Goal: Use online tool/utility: Utilize a website feature to perform a specific function

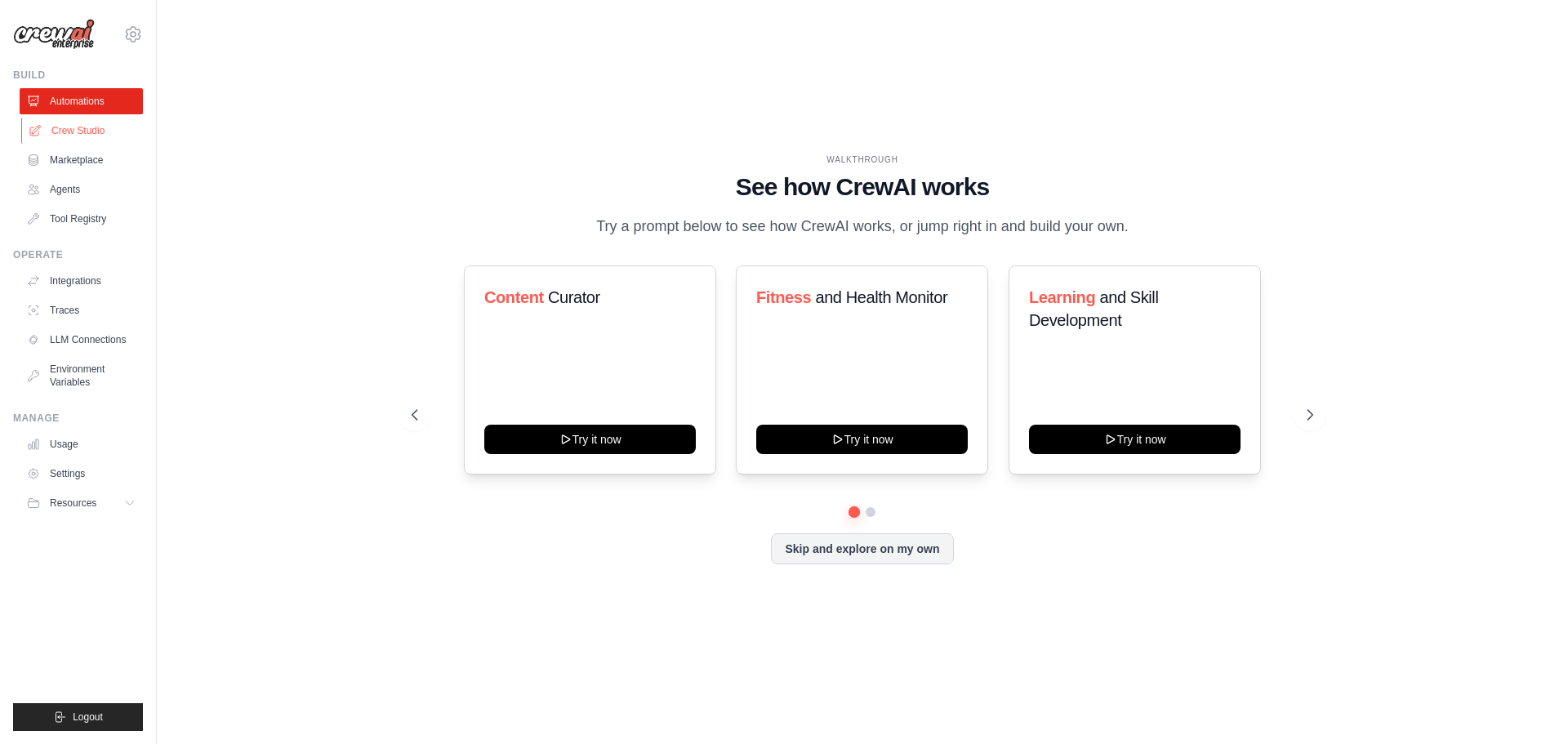
click at [87, 130] on link "Crew Studio" at bounding box center [83, 130] width 124 height 26
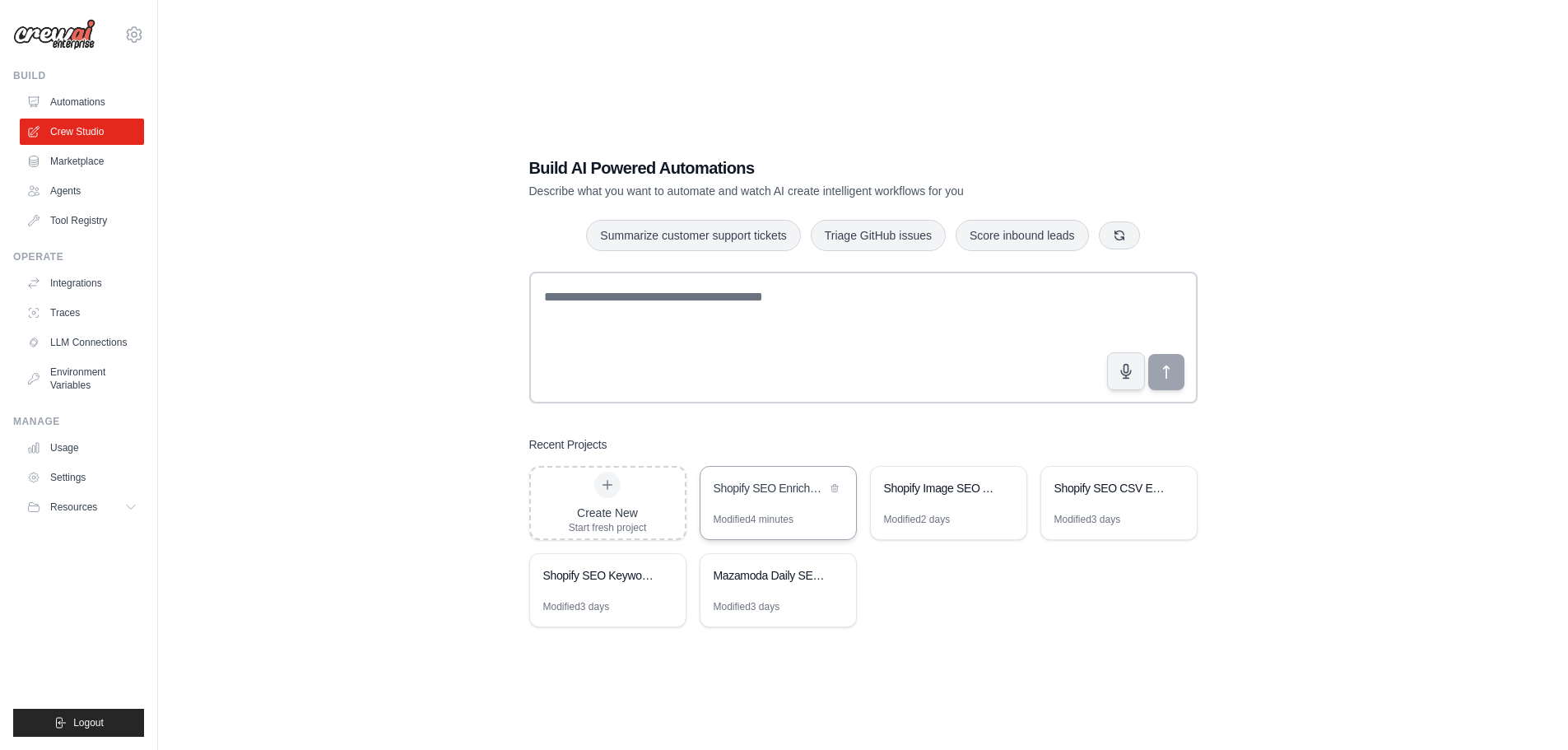
click at [773, 501] on div "Shopify SEO Enrichment Automation v2" at bounding box center [778, 490] width 156 height 46
click at [88, 287] on link "Integrations" at bounding box center [84, 283] width 125 height 26
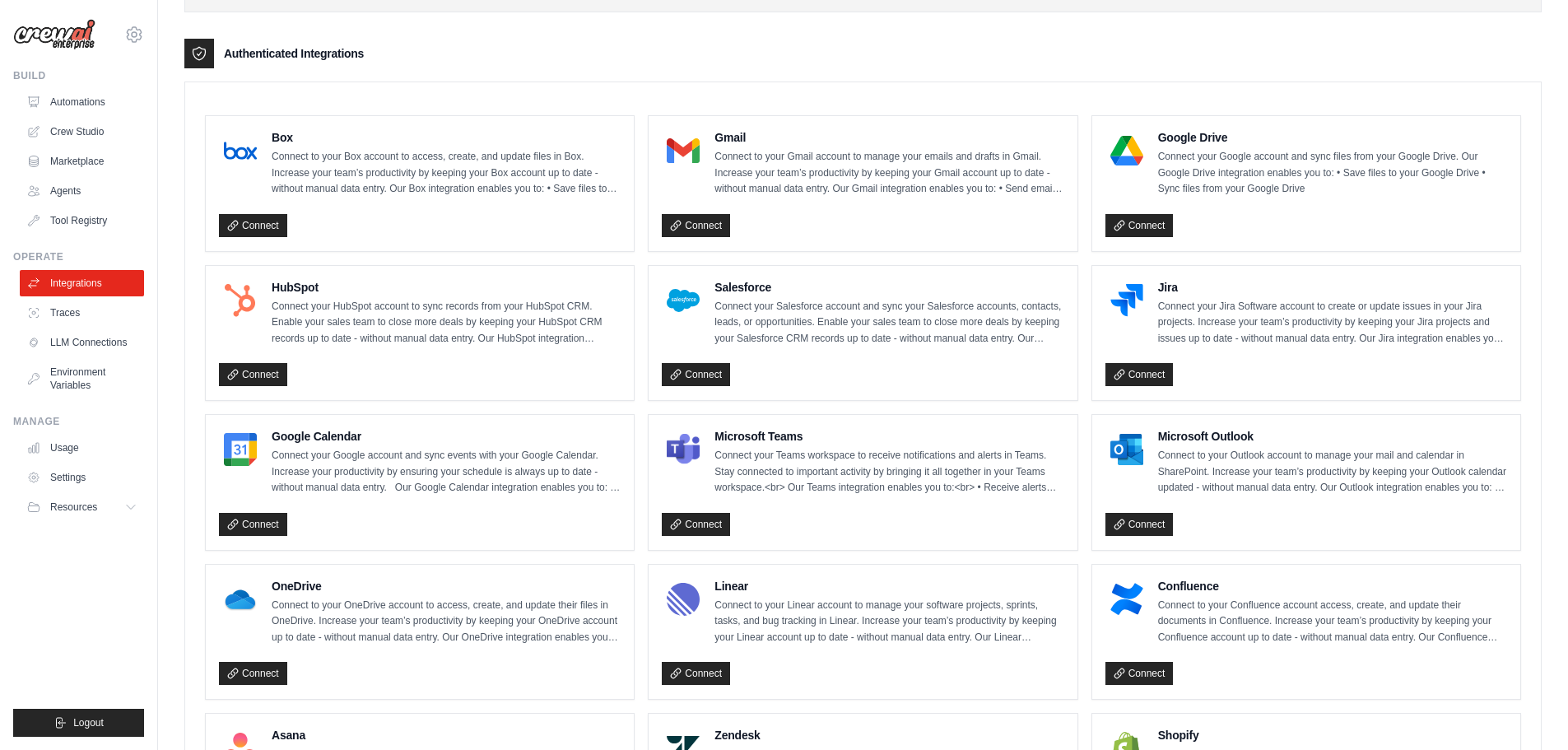
scroll to position [329, 0]
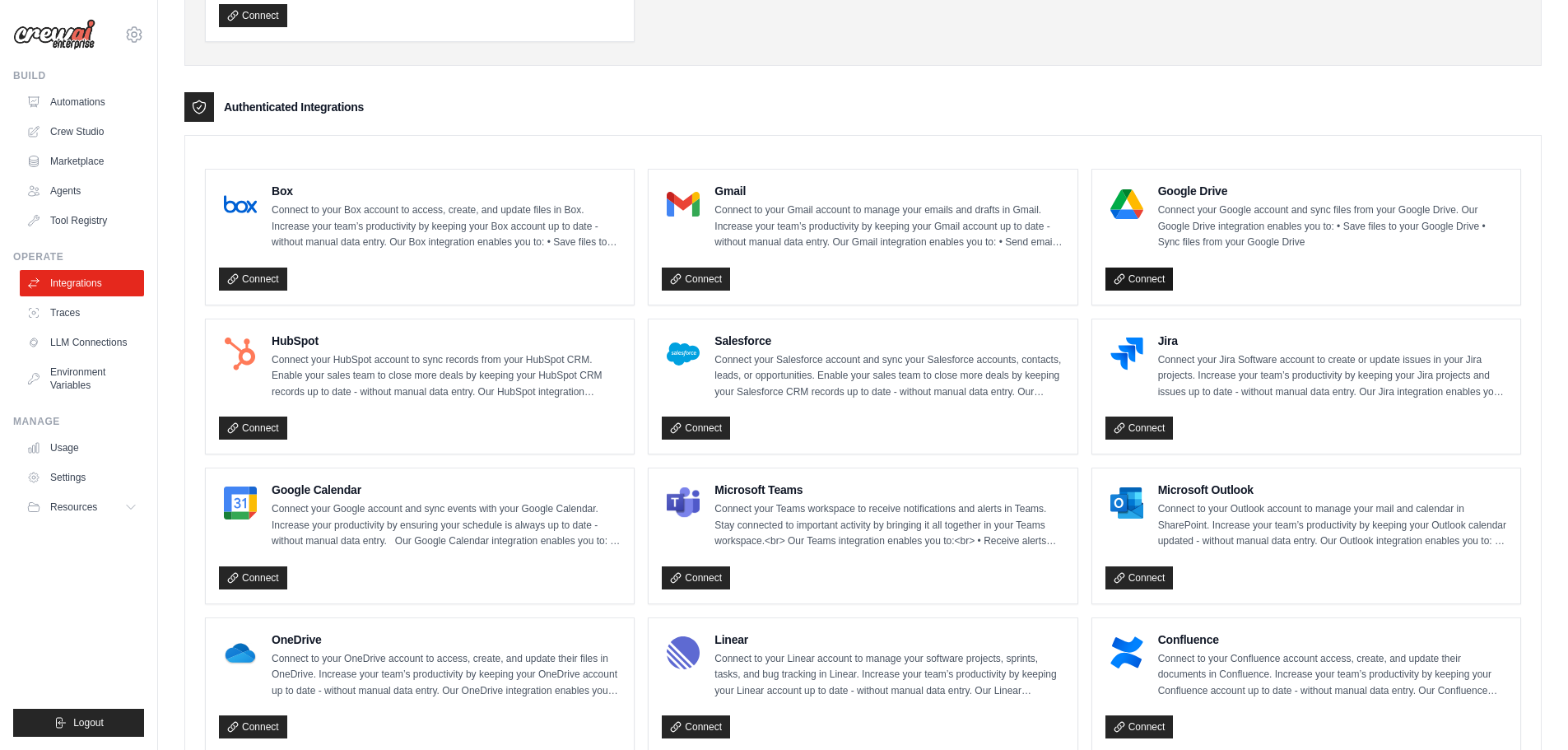
click at [1144, 269] on link "Connect" at bounding box center [1139, 279] width 68 height 23
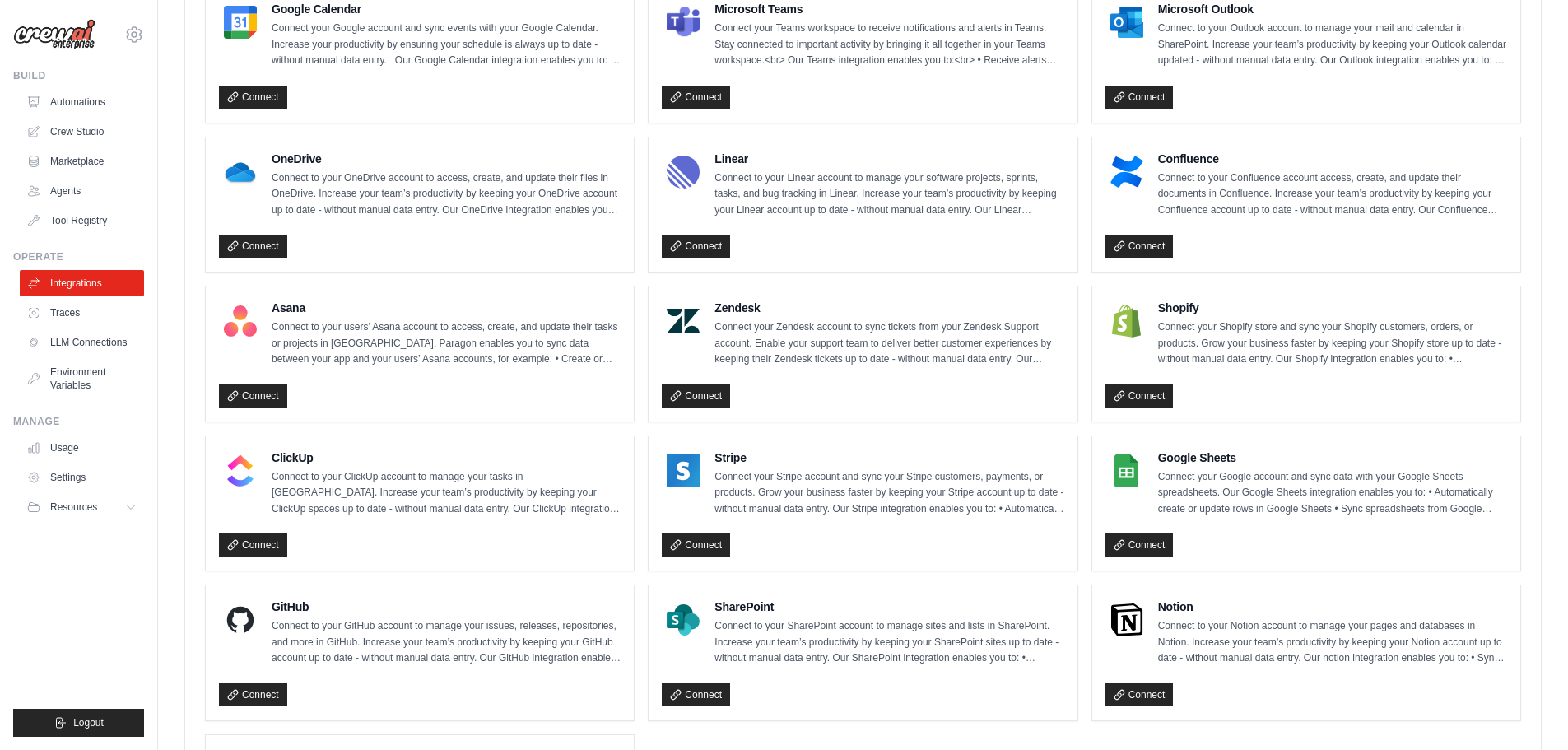
scroll to position [814, 0]
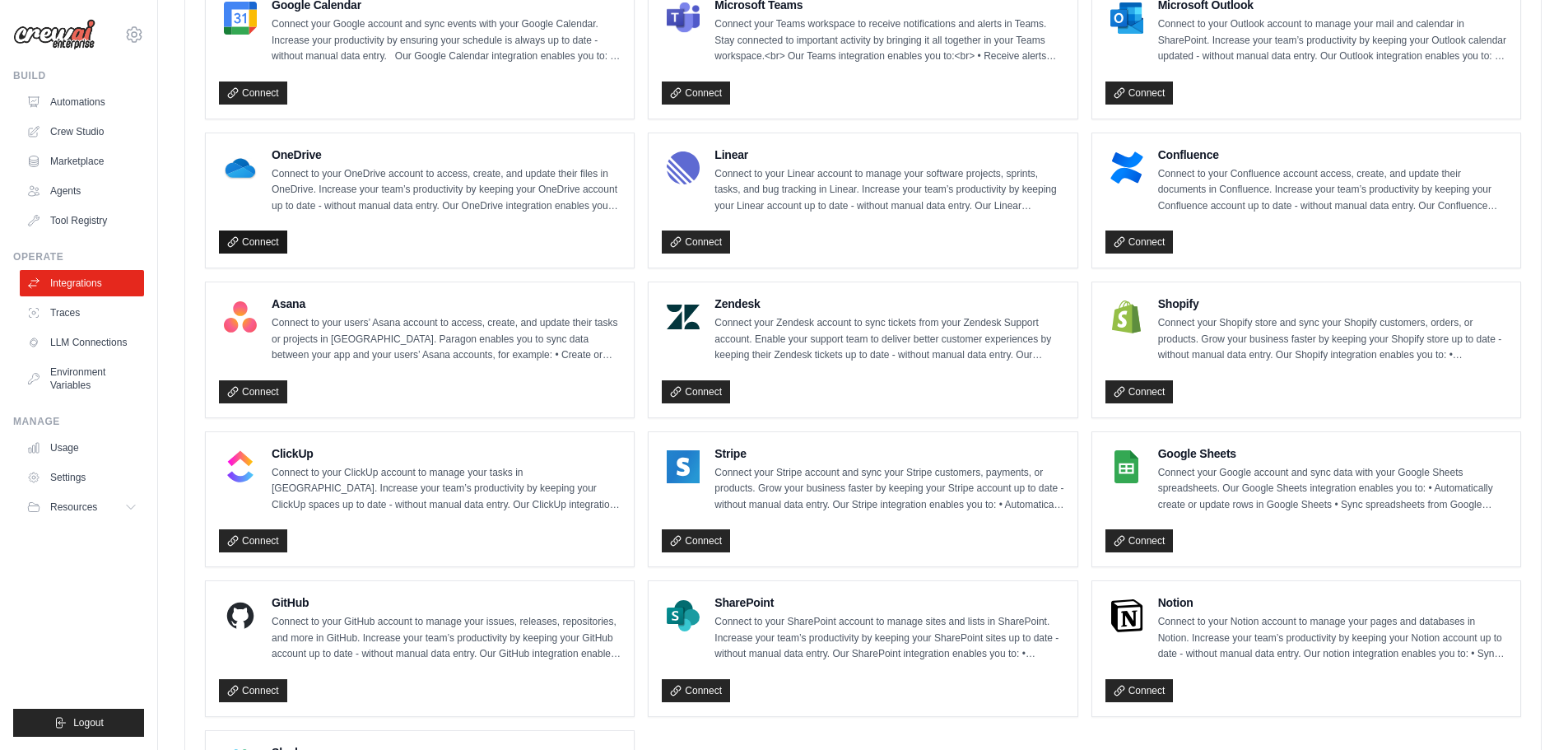
click at [274, 235] on link "Connect" at bounding box center [253, 241] width 68 height 23
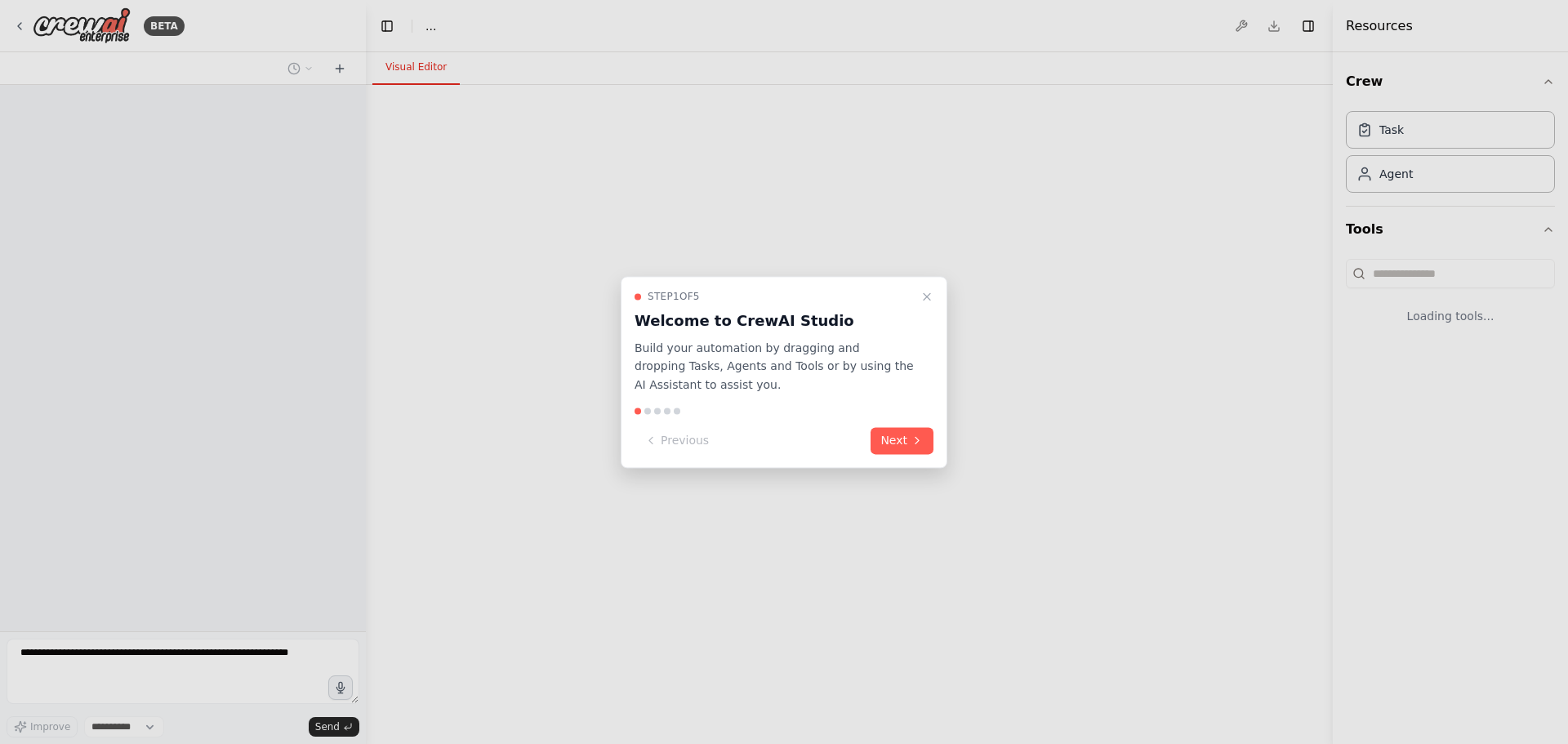
select select "****"
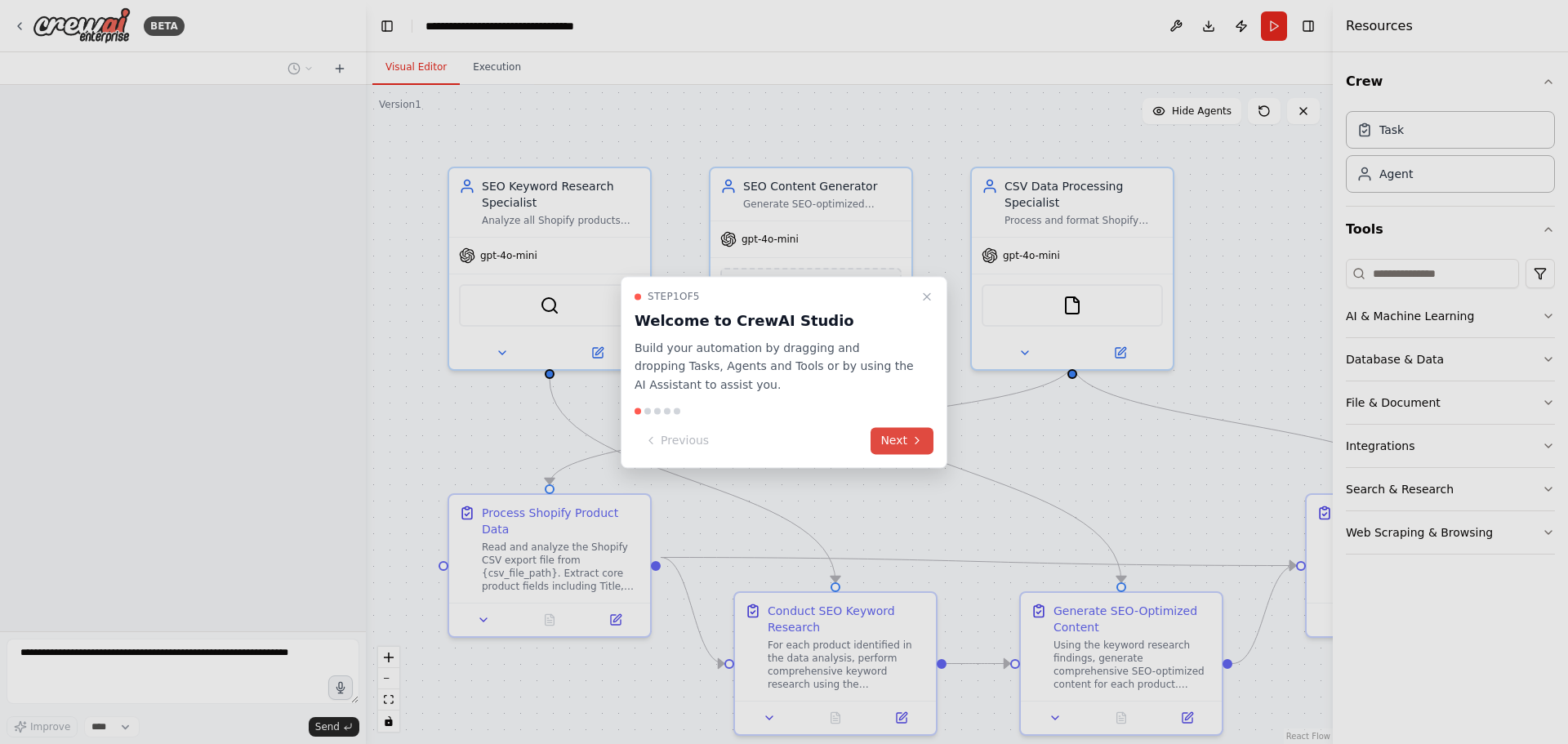
click at [905, 437] on button "Next" at bounding box center [902, 440] width 63 height 27
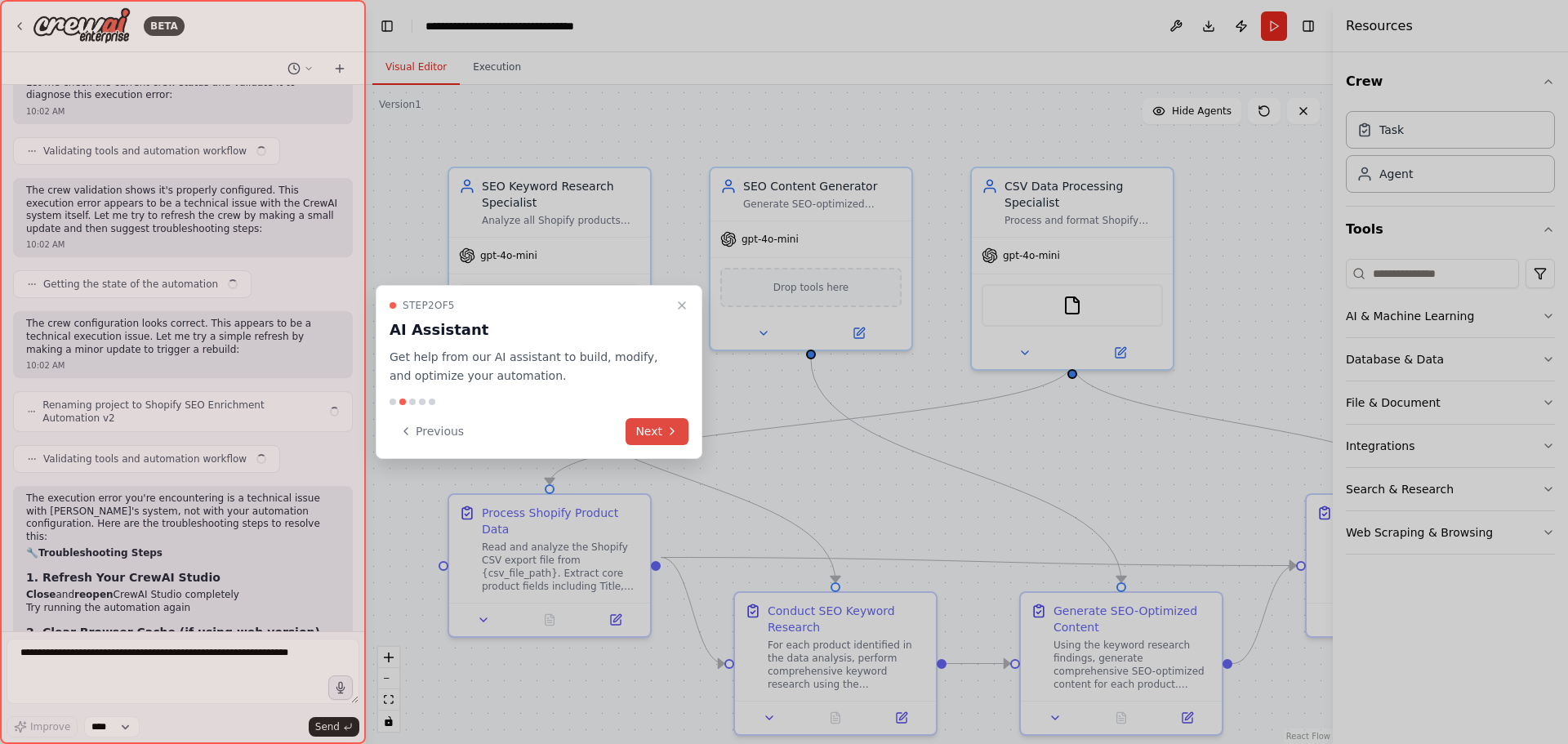
click at [669, 430] on icon at bounding box center [672, 430] width 13 height 13
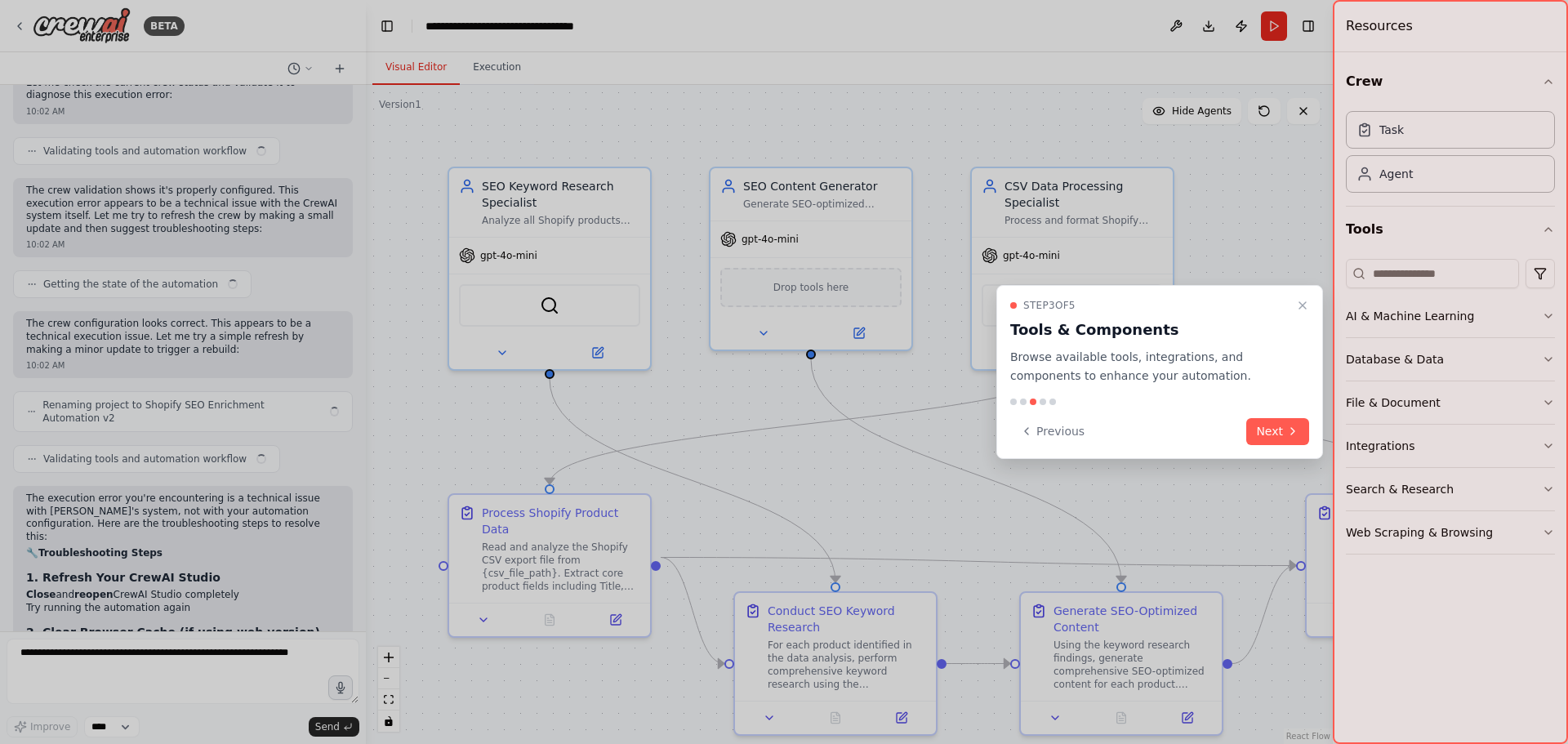
scroll to position [11176, 0]
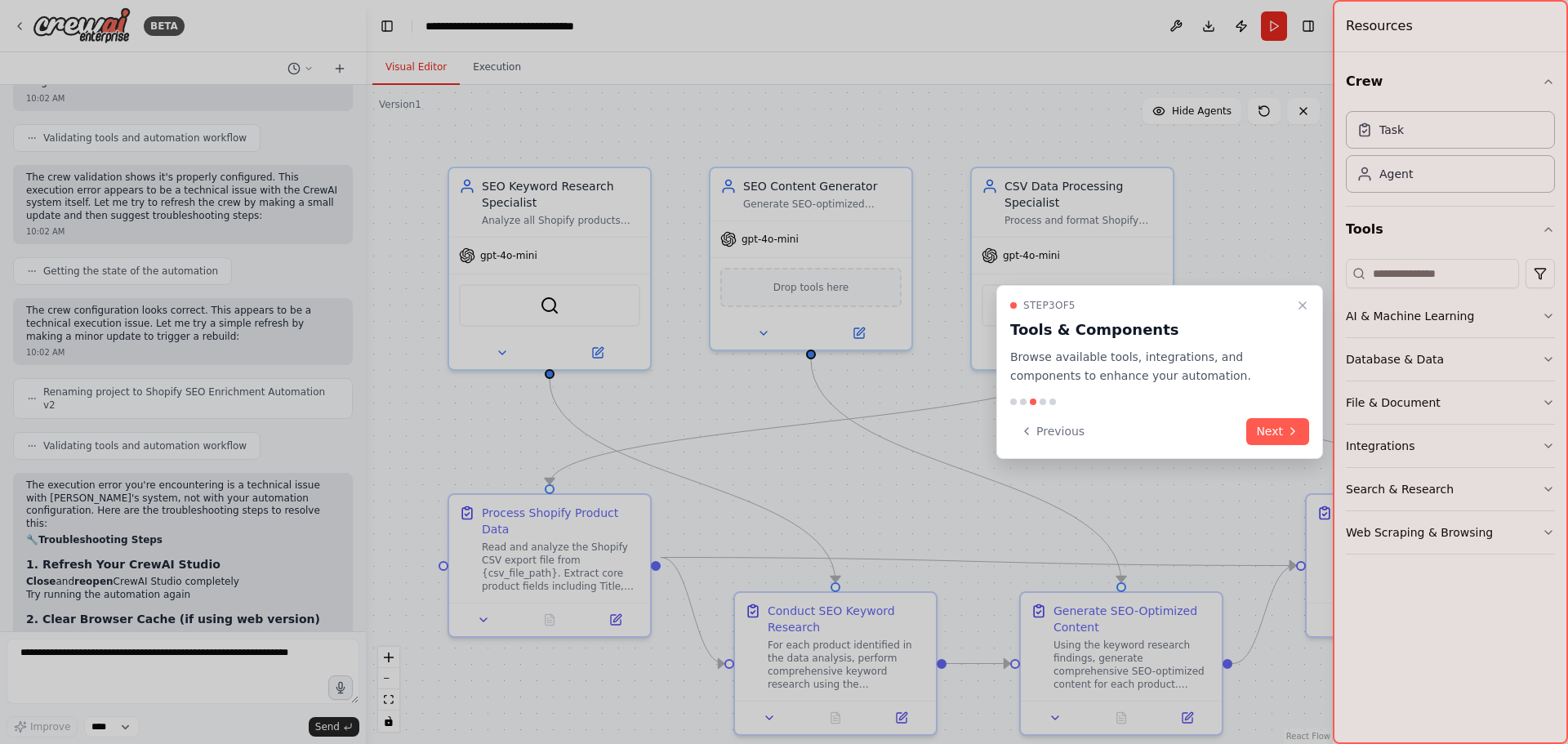
drag, startPoint x: 1271, startPoint y: 428, endPoint x: 1259, endPoint y: 429, distance: 12.0
click at [1271, 427] on button "Next" at bounding box center [1278, 431] width 63 height 27
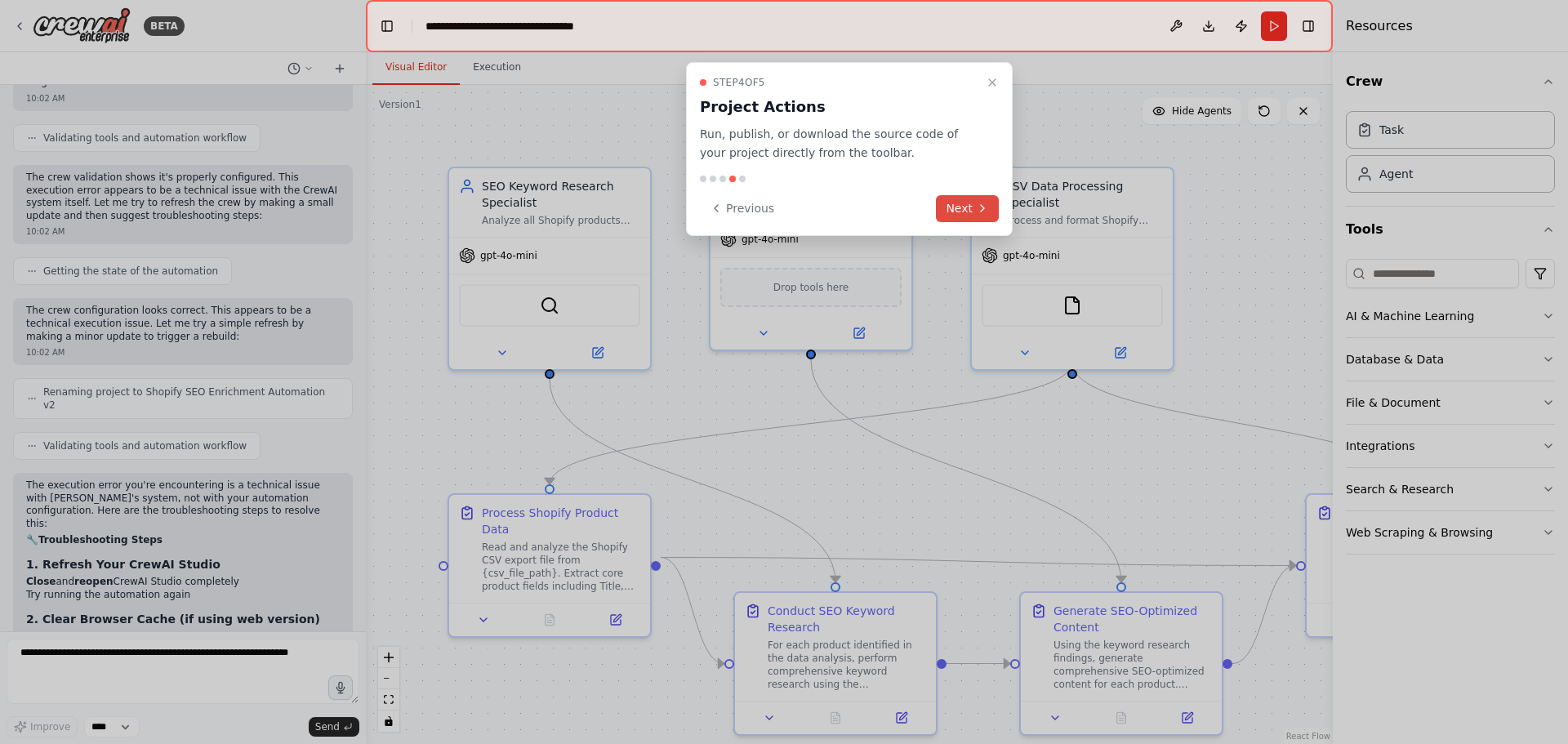
click at [960, 207] on button "Next" at bounding box center [967, 208] width 63 height 27
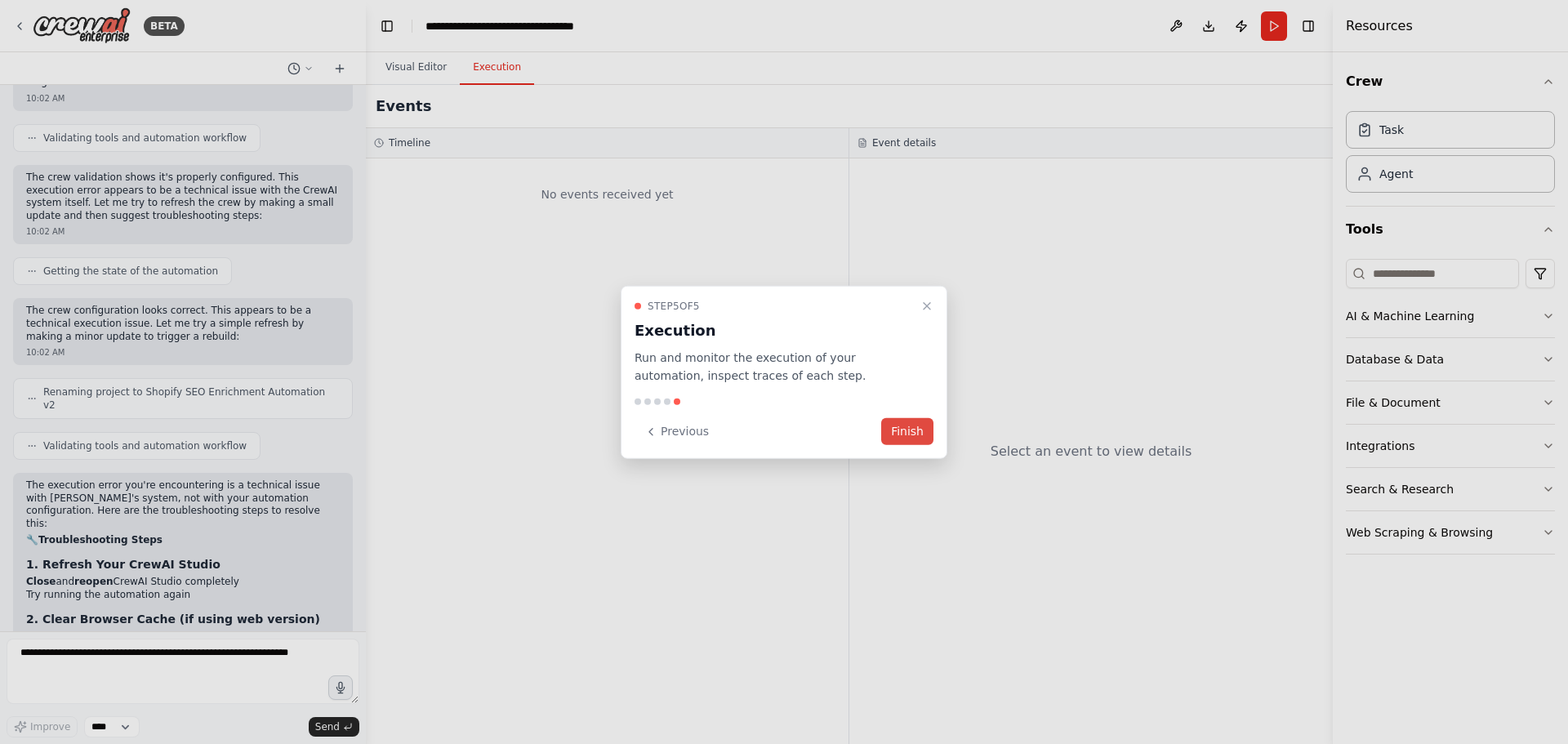
click at [903, 432] on button "Finish" at bounding box center [907, 431] width 52 height 27
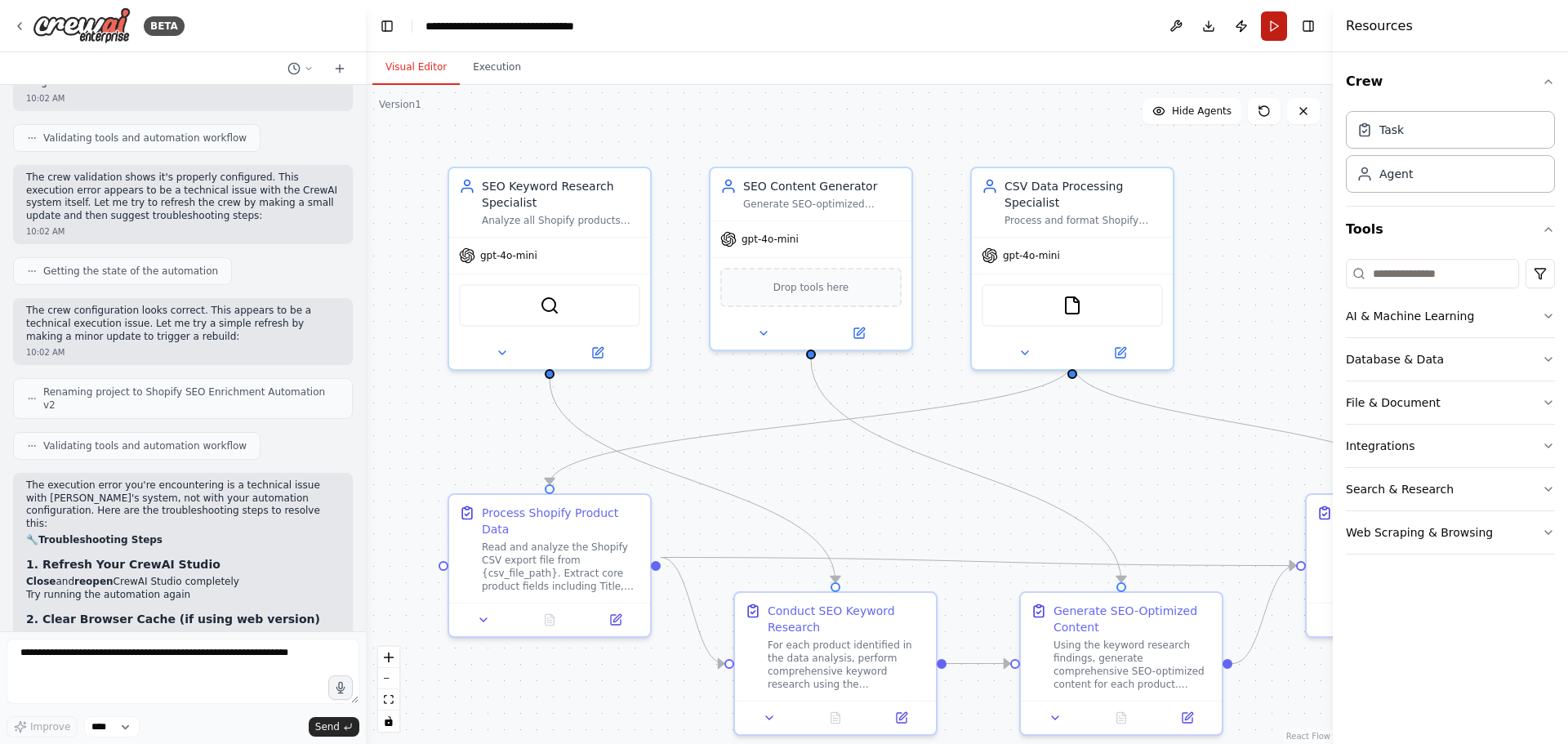
click at [1278, 23] on button "Run" at bounding box center [1274, 26] width 26 height 29
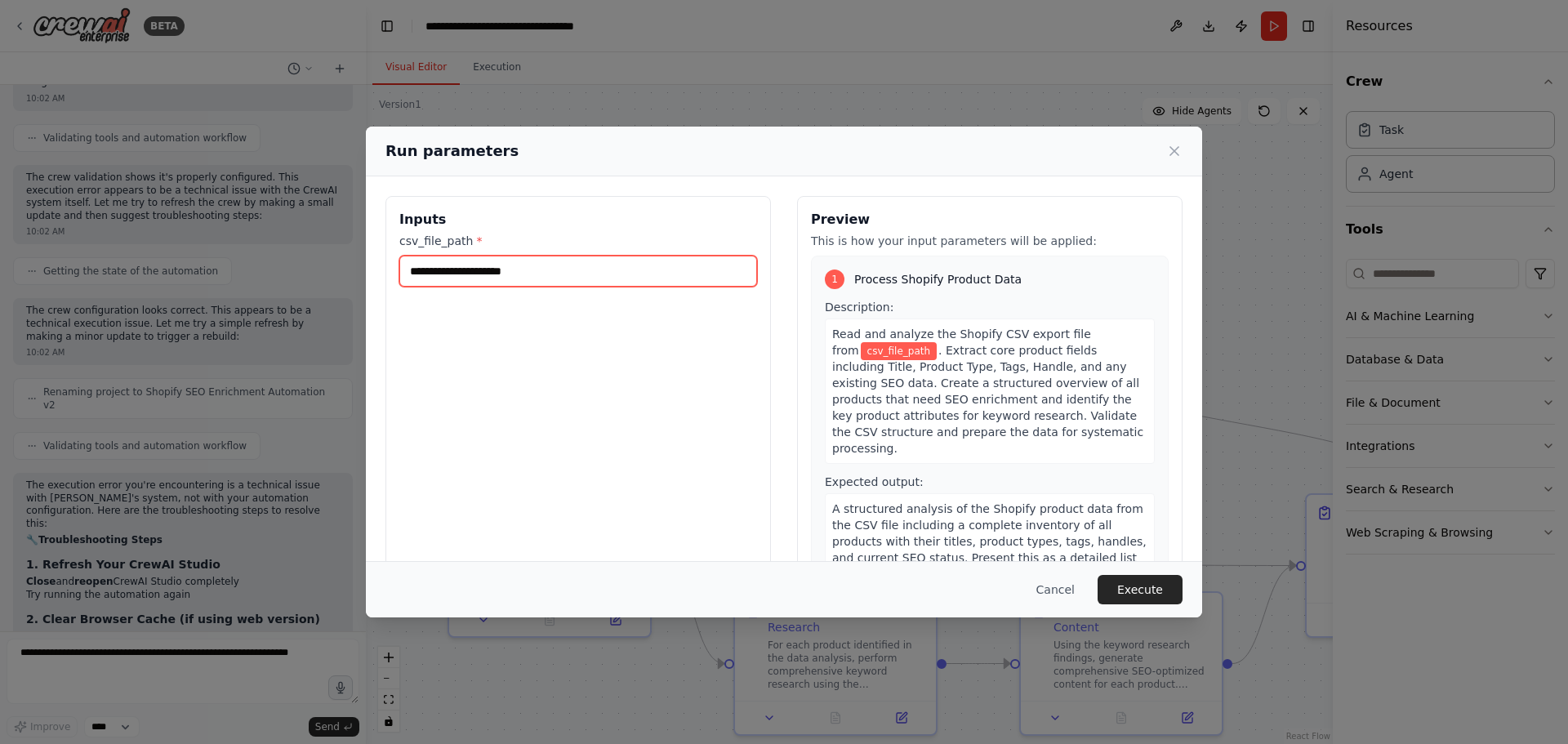
click at [612, 271] on input "csv_file_path *" at bounding box center [578, 271] width 358 height 31
click at [551, 270] on input "csv_file_path *" at bounding box center [578, 271] width 358 height 31
paste input "**********"
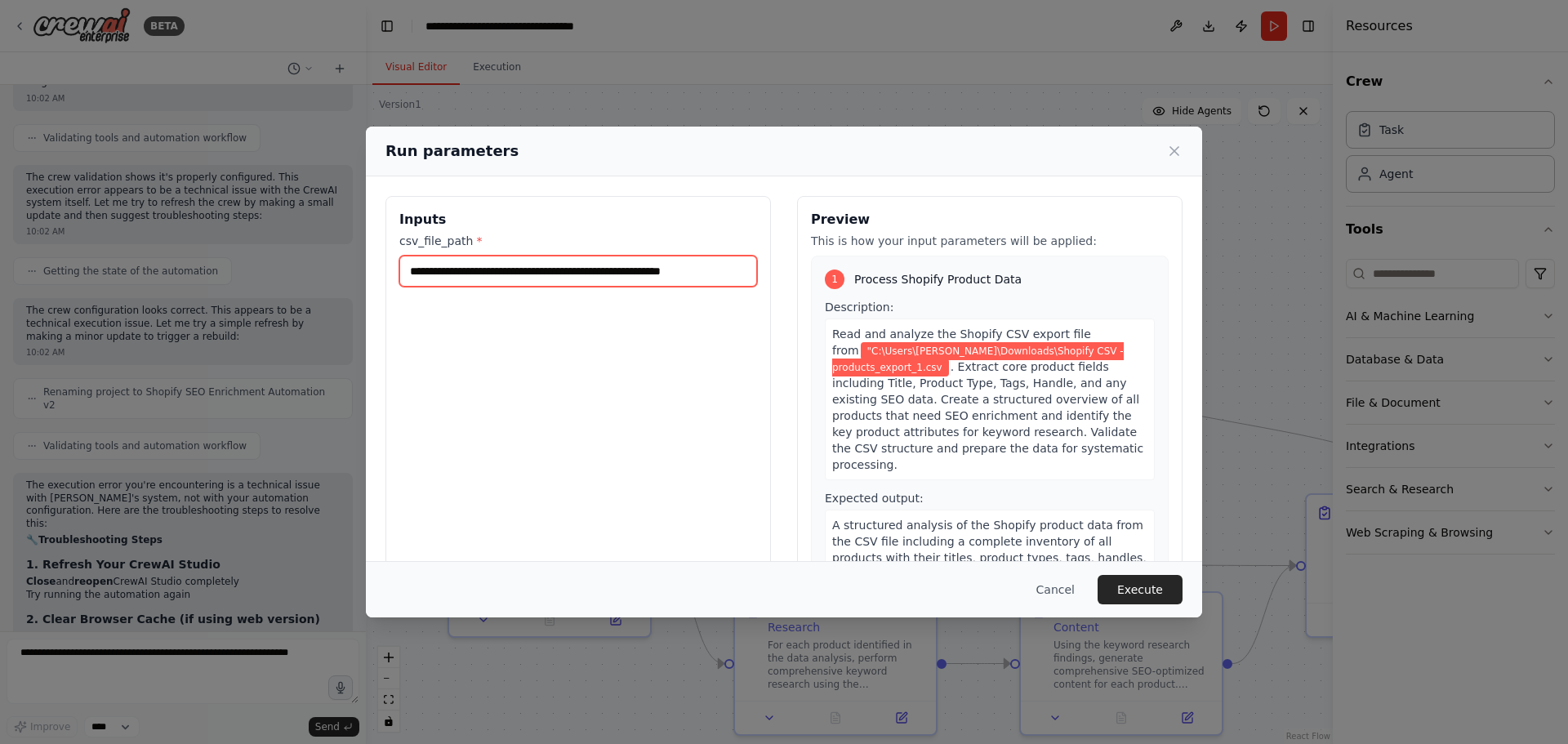
click at [414, 269] on input "**********" at bounding box center [578, 271] width 358 height 31
type input "**********"
click at [1149, 592] on button "Execute" at bounding box center [1140, 589] width 85 height 29
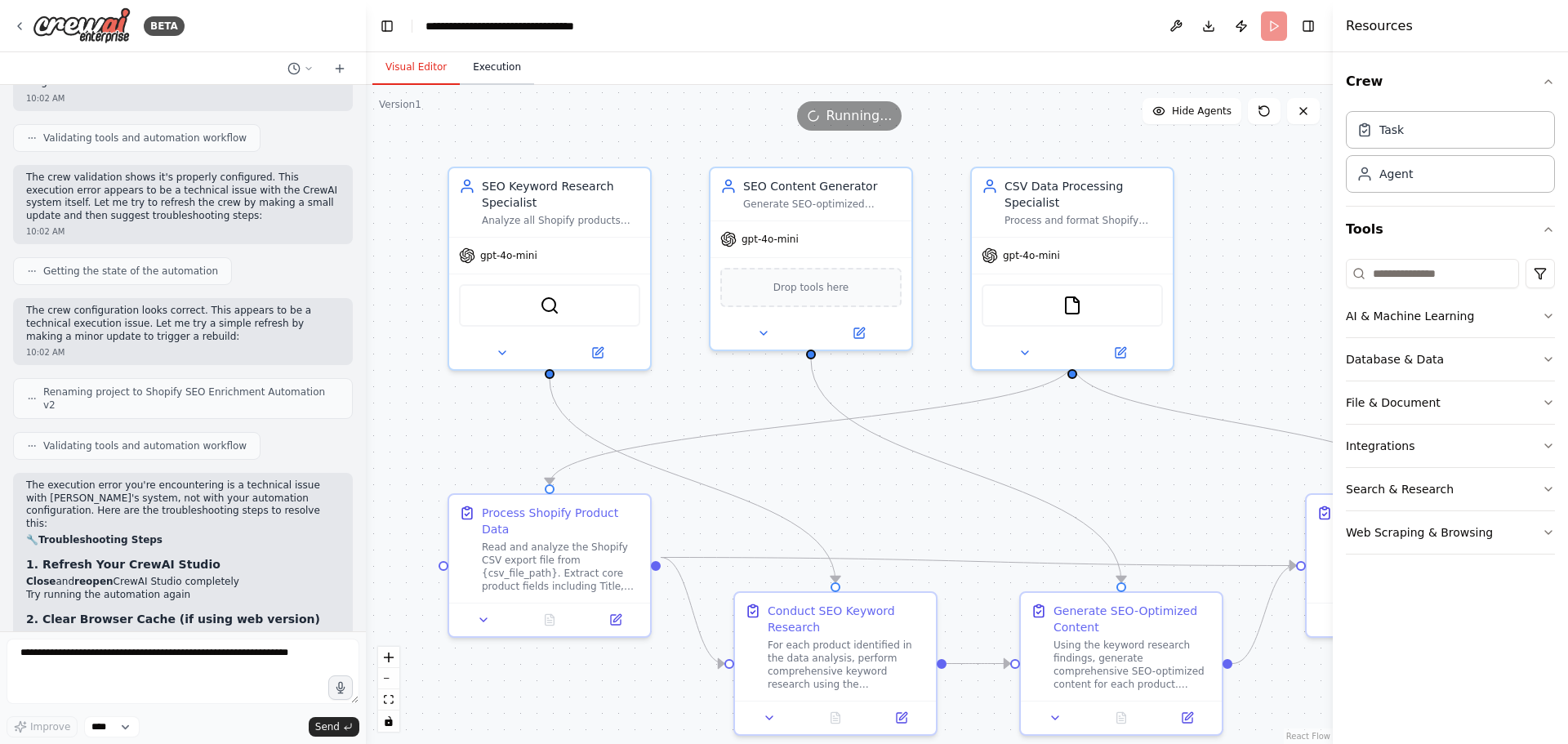
click at [494, 81] on button "Execution" at bounding box center [497, 68] width 74 height 35
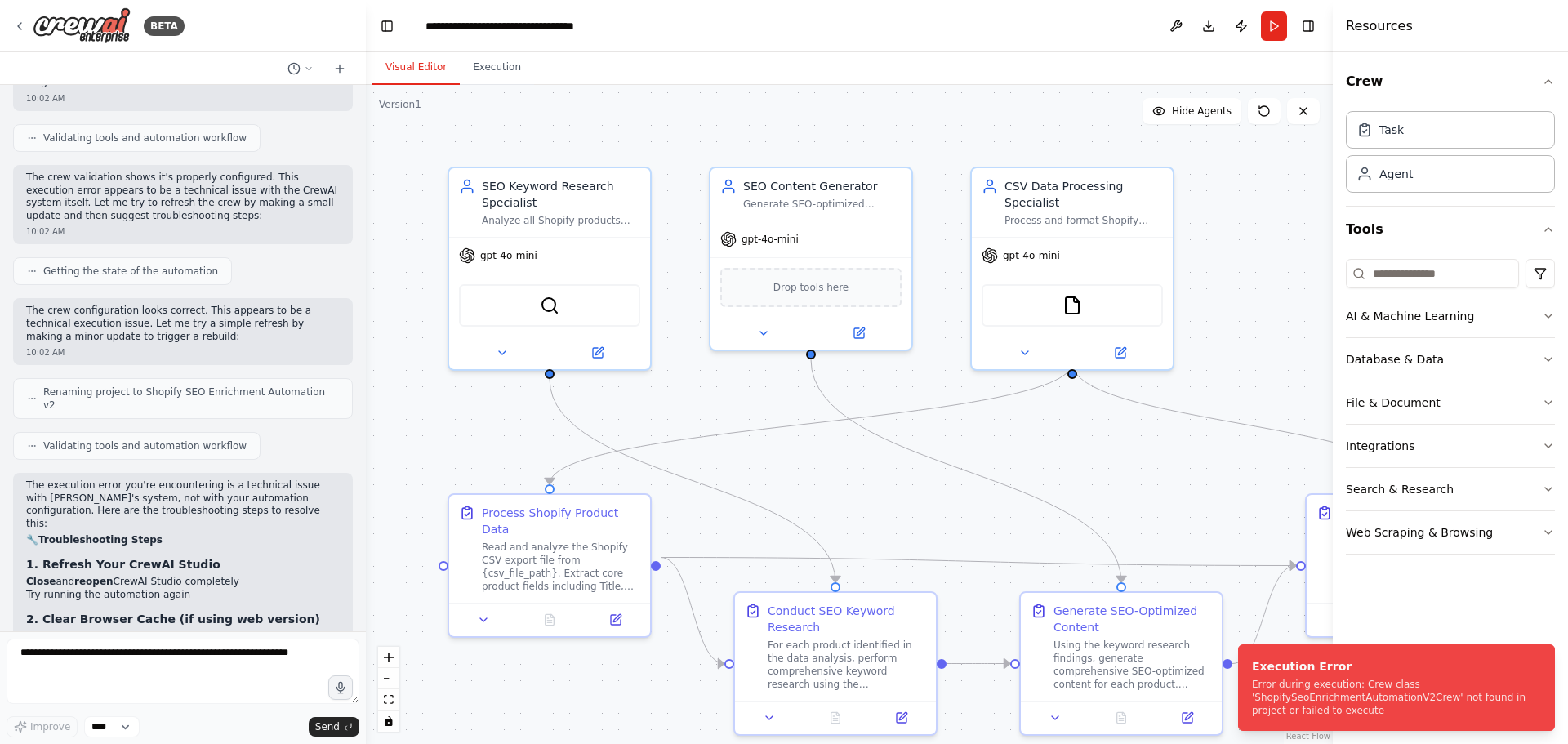
click at [415, 73] on button "Visual Editor" at bounding box center [416, 68] width 87 height 35
click at [96, 29] on img at bounding box center [81, 26] width 98 height 37
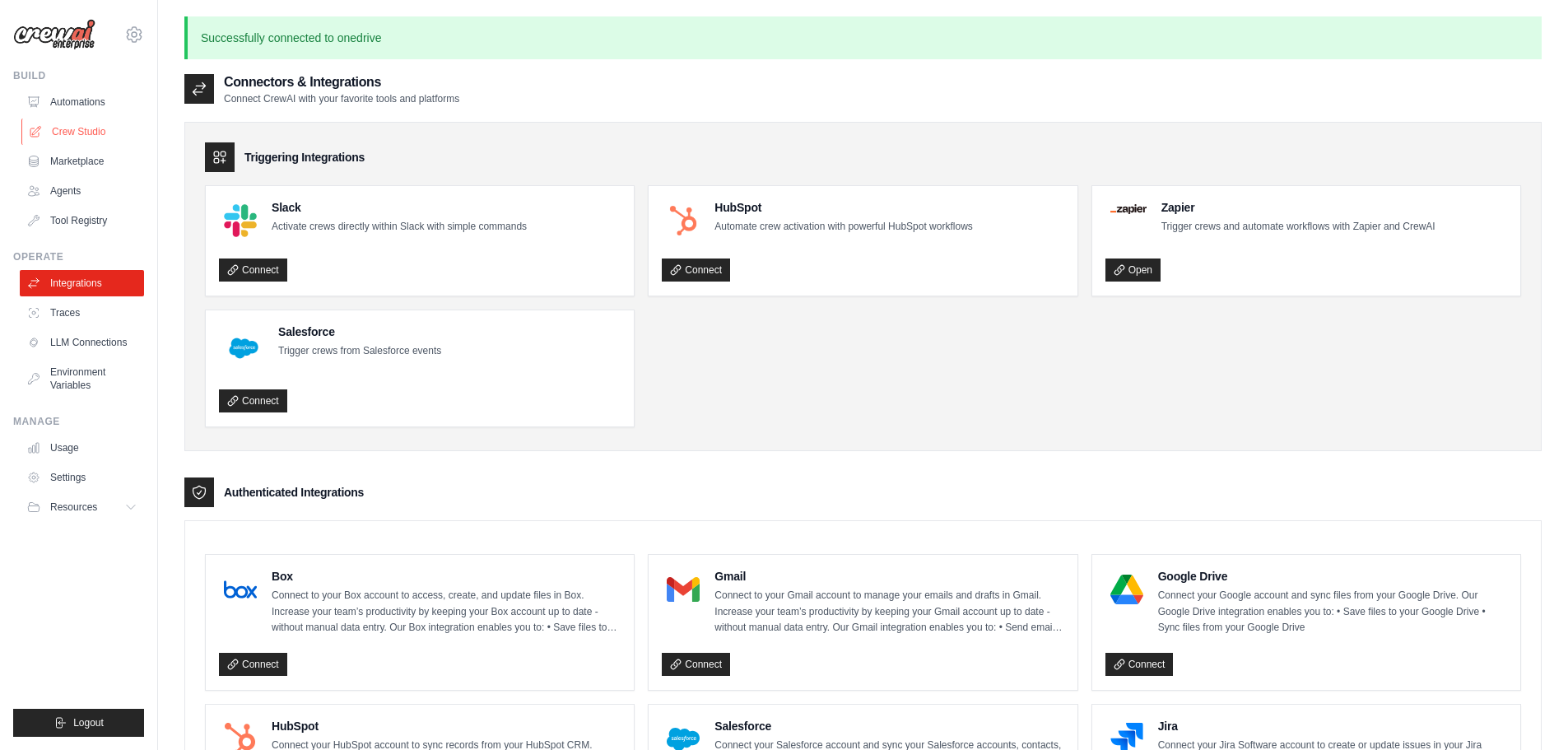
click at [86, 132] on link "Crew Studio" at bounding box center [84, 132] width 125 height 26
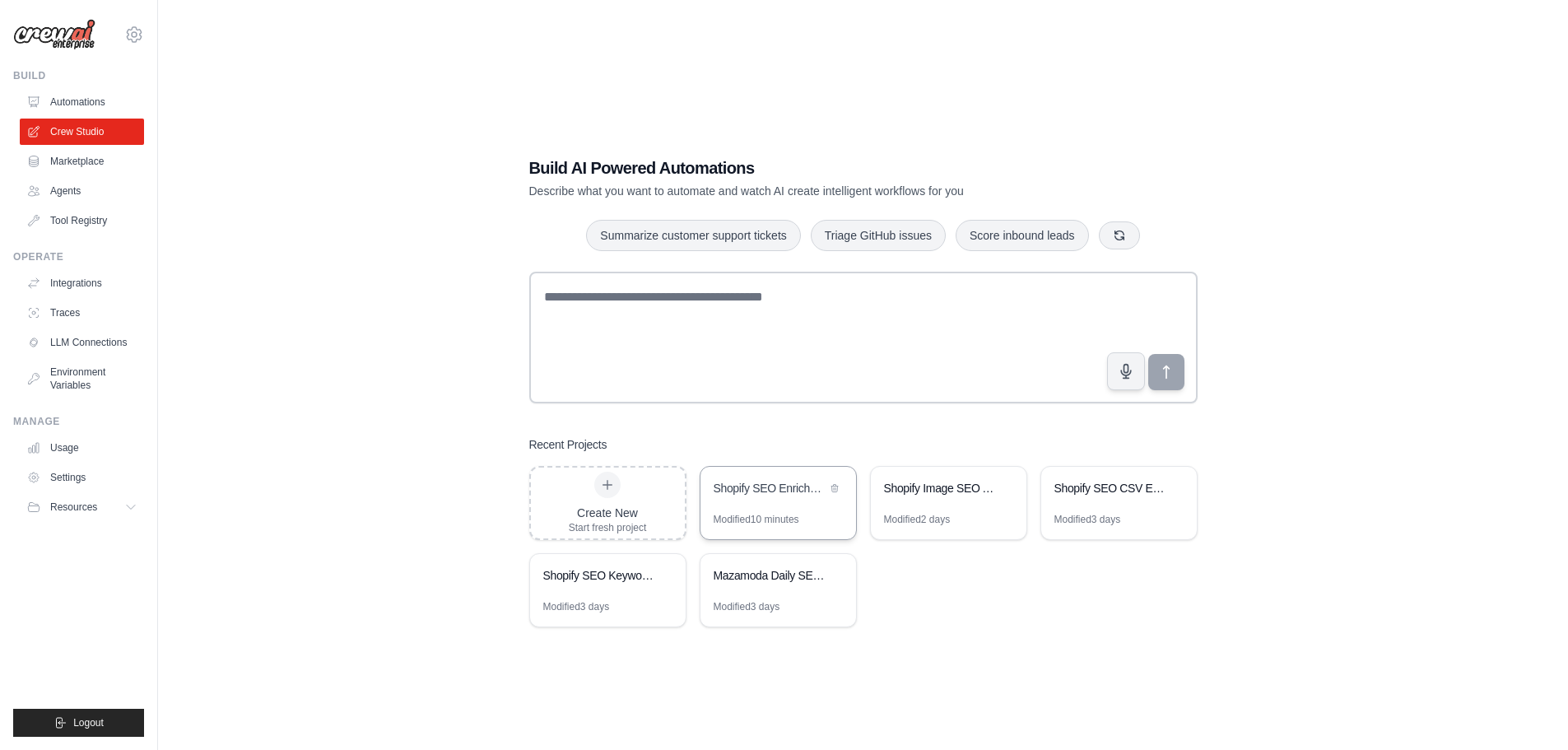
click at [762, 497] on div "Shopify SEO Enrichment Automation v2" at bounding box center [769, 490] width 112 height 20
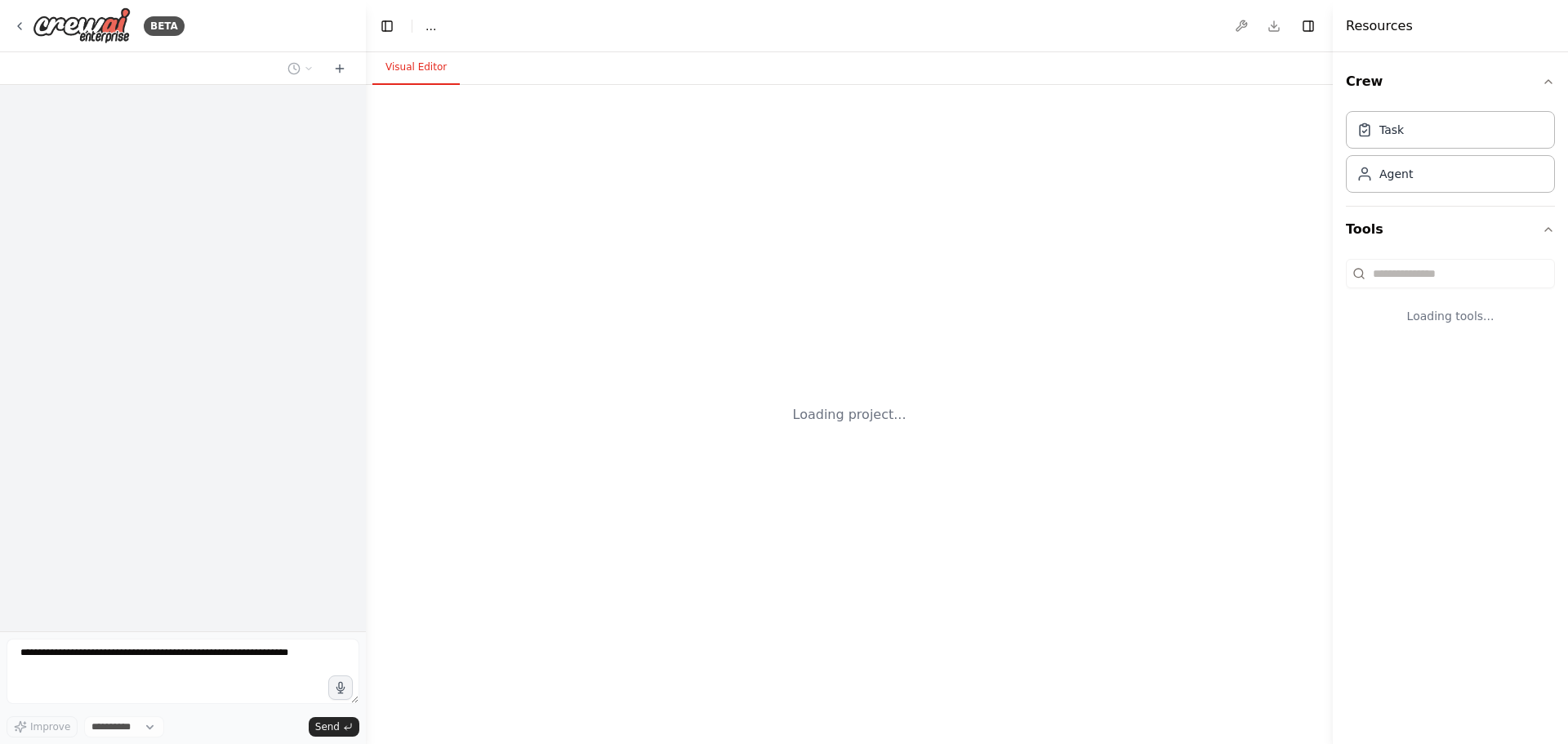
select select "****"
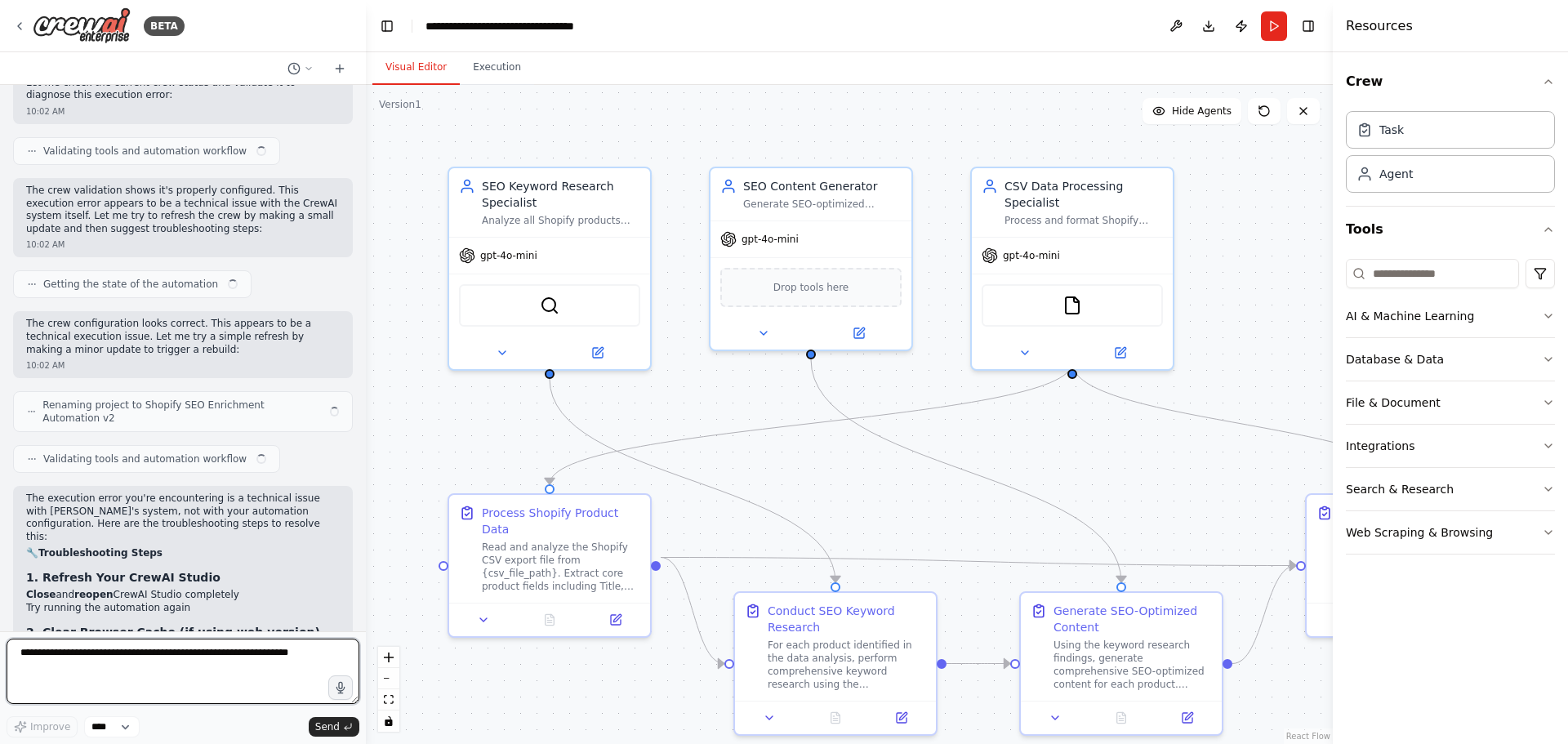
click at [234, 653] on textarea at bounding box center [183, 671] width 353 height 66
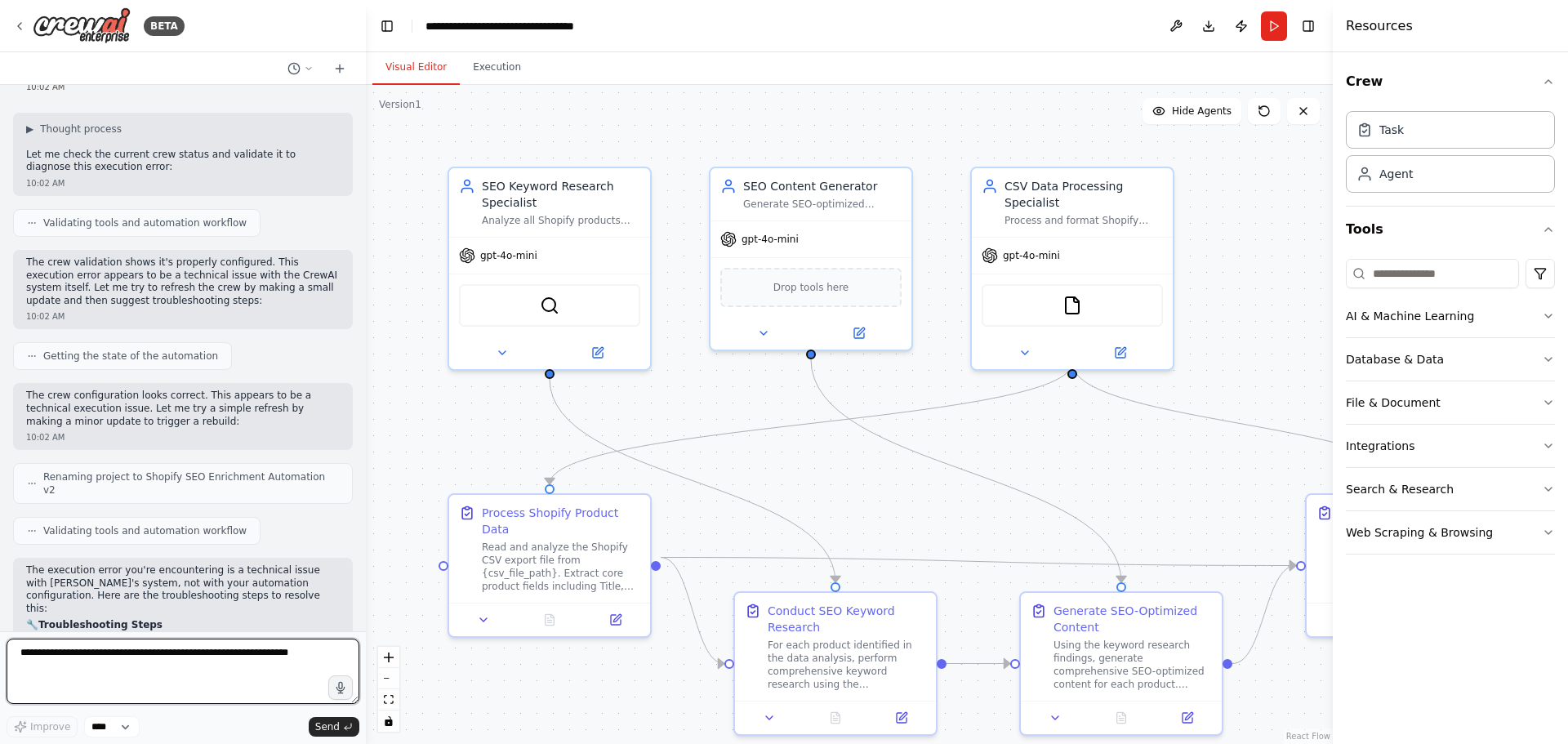
scroll to position [11176, 0]
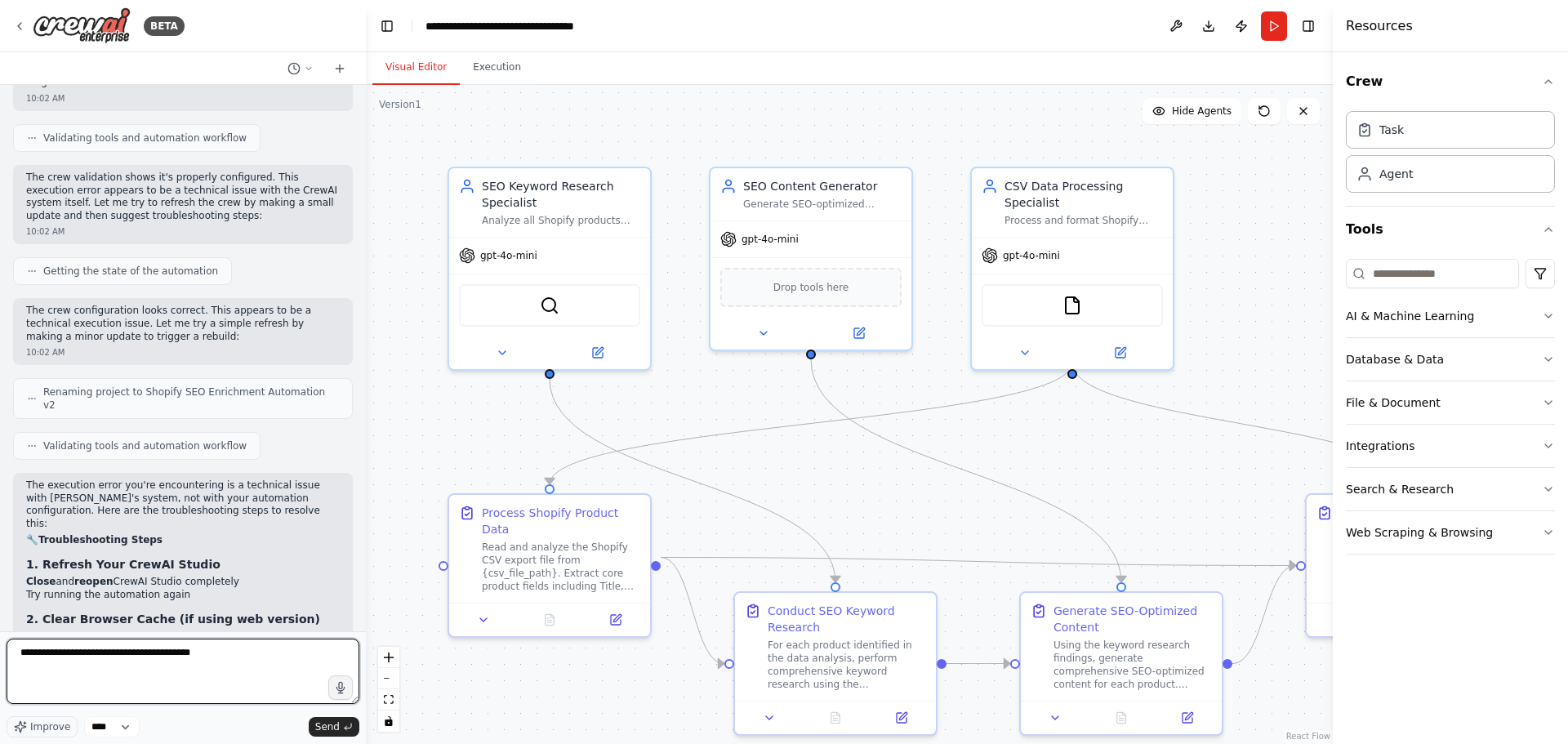
paste textarea "*******"
type textarea "**********"
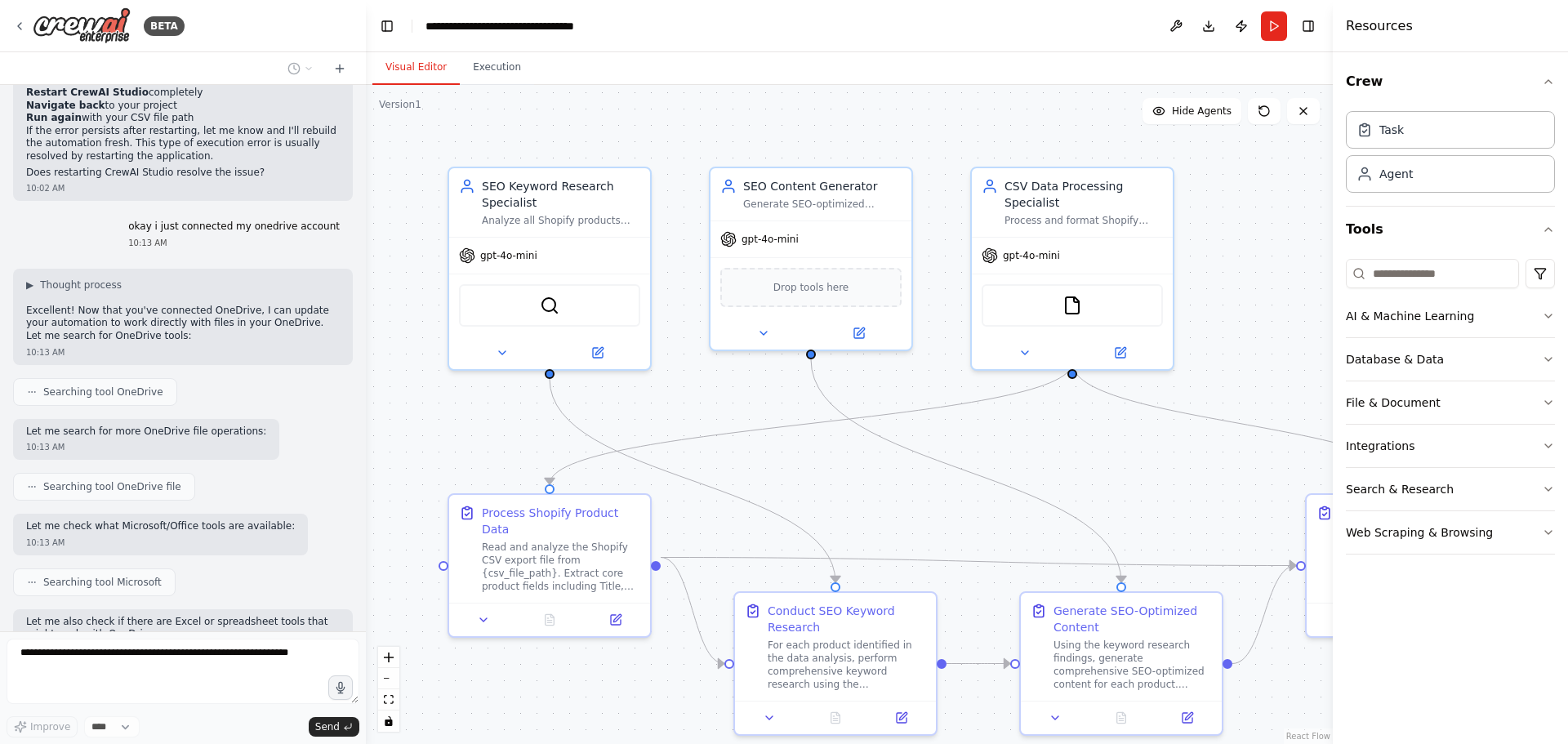
scroll to position [11965, 0]
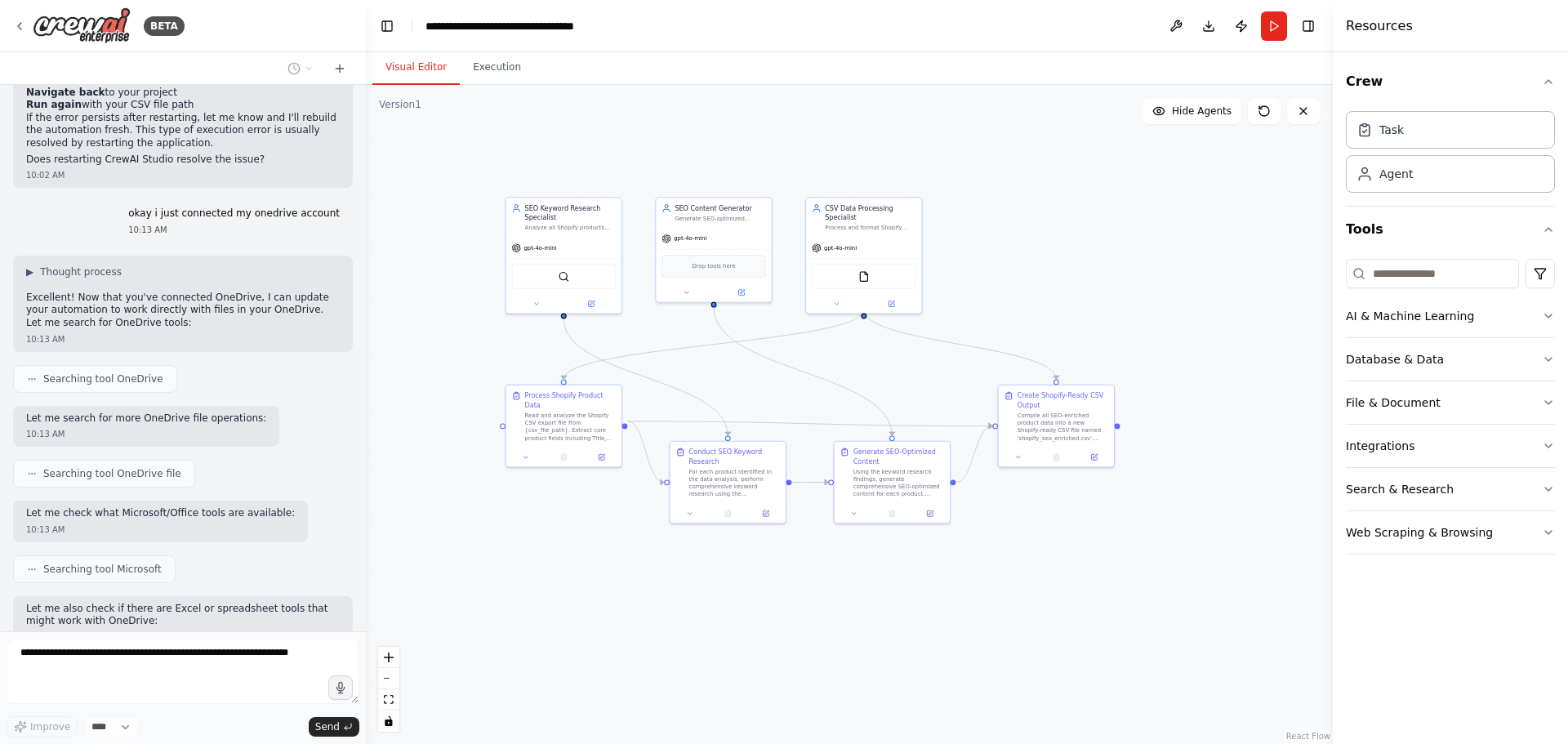
drag, startPoint x: 675, startPoint y: 361, endPoint x: 648, endPoint y: 313, distance: 55.1
click at [648, 313] on div ".deletable-edge-delete-btn { width: 20px; height: 20px; border: 0px solid #ffff…" at bounding box center [849, 414] width 966 height 658
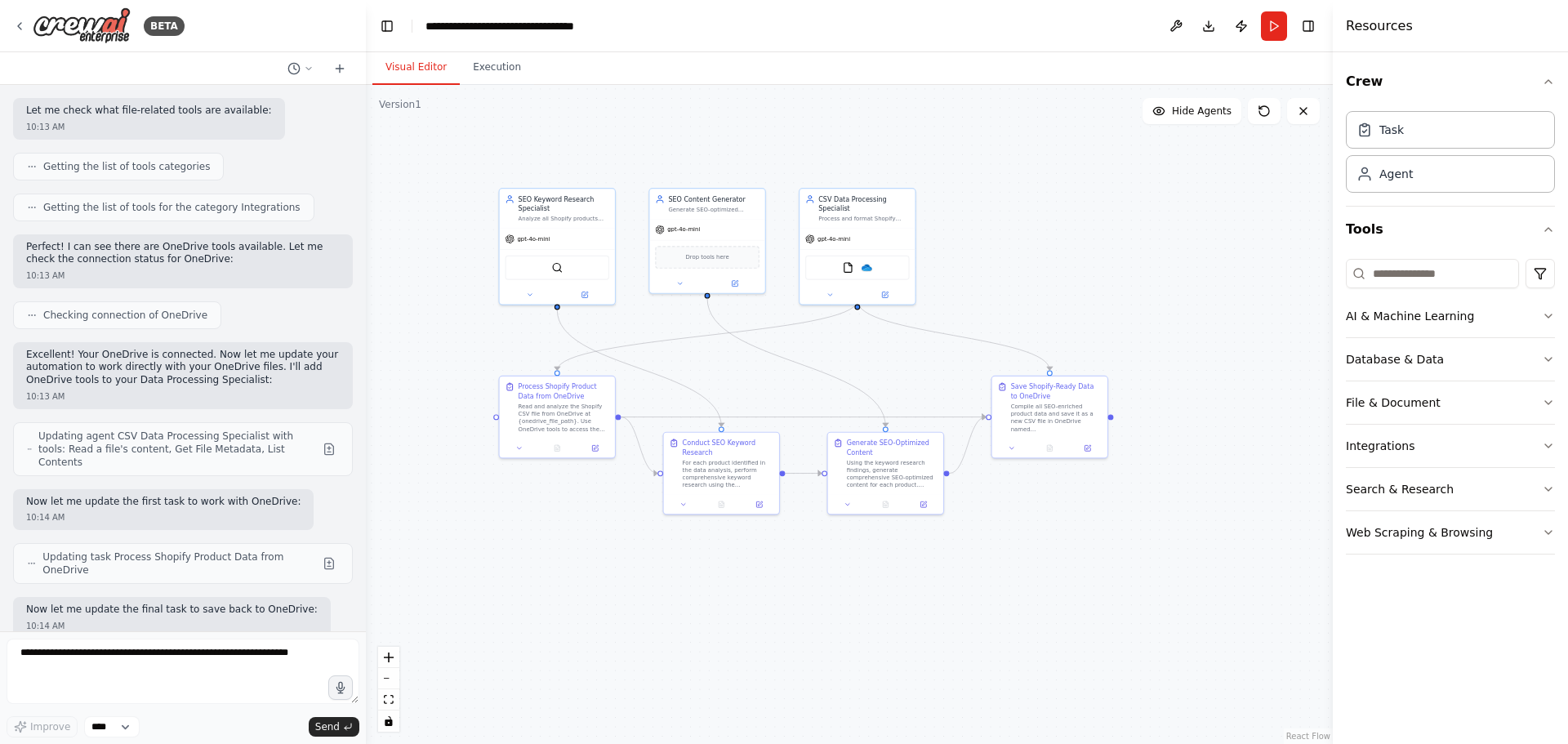
scroll to position [12654, 0]
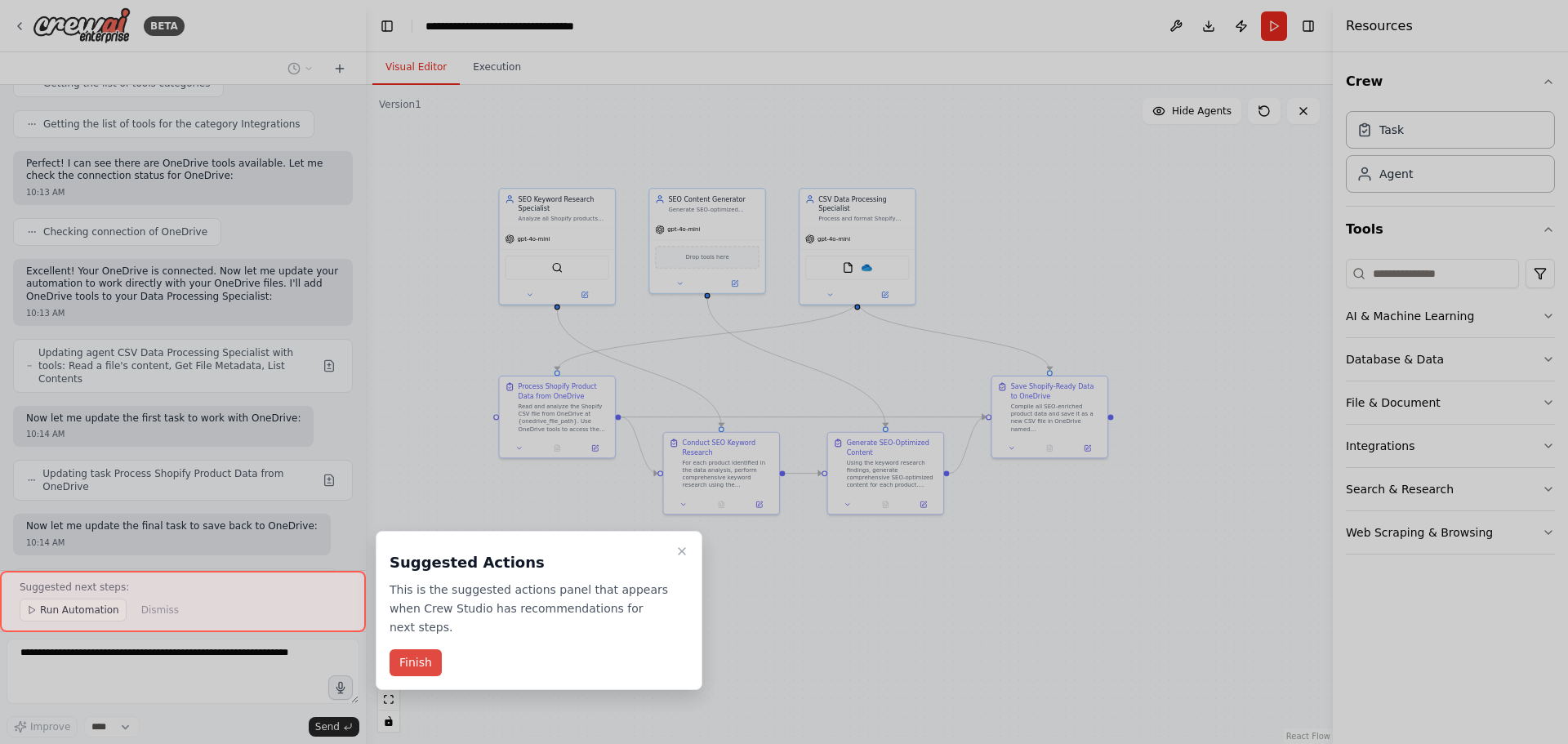
click at [416, 649] on button "Finish" at bounding box center [416, 662] width 52 height 27
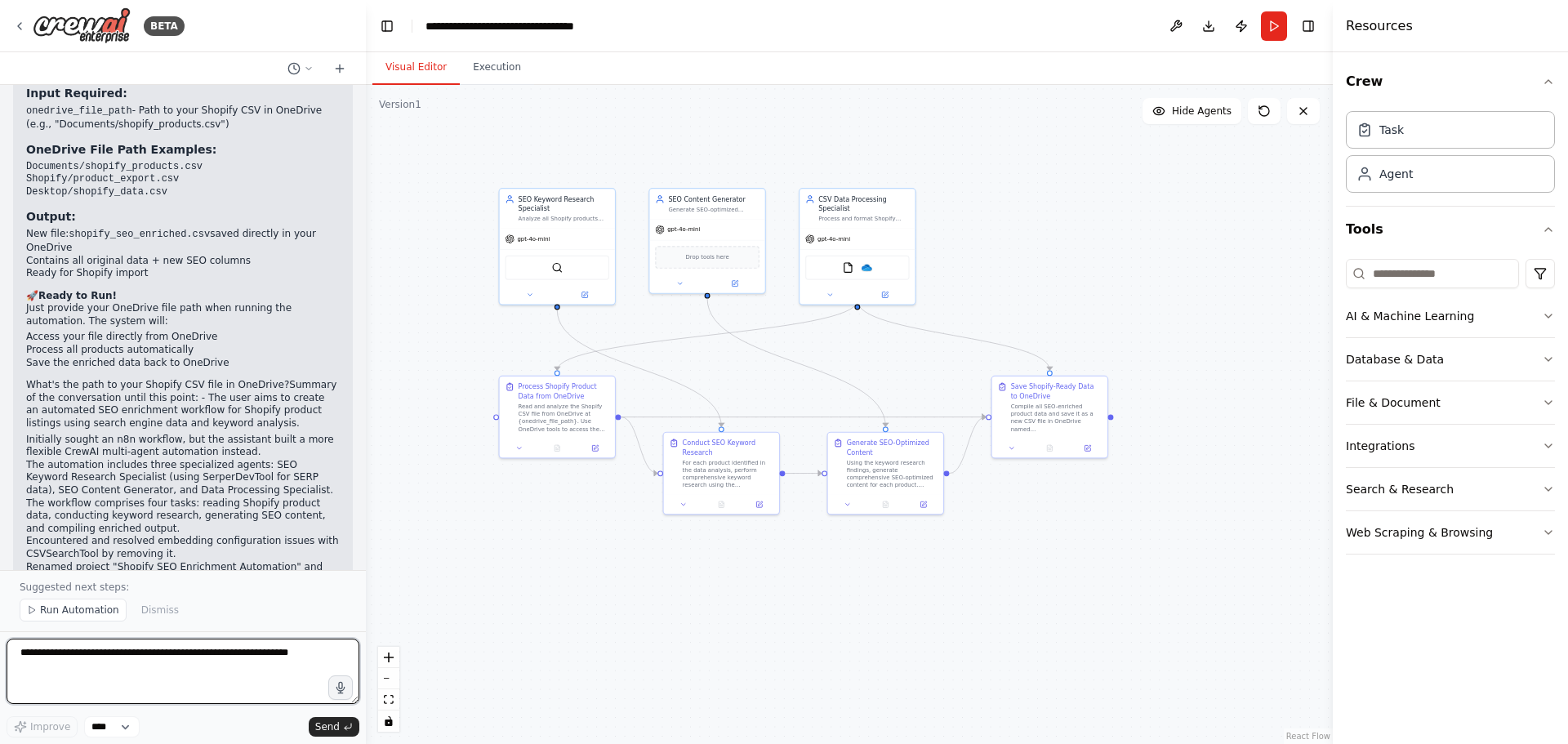
scroll to position [13803, 0]
click at [1277, 18] on button "Run" at bounding box center [1274, 26] width 26 height 29
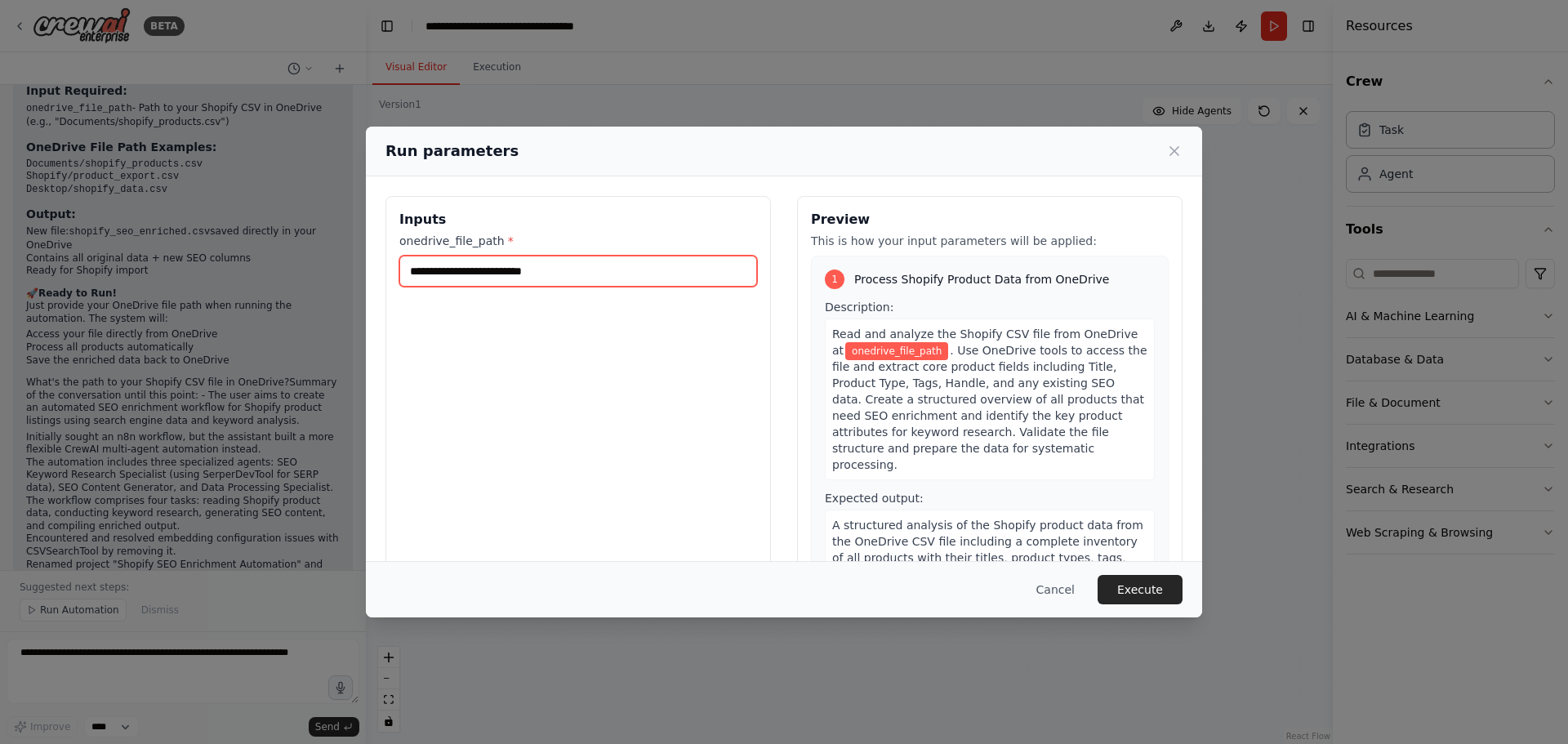
click at [557, 264] on input "onedrive_file_path *" at bounding box center [578, 271] width 358 height 31
paste input "**********"
type input "**********"
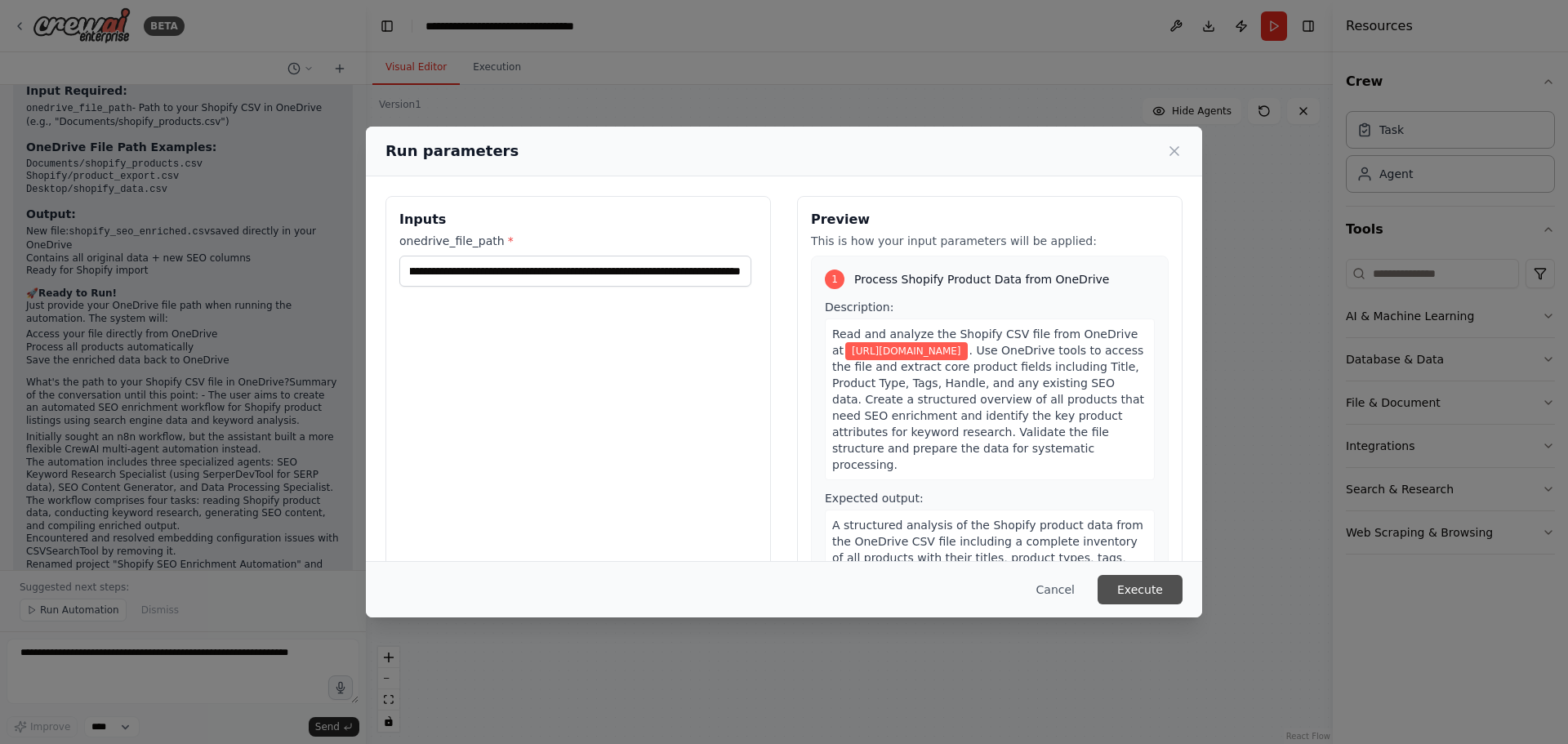
scroll to position [0, 0]
click at [1145, 585] on button "Execute" at bounding box center [1140, 589] width 85 height 29
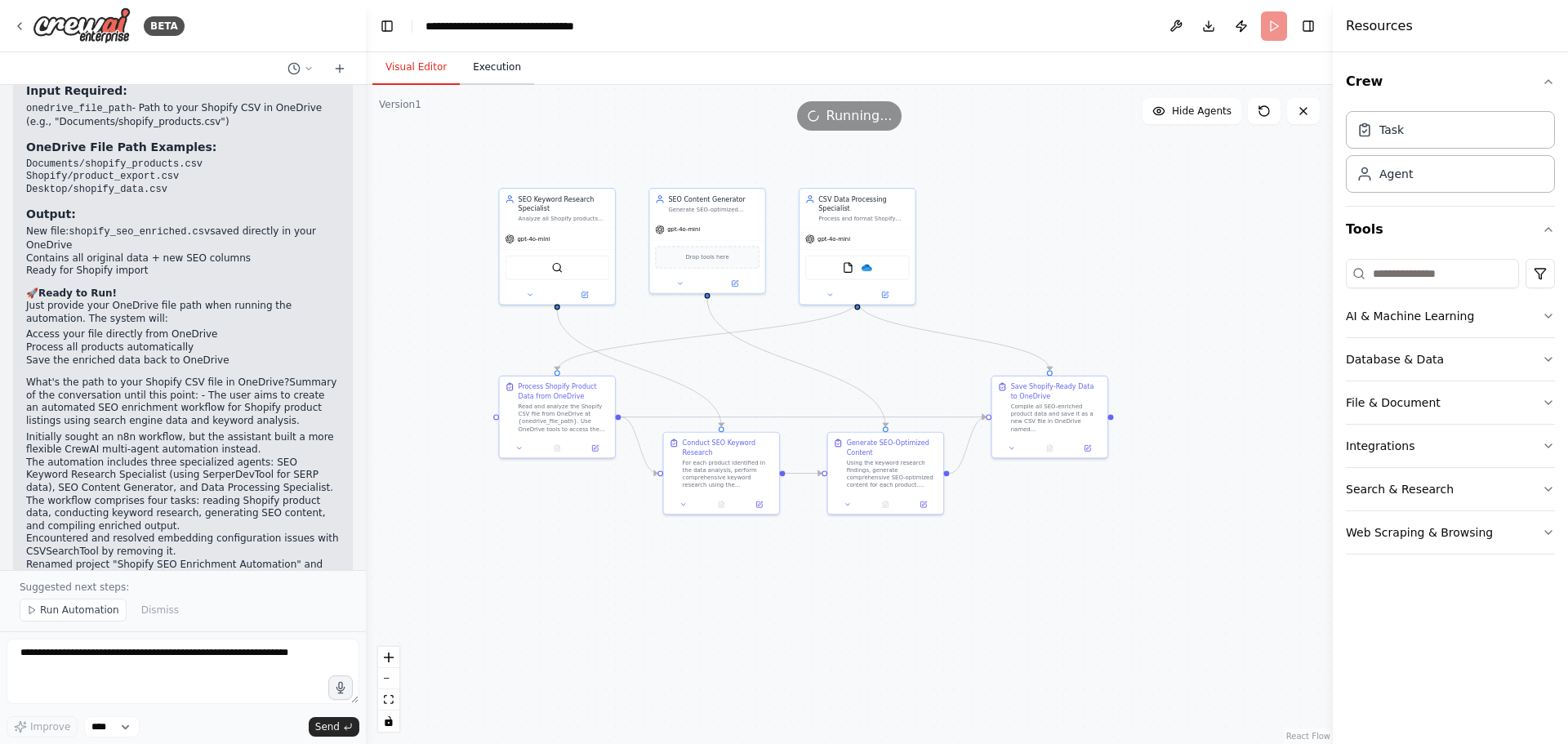
click at [504, 77] on button "Execution" at bounding box center [497, 68] width 74 height 35
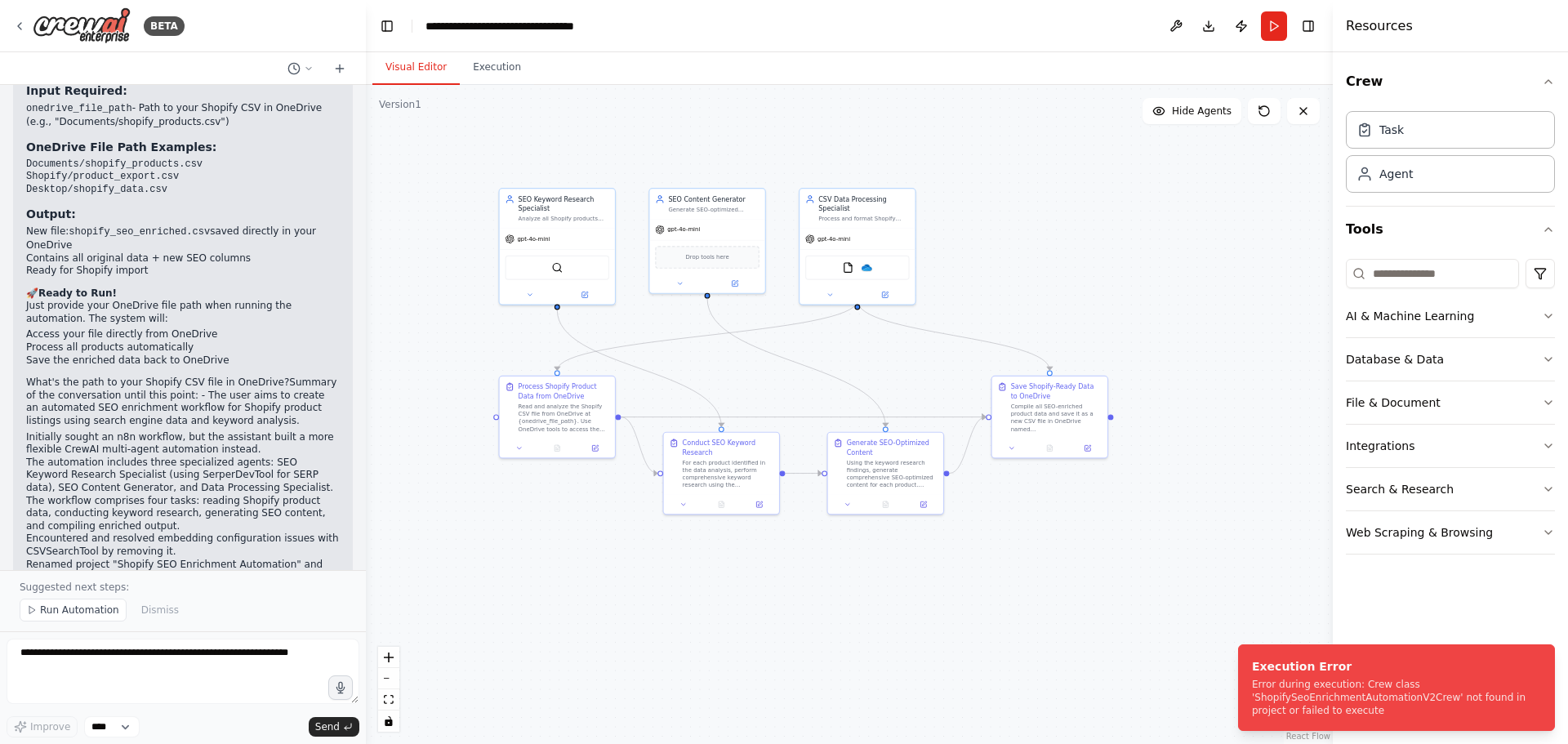
click at [411, 61] on button "Visual Editor" at bounding box center [416, 68] width 87 height 35
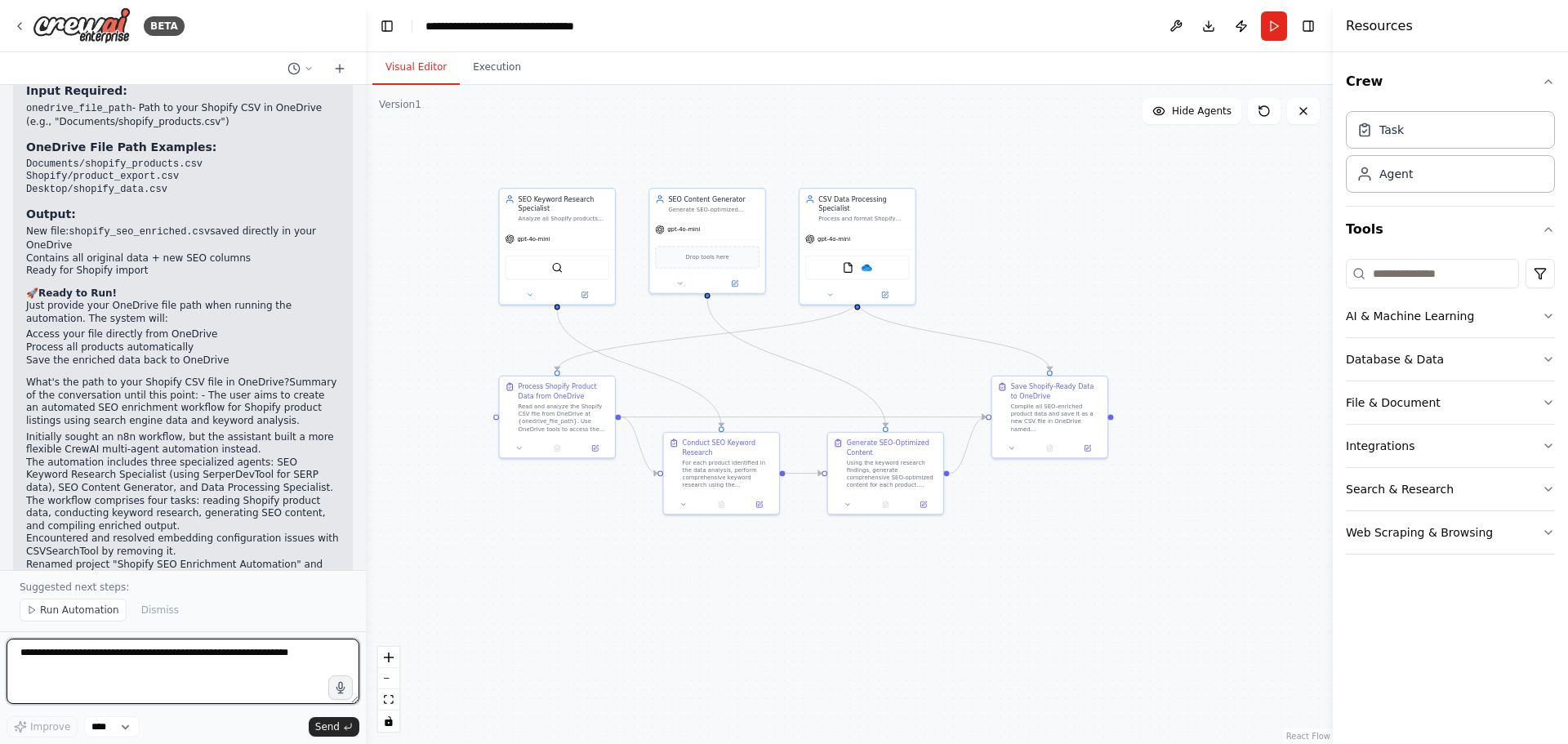
click at [176, 652] on textarea at bounding box center [183, 671] width 353 height 66
paste textarea "**********"
type textarea "**********"
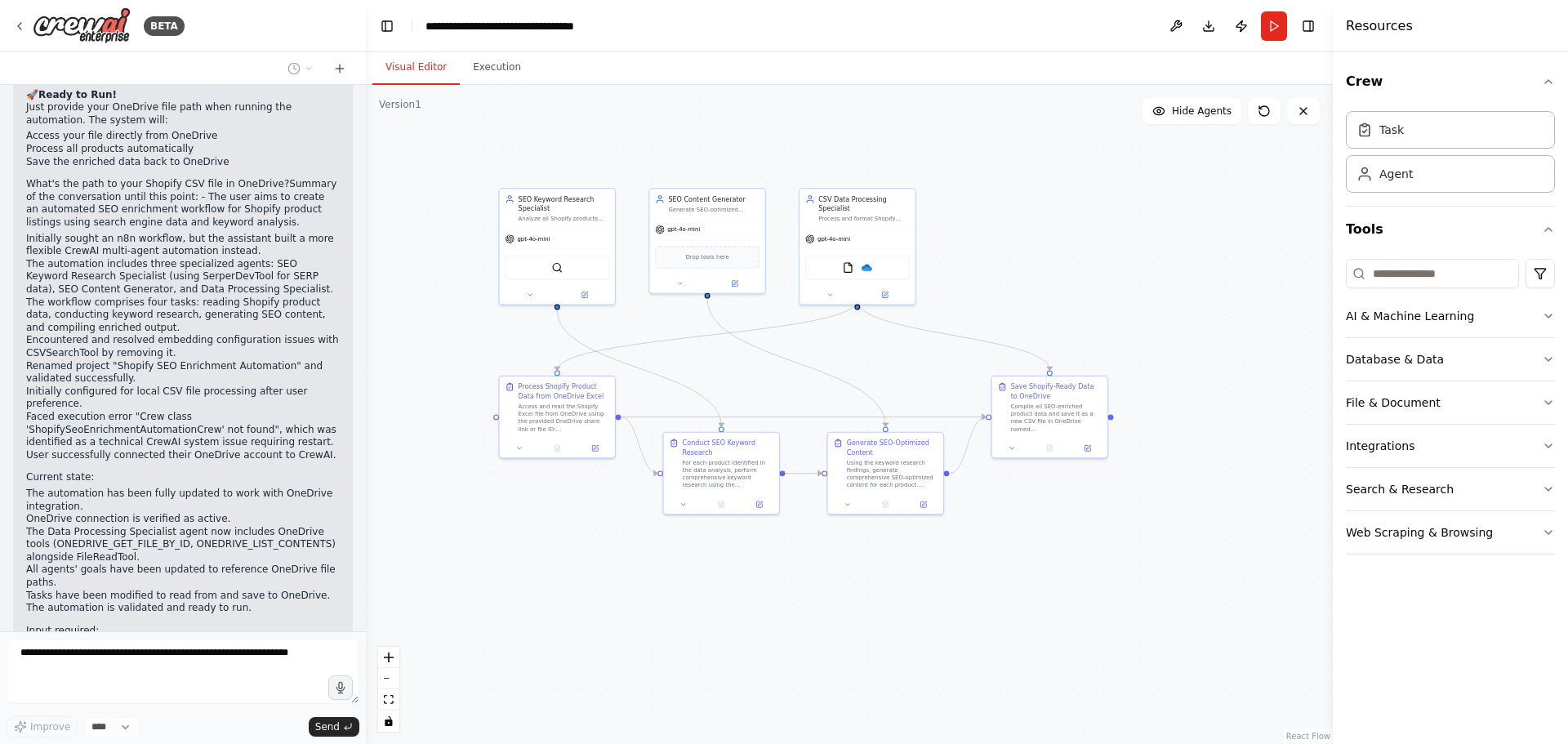
scroll to position [14014, 0]
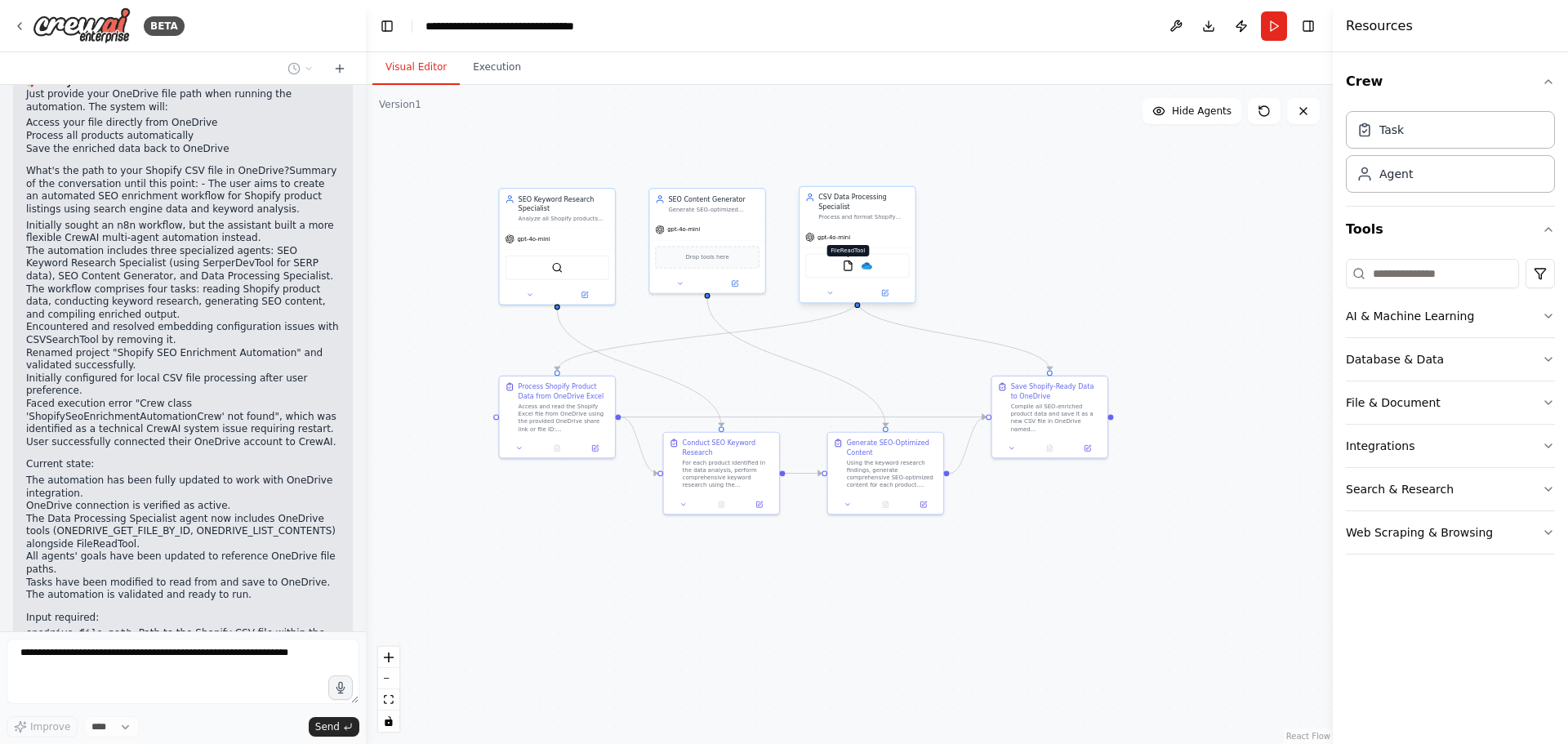
click at [845, 260] on img at bounding box center [847, 265] width 11 height 11
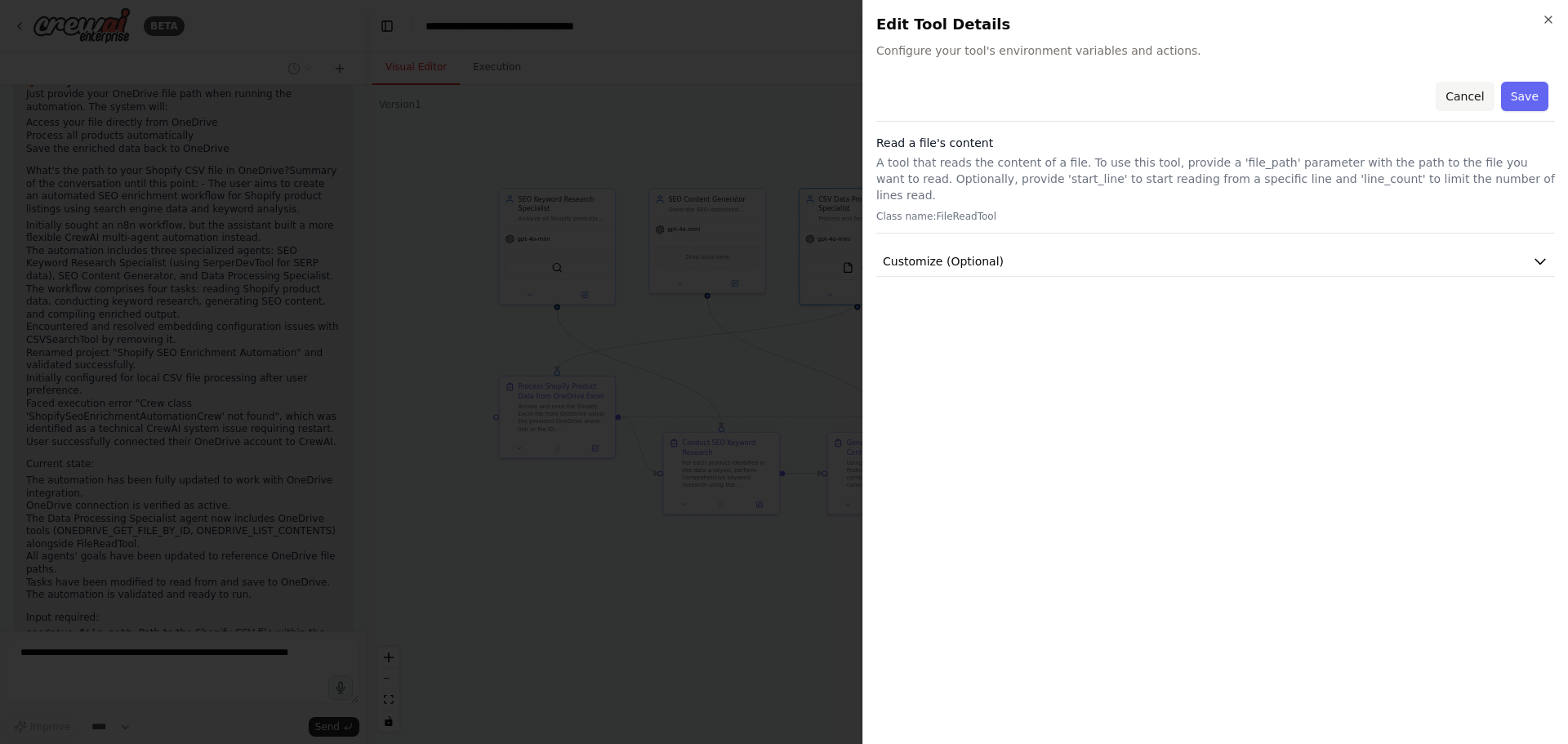
click at [1477, 93] on button "Cancel" at bounding box center [1464, 96] width 58 height 29
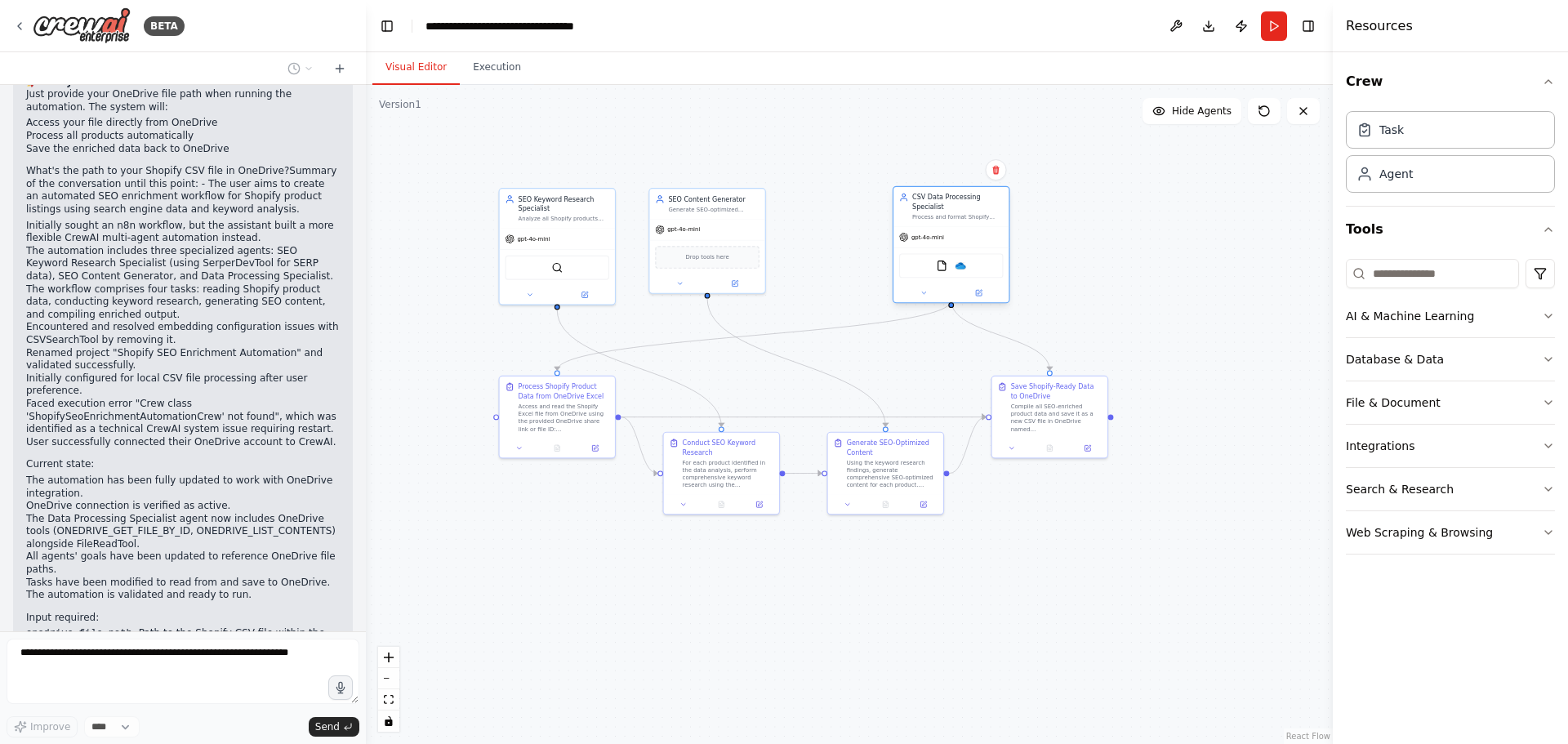
drag, startPoint x: 848, startPoint y: 258, endPoint x: 953, endPoint y: 256, distance: 105.0
click at [943, 260] on img at bounding box center [941, 265] width 11 height 11
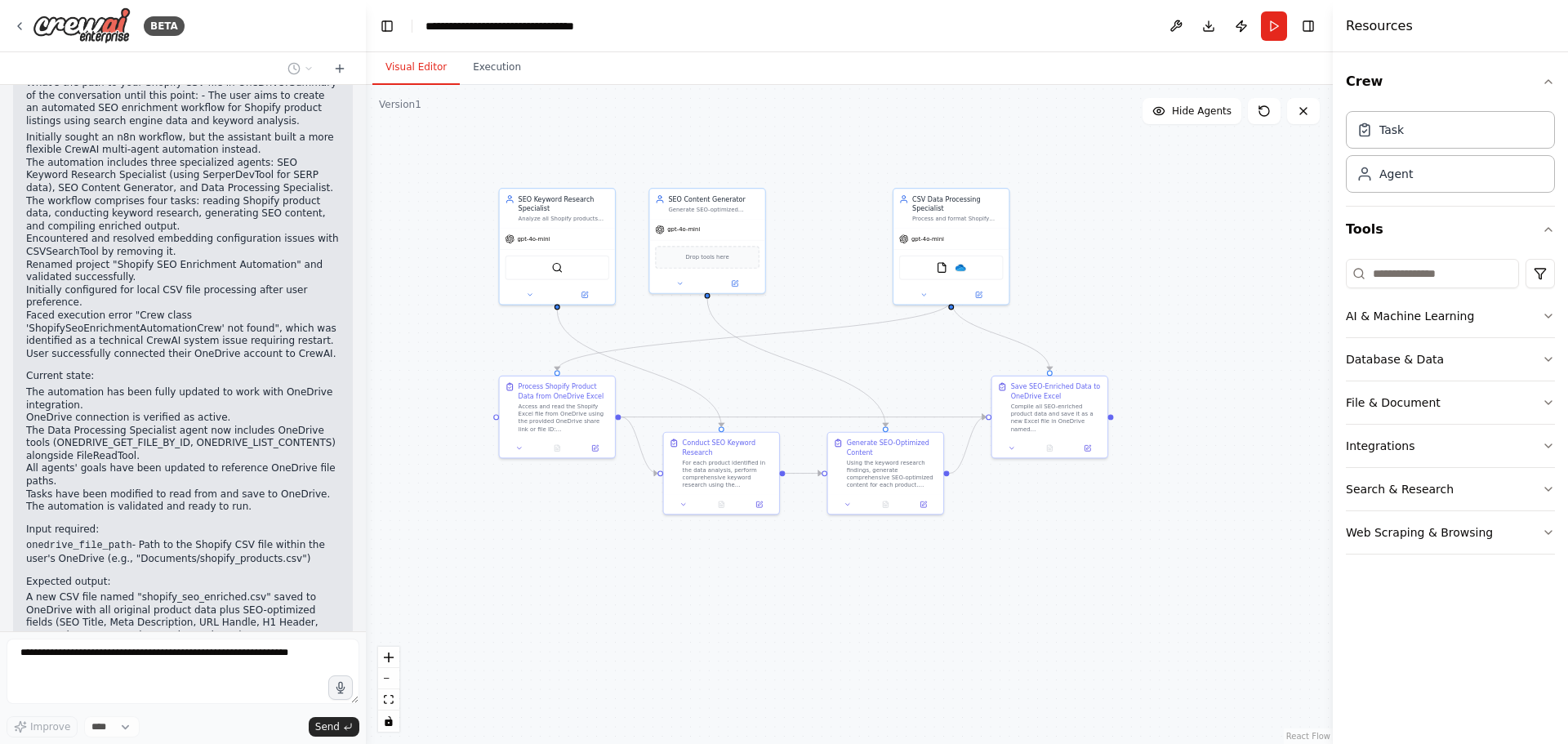
scroll to position [14150, 0]
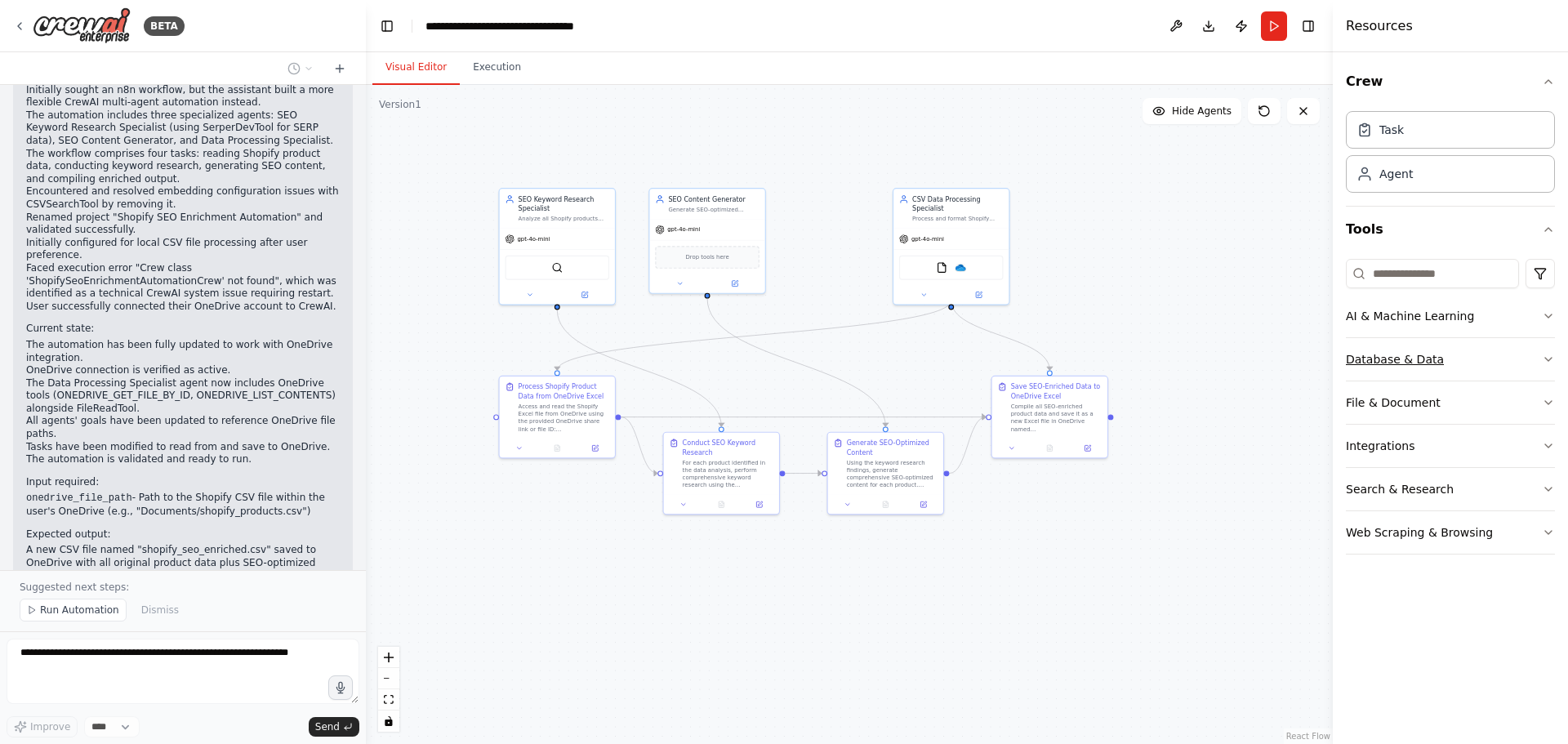
click at [1398, 356] on div "Database & Data" at bounding box center [1394, 359] width 98 height 16
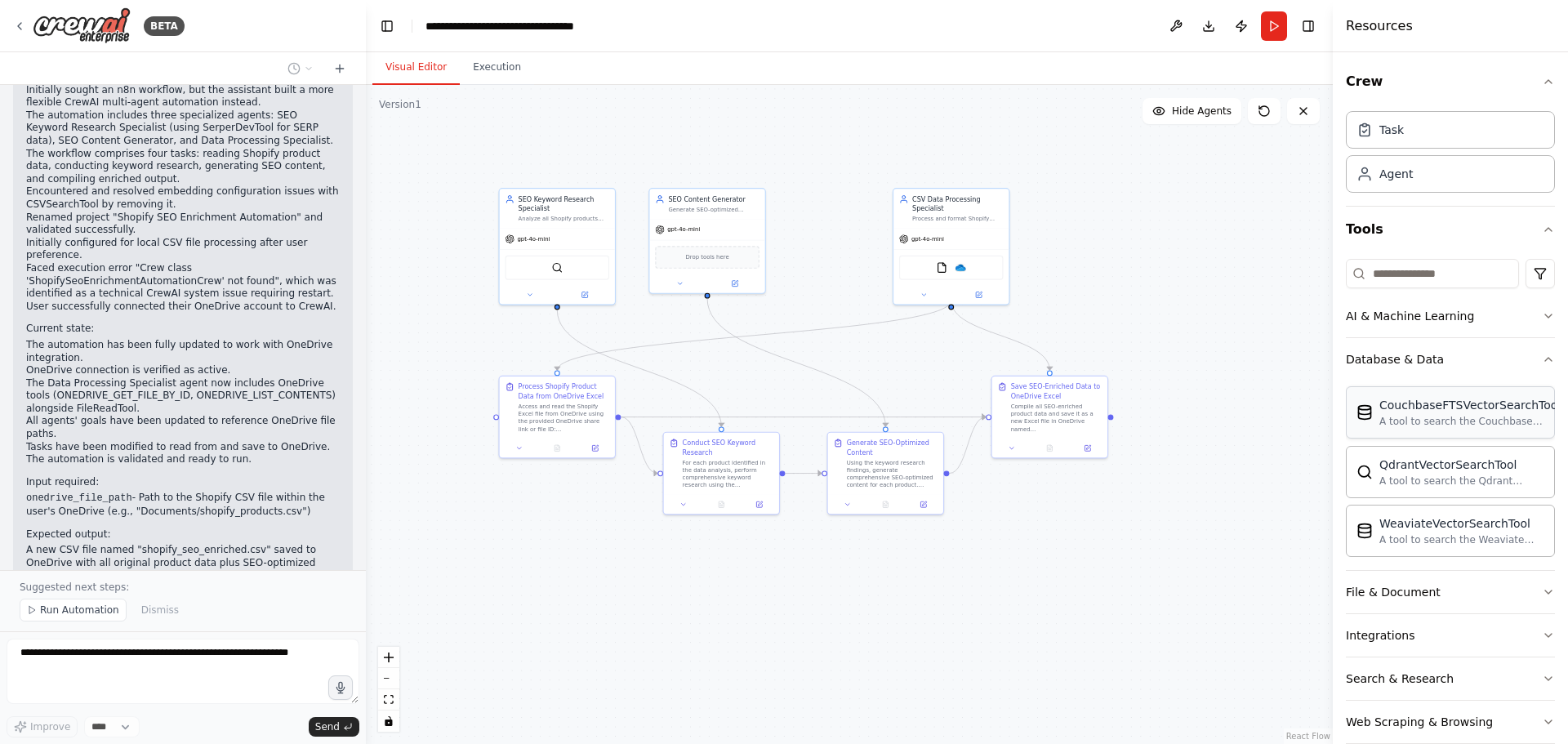
click at [1407, 409] on div "CouchbaseFTSVectorSearchTool" at bounding box center [1469, 404] width 182 height 16
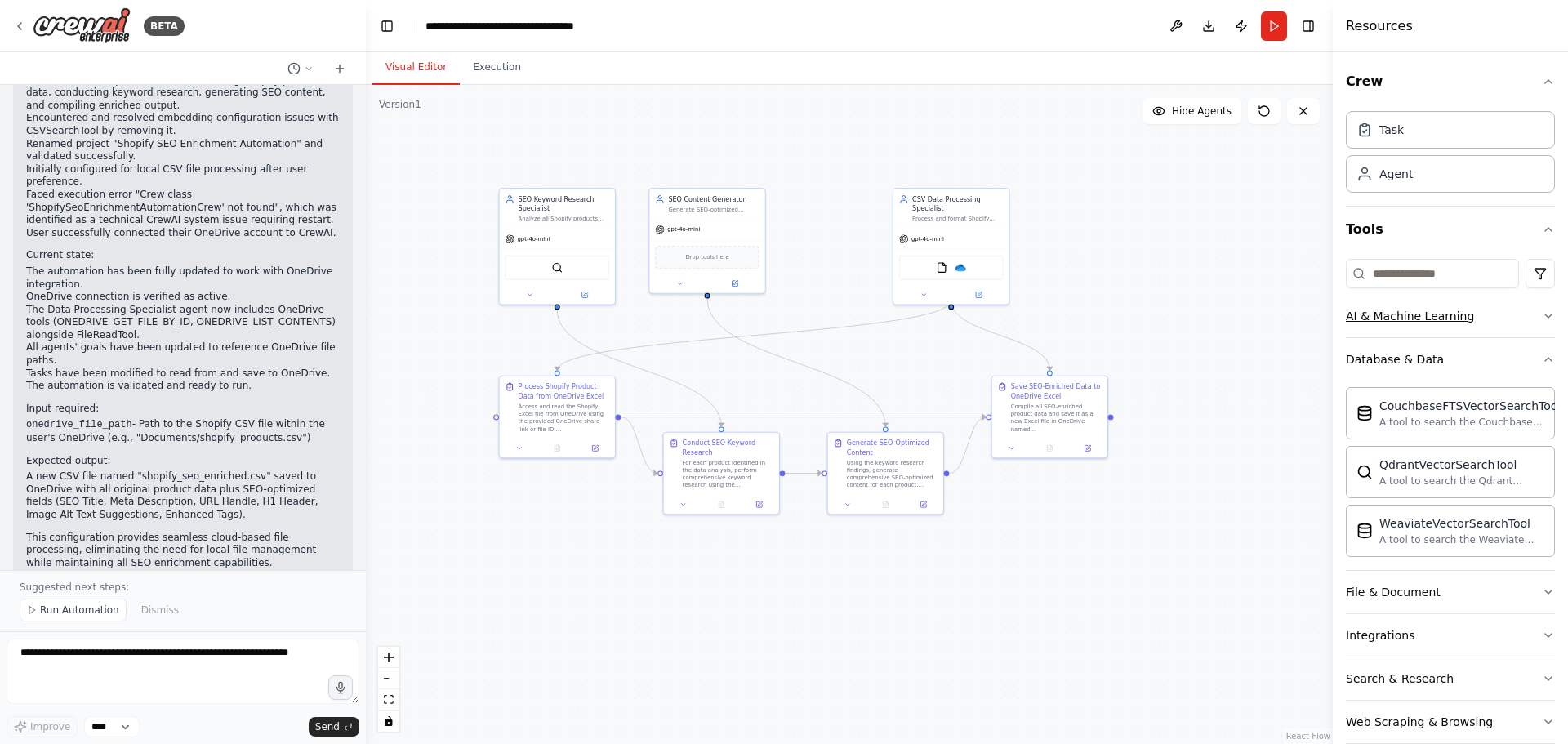
click at [1409, 315] on div "AI & Machine Learning" at bounding box center [1410, 315] width 128 height 16
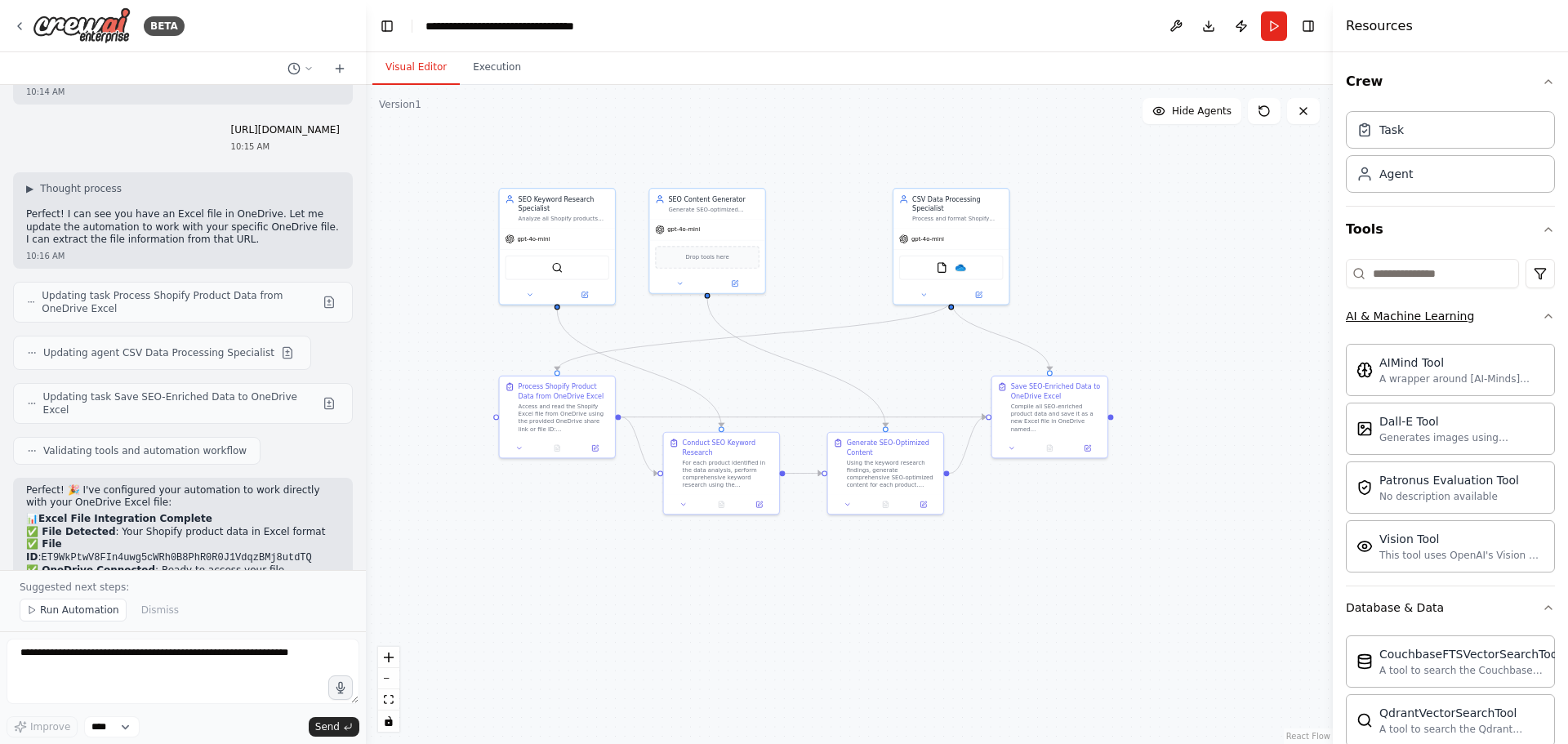
scroll to position [14723, 0]
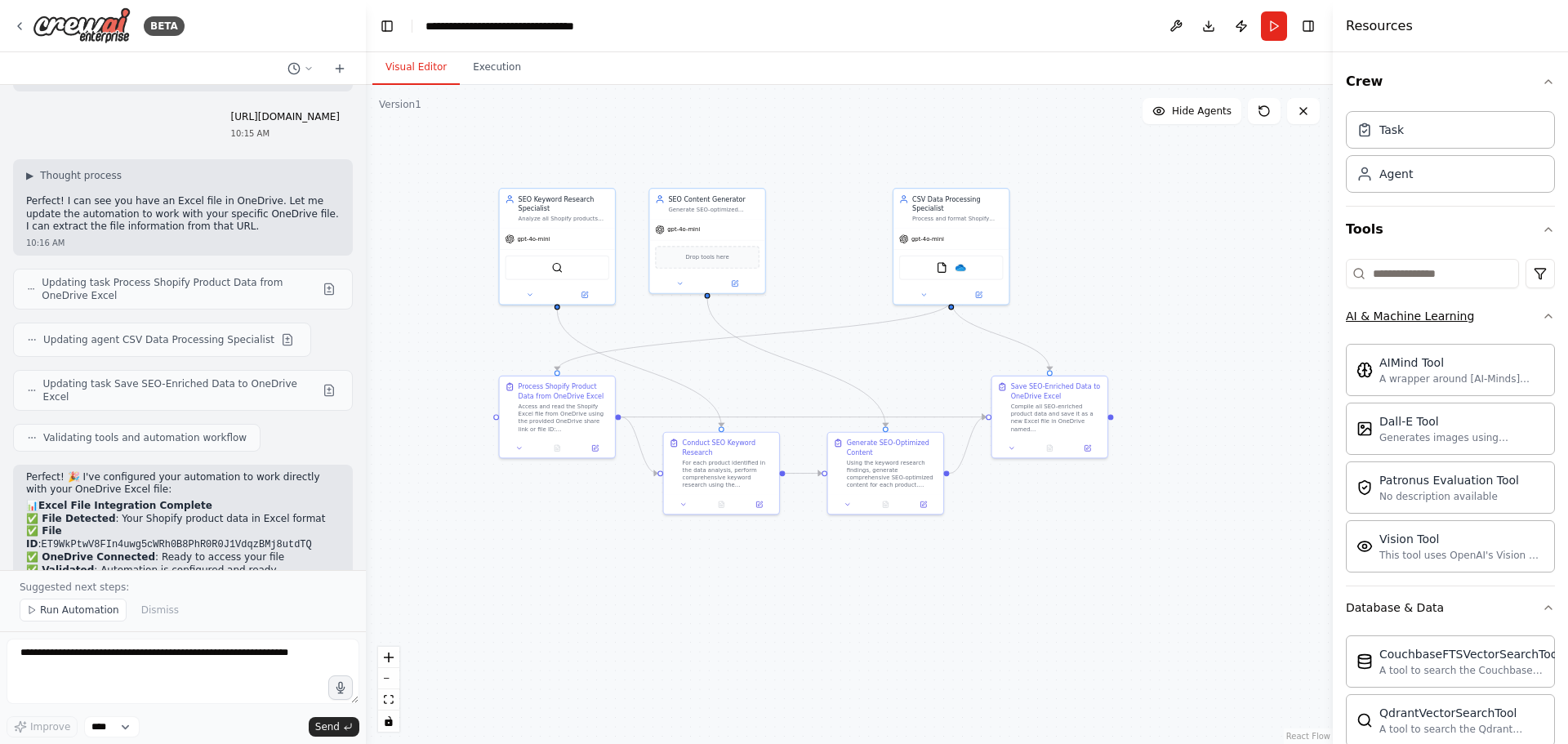
click at [1409, 315] on div "AI & Machine Learning" at bounding box center [1410, 315] width 128 height 16
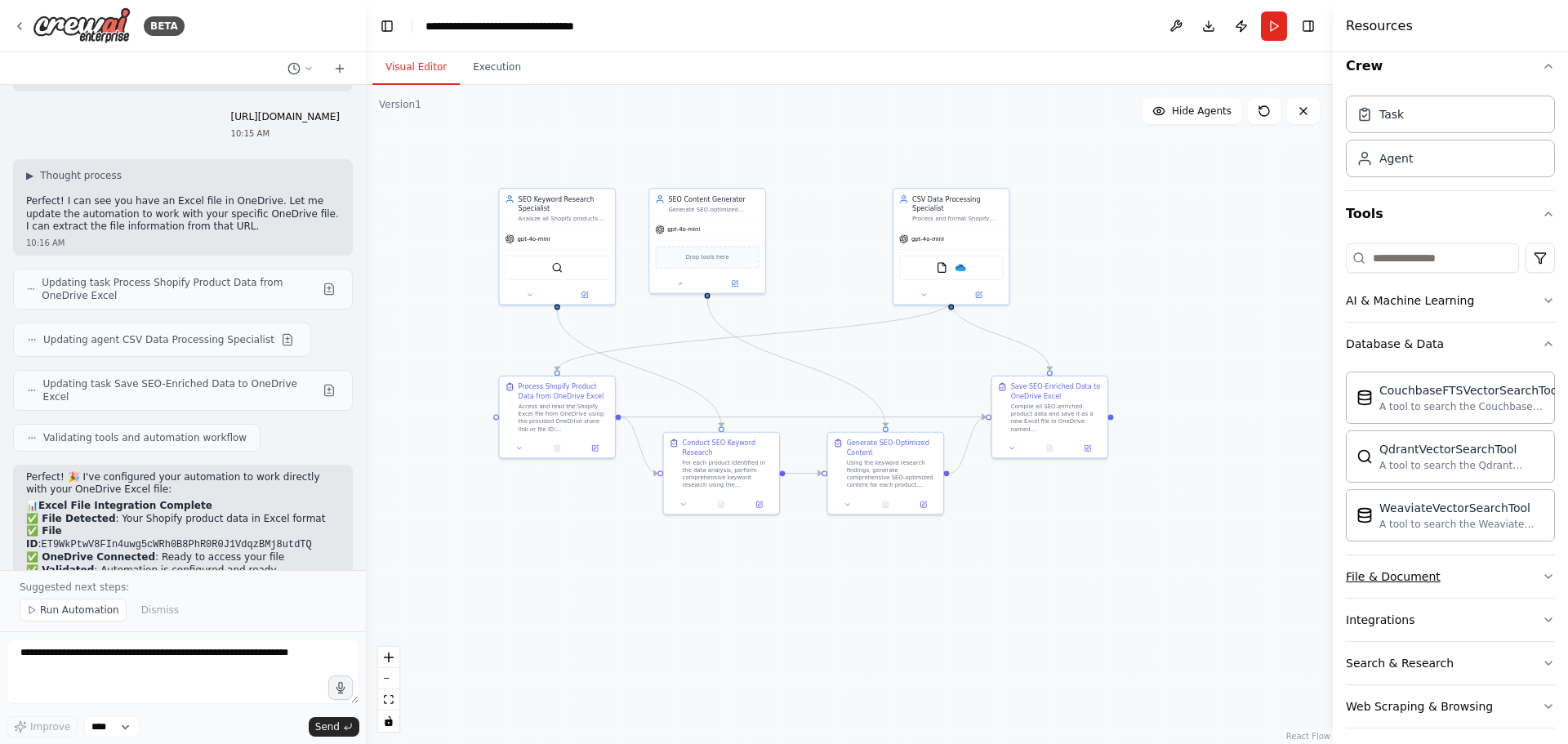
scroll to position [26, 0]
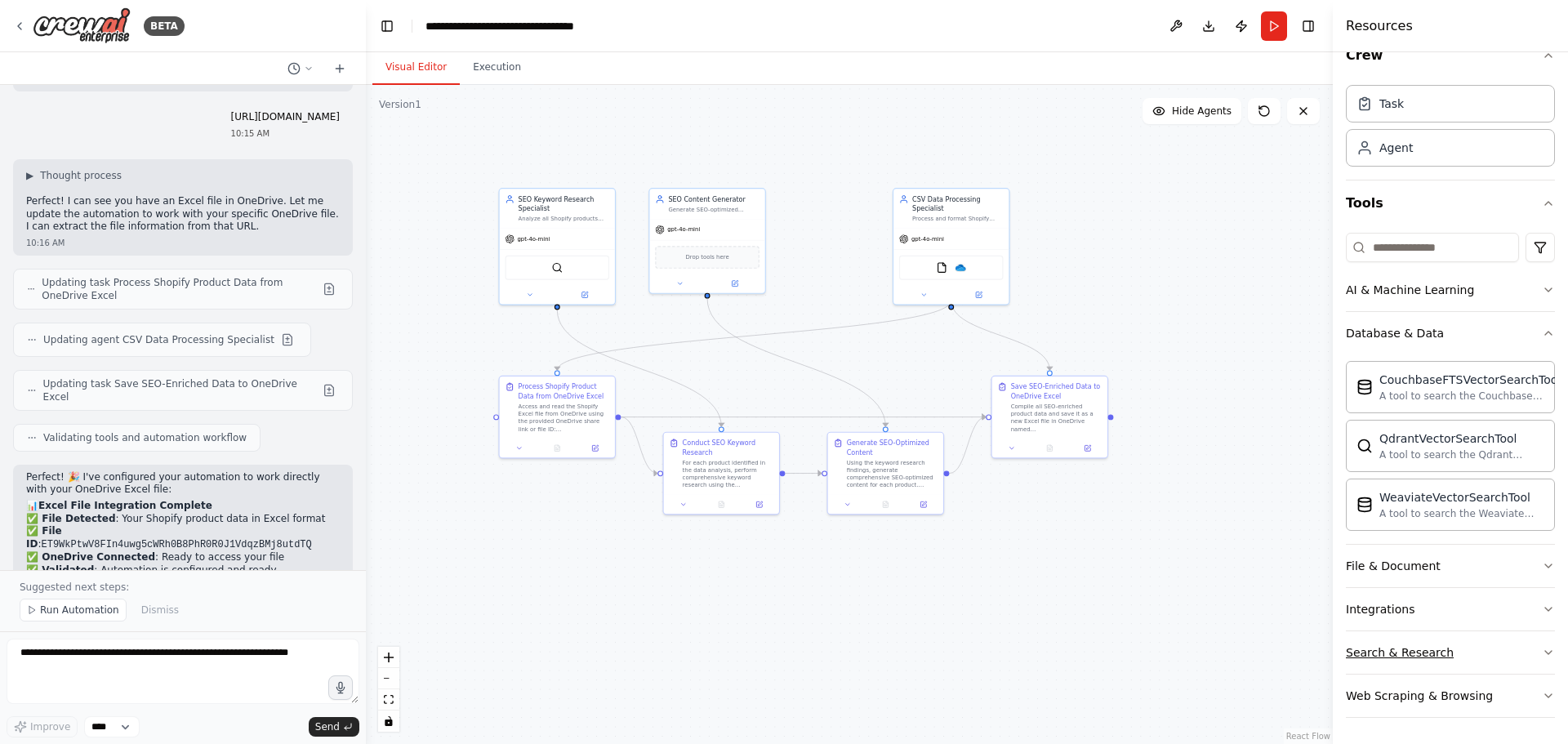
click at [1418, 649] on div "Search & Research" at bounding box center [1399, 652] width 108 height 16
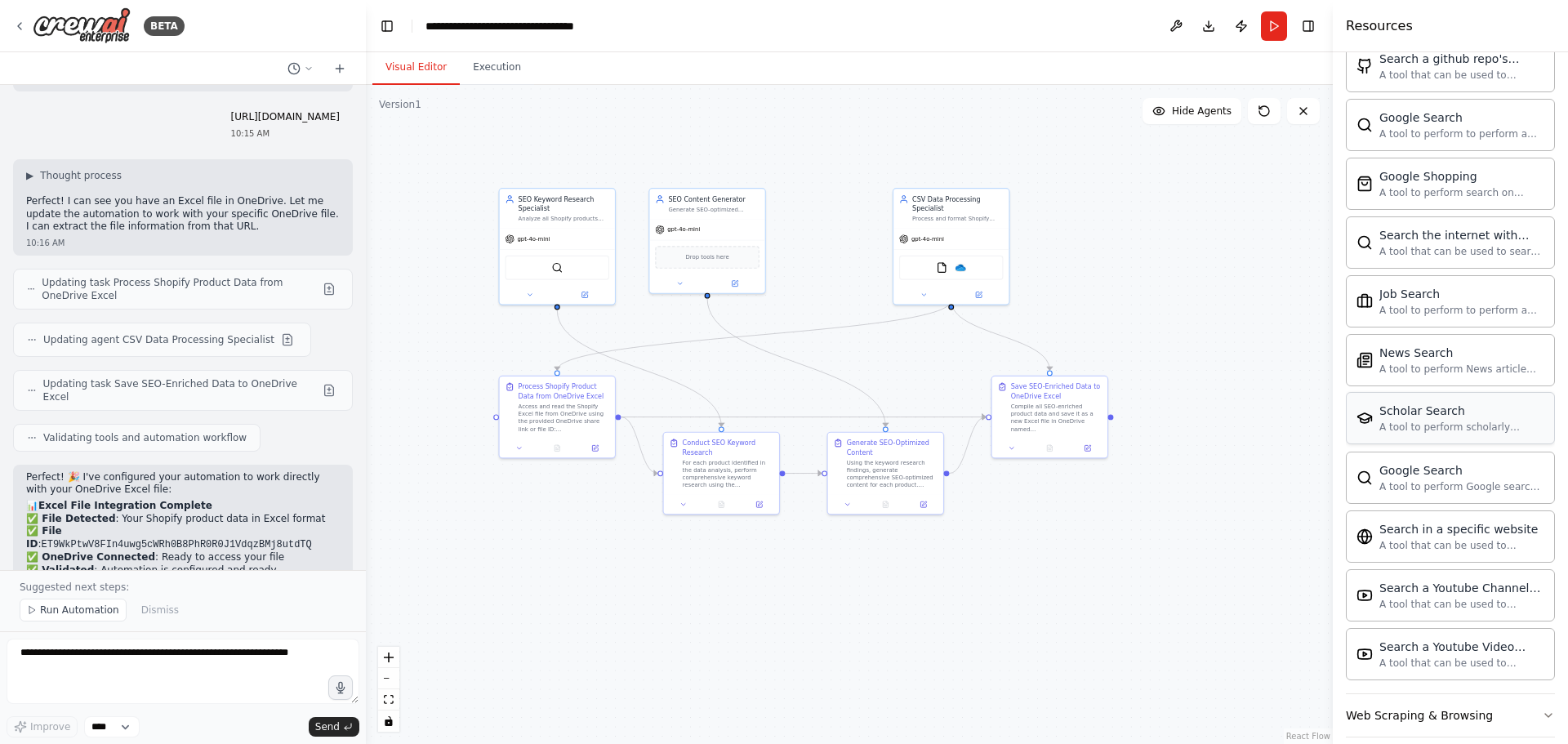
scroll to position [862, 0]
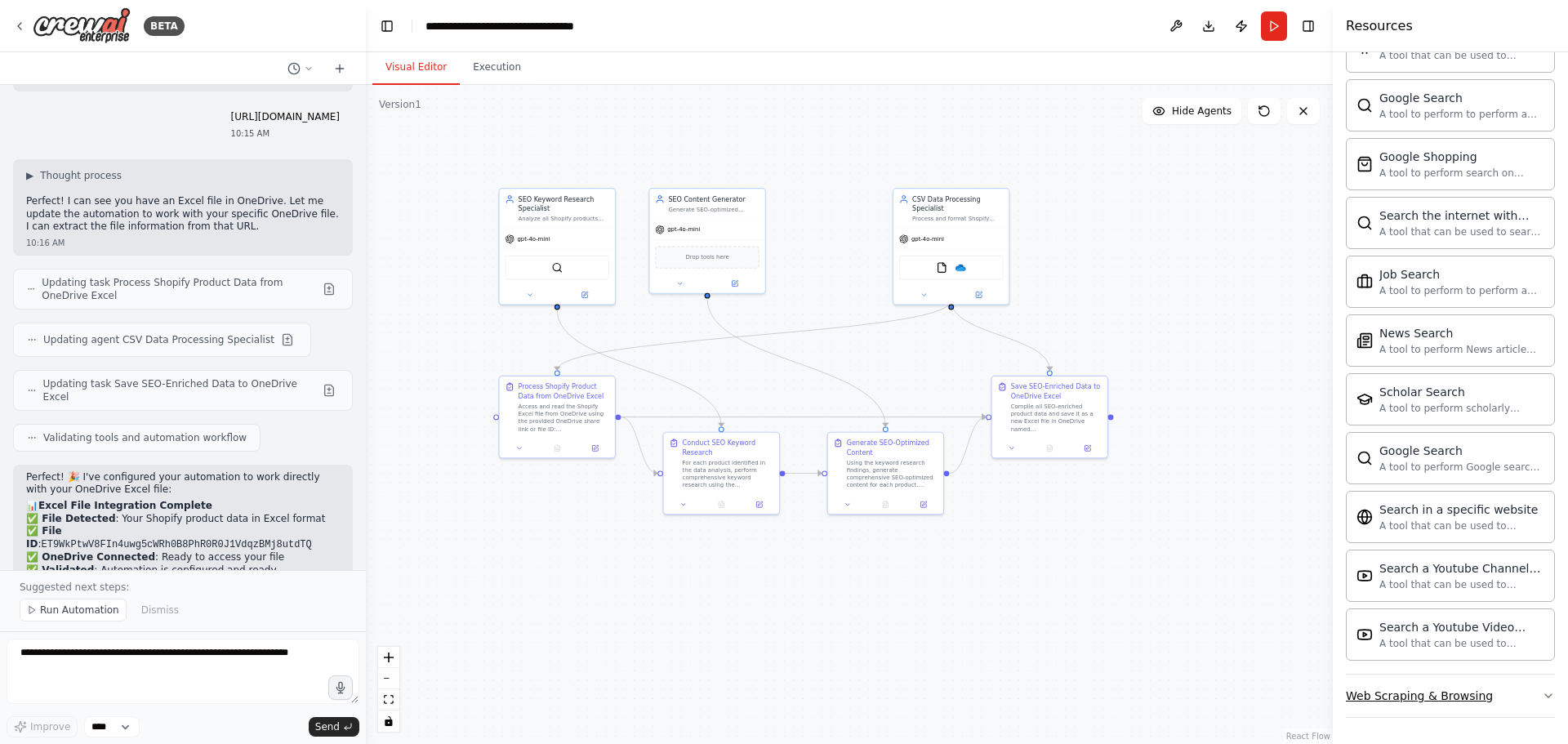
click at [1448, 708] on button "Web Scraping & Browsing" at bounding box center [1450, 695] width 209 height 42
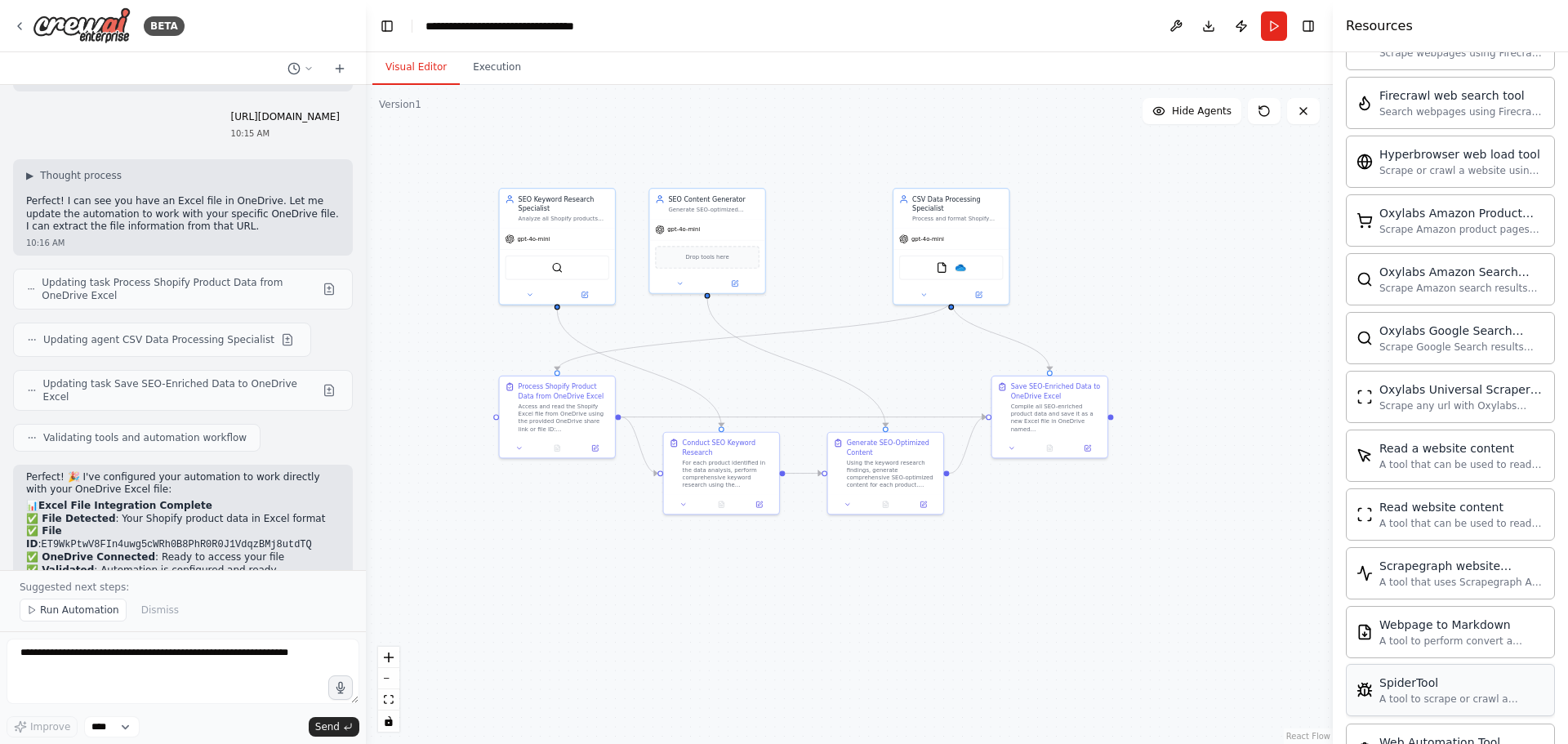
scroll to position [1757, 0]
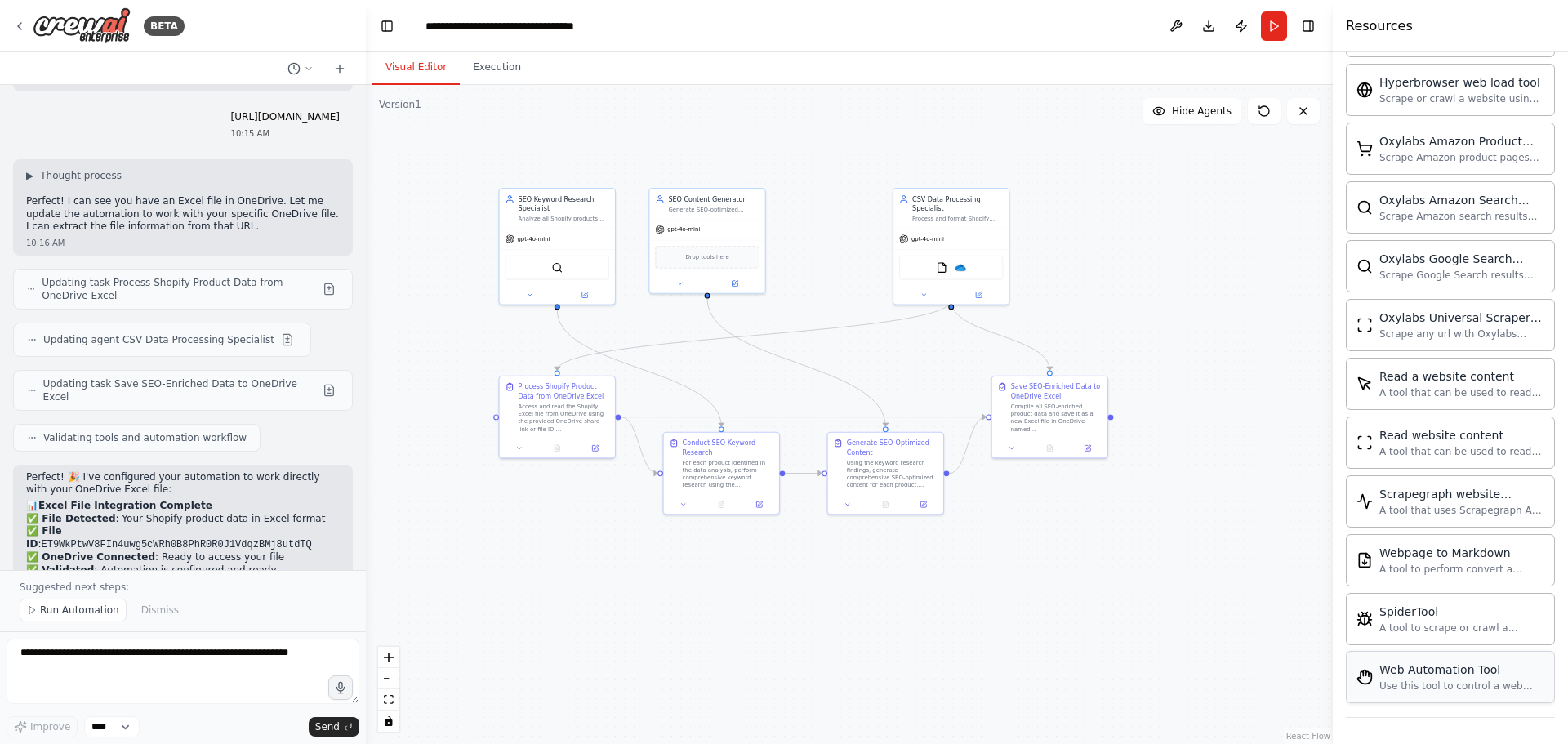
click at [1434, 664] on div "Web Automation Tool" at bounding box center [1461, 669] width 165 height 16
click at [1425, 672] on div "Web Automation Tool" at bounding box center [1461, 669] width 165 height 16
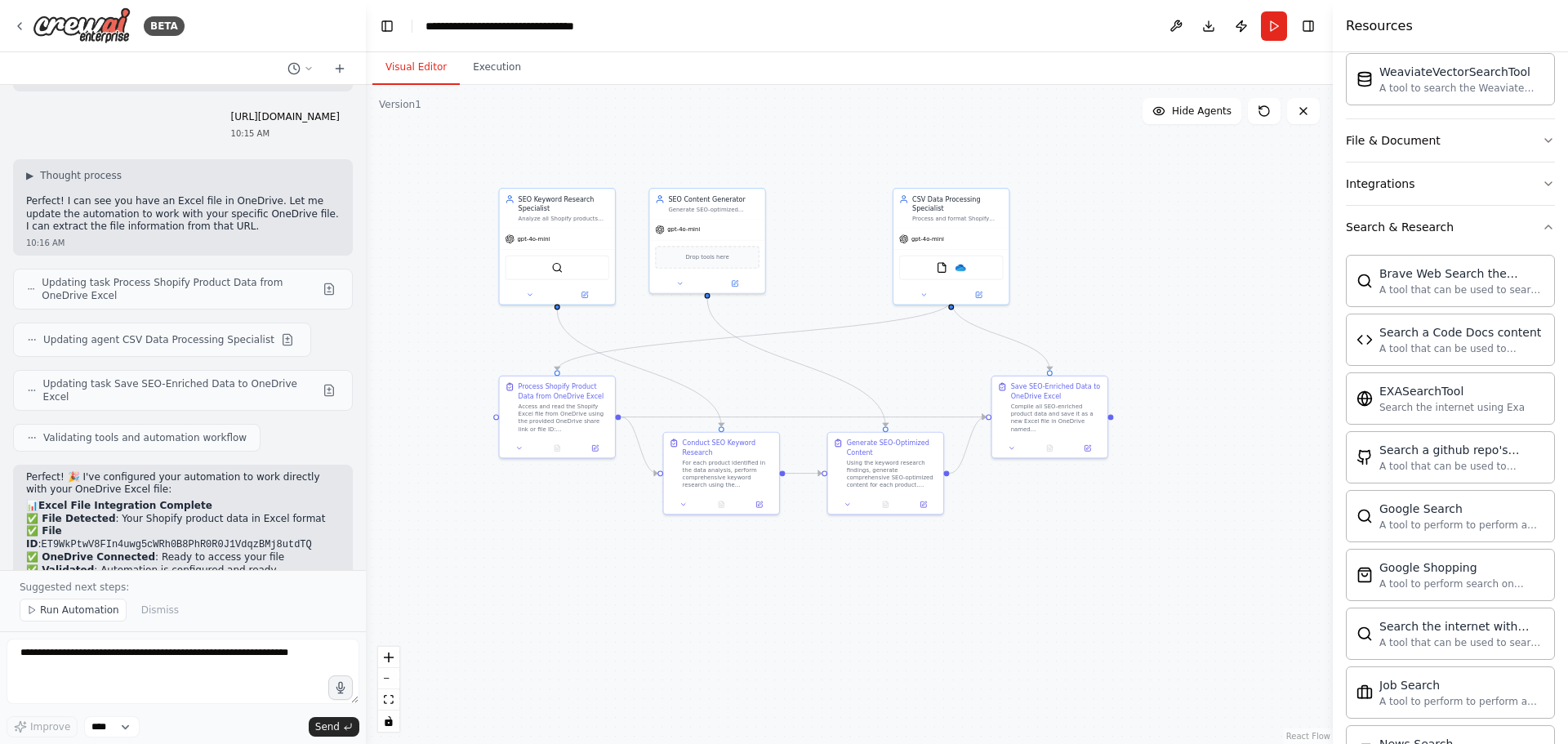
scroll to position [450, 0]
click at [124, 658] on textarea at bounding box center [183, 671] width 353 height 66
paste textarea "**********"
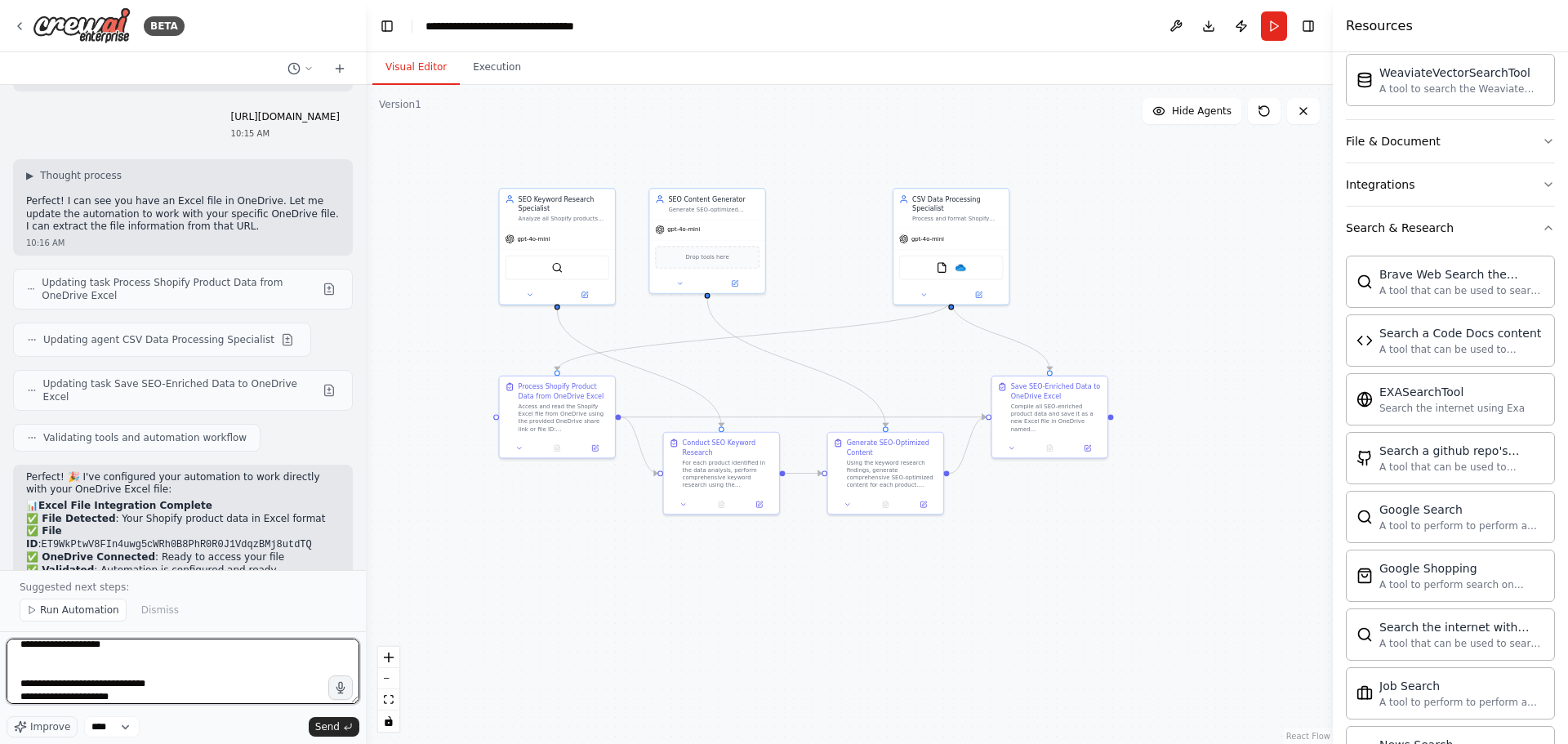
type textarea "**********"
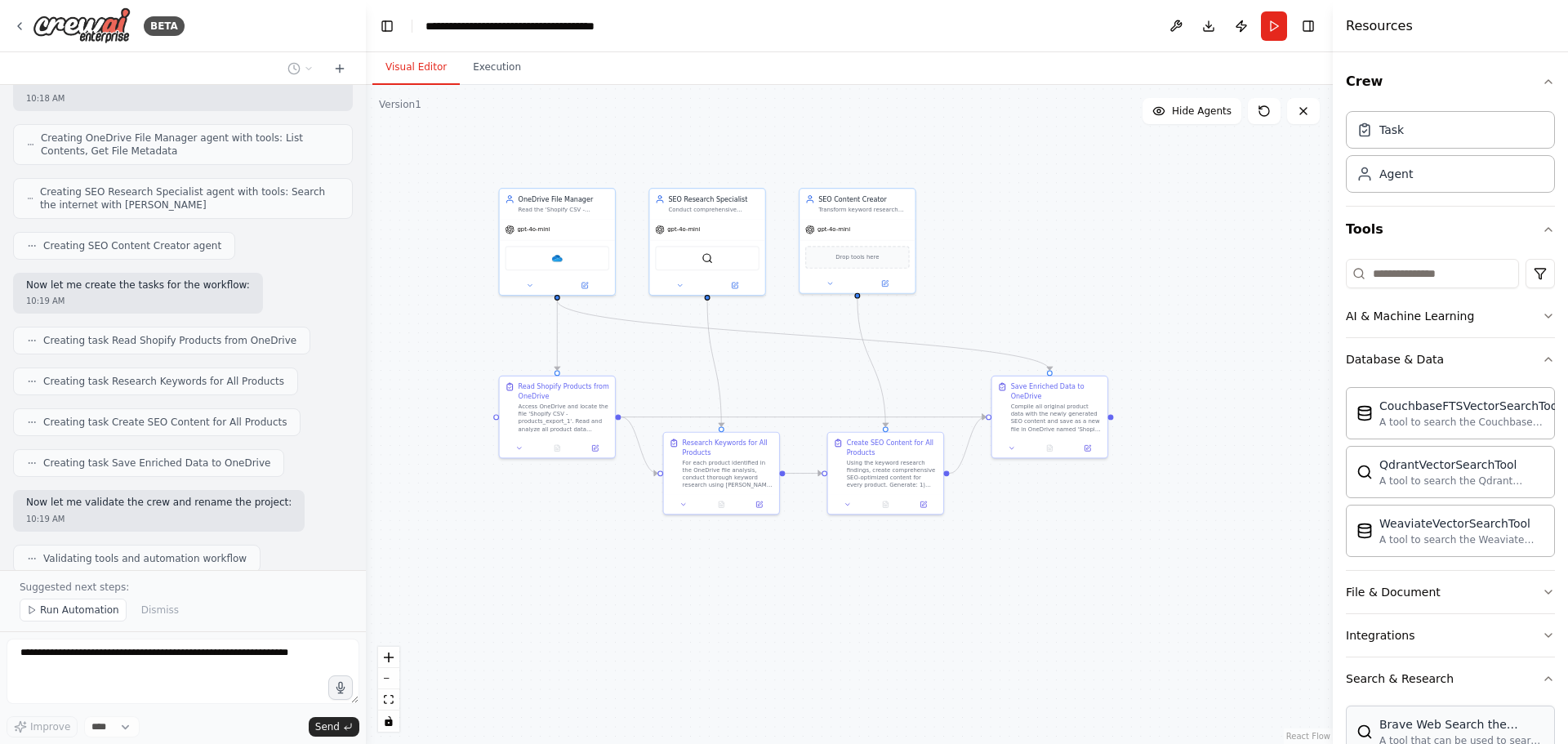
scroll to position [16214, 0]
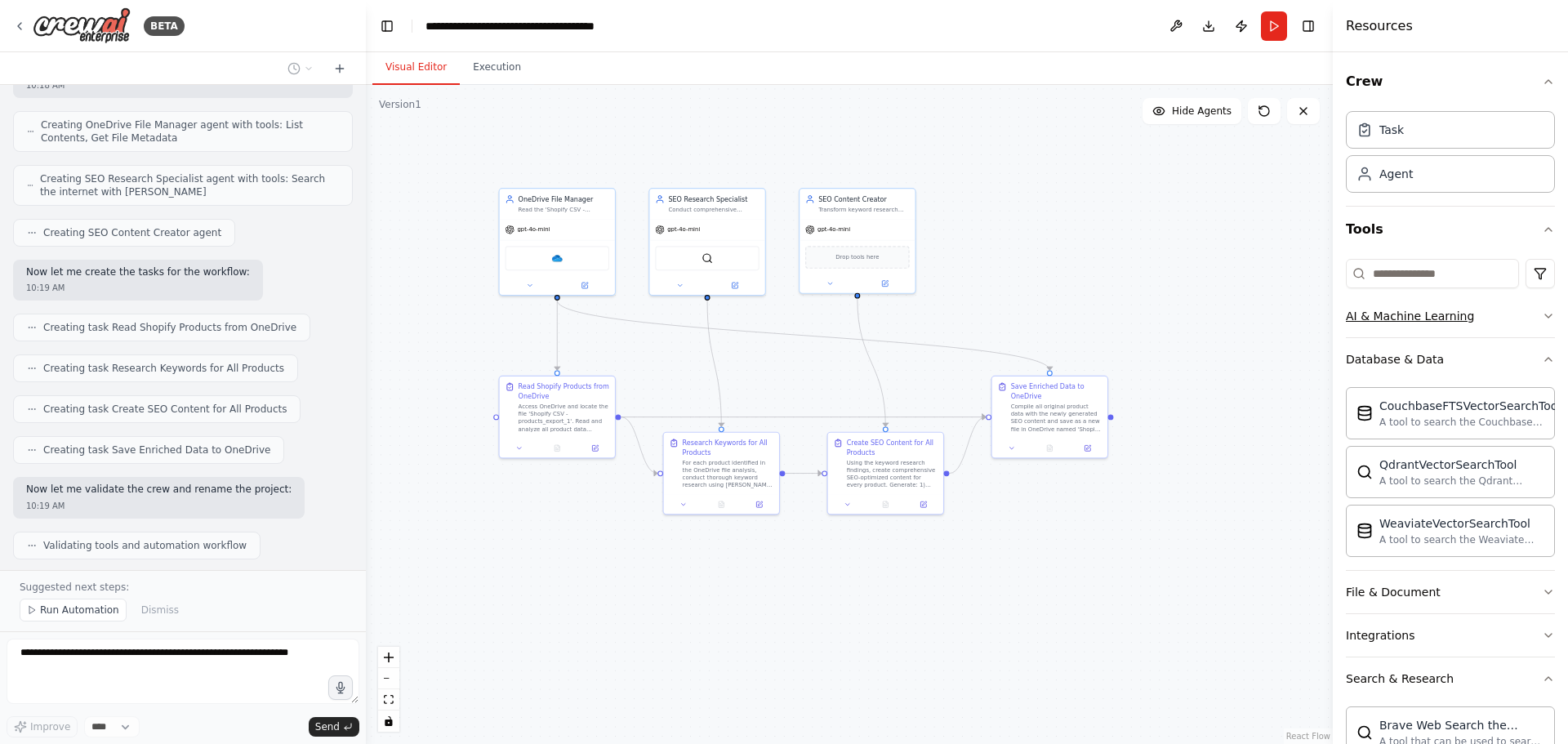
click at [1492, 310] on button "AI & Machine Learning" at bounding box center [1450, 315] width 209 height 42
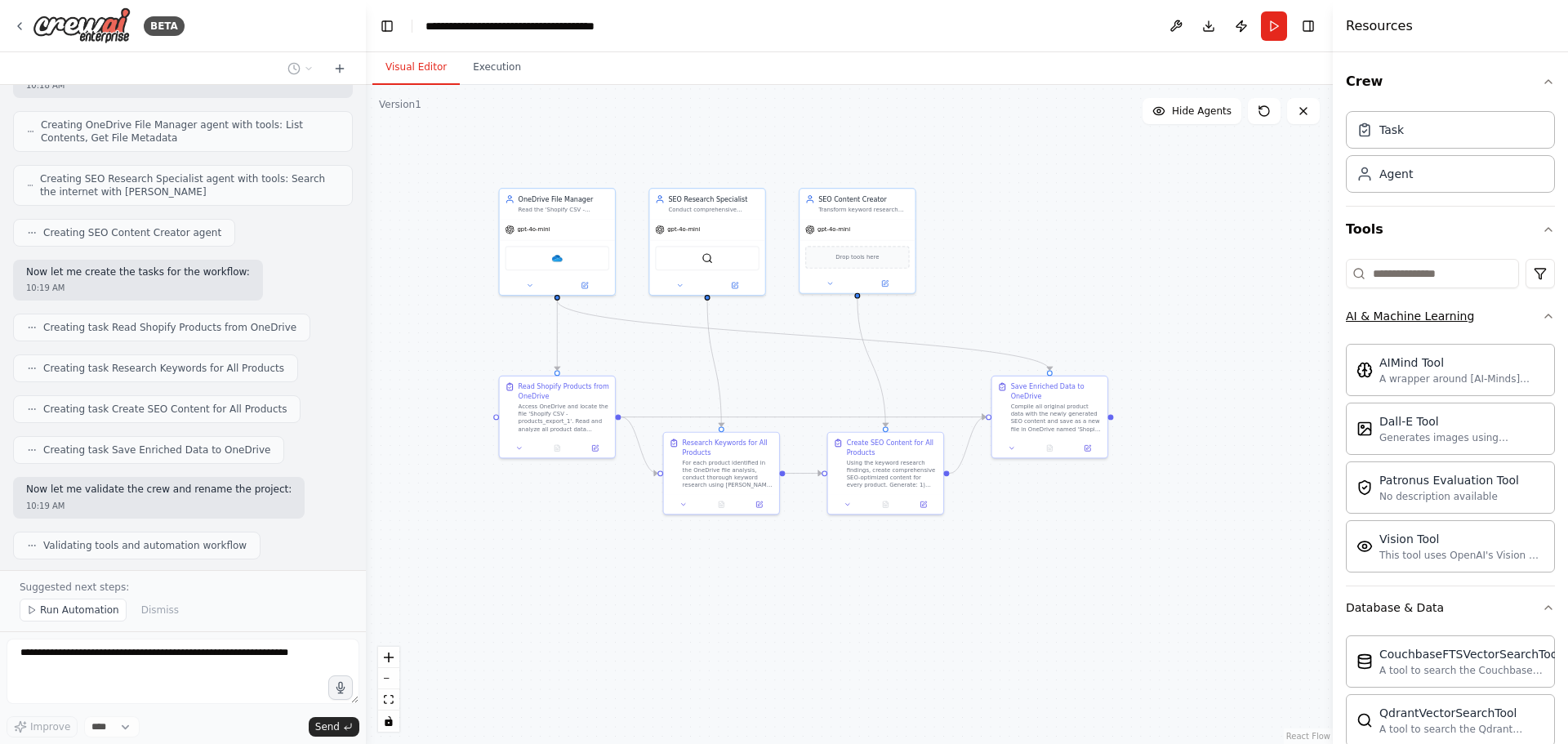
click at [1501, 316] on button "AI & Machine Learning" at bounding box center [1450, 315] width 209 height 42
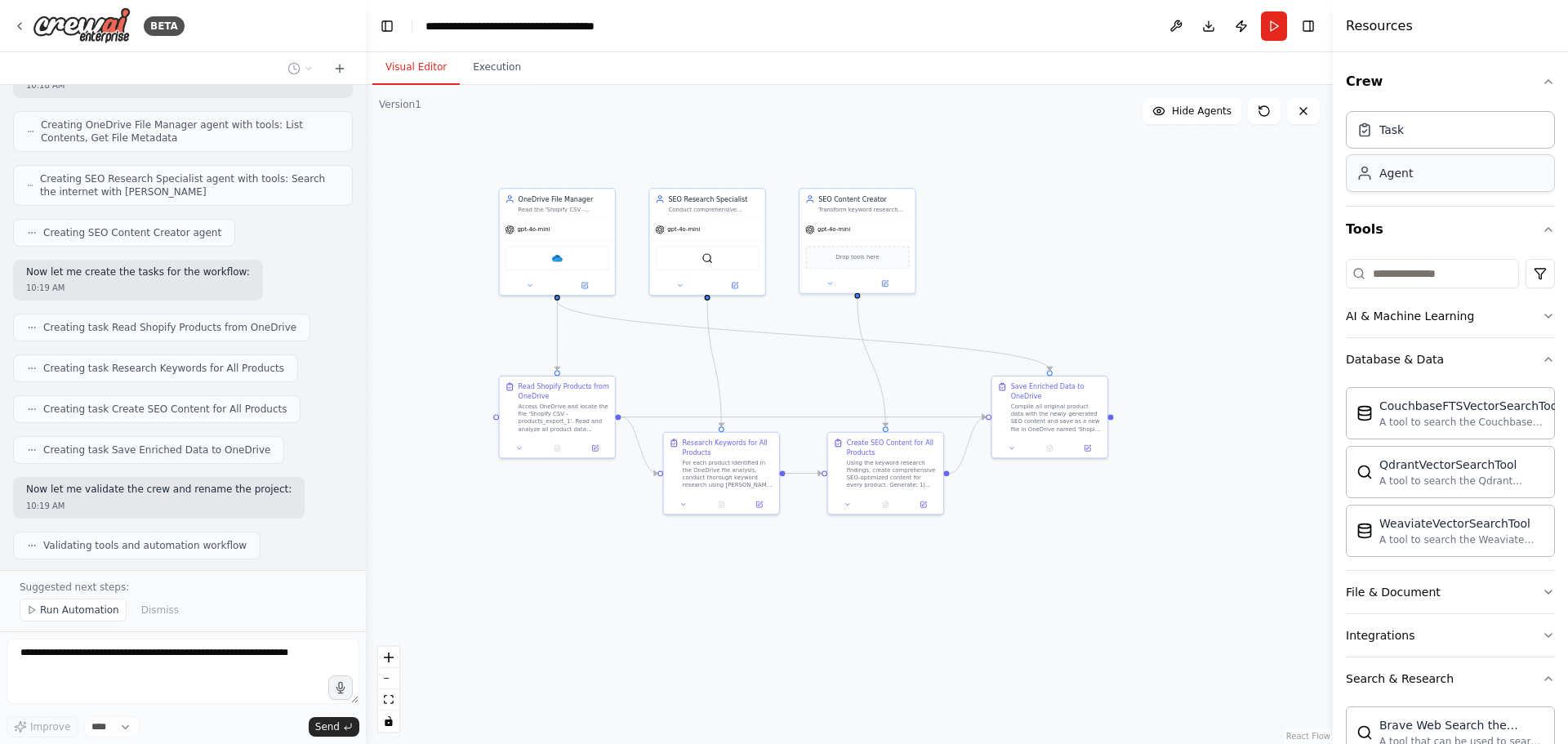
click at [1438, 182] on div "Agent" at bounding box center [1450, 173] width 209 height 37
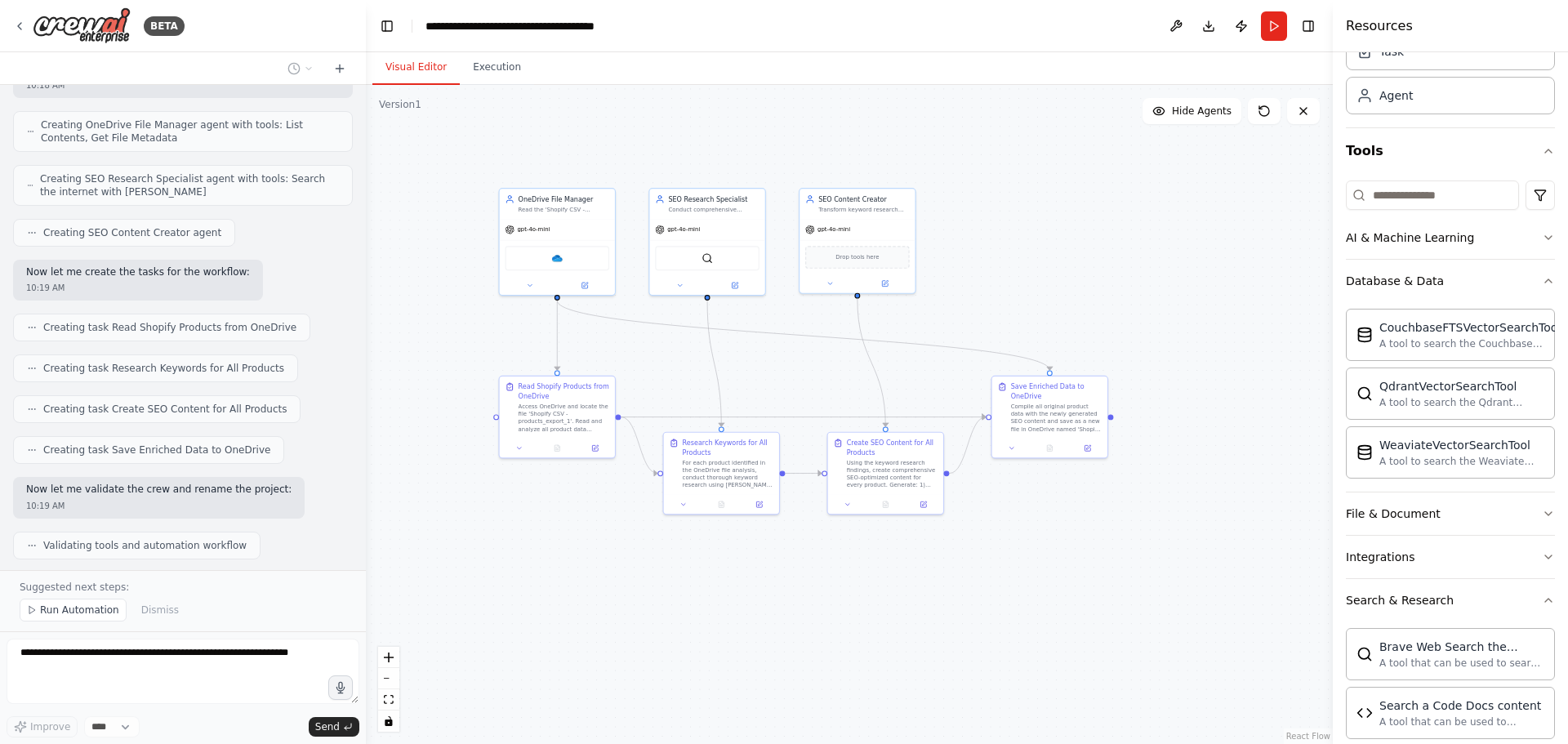
scroll to position [0, 0]
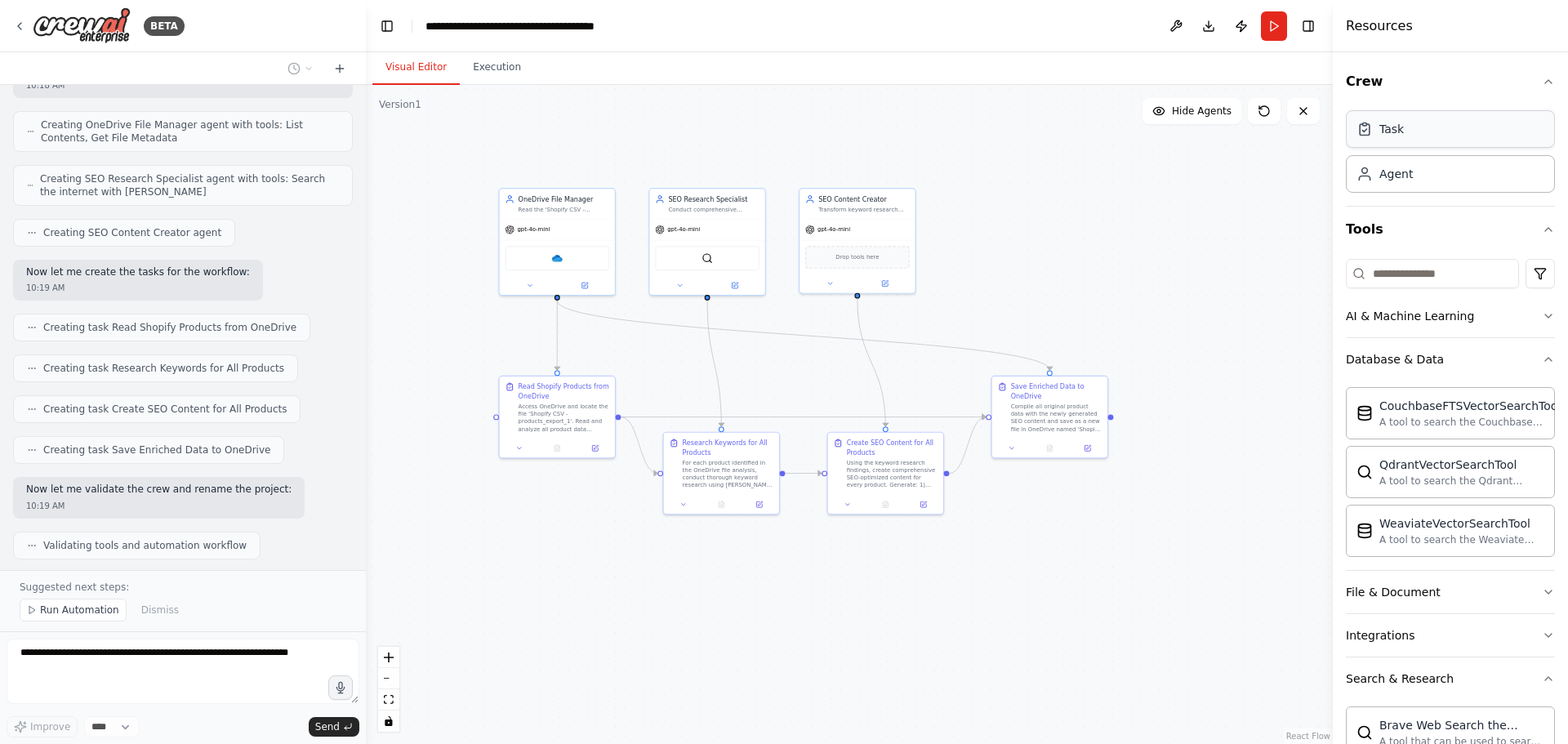
click at [1416, 123] on div "Task" at bounding box center [1450, 129] width 209 height 37
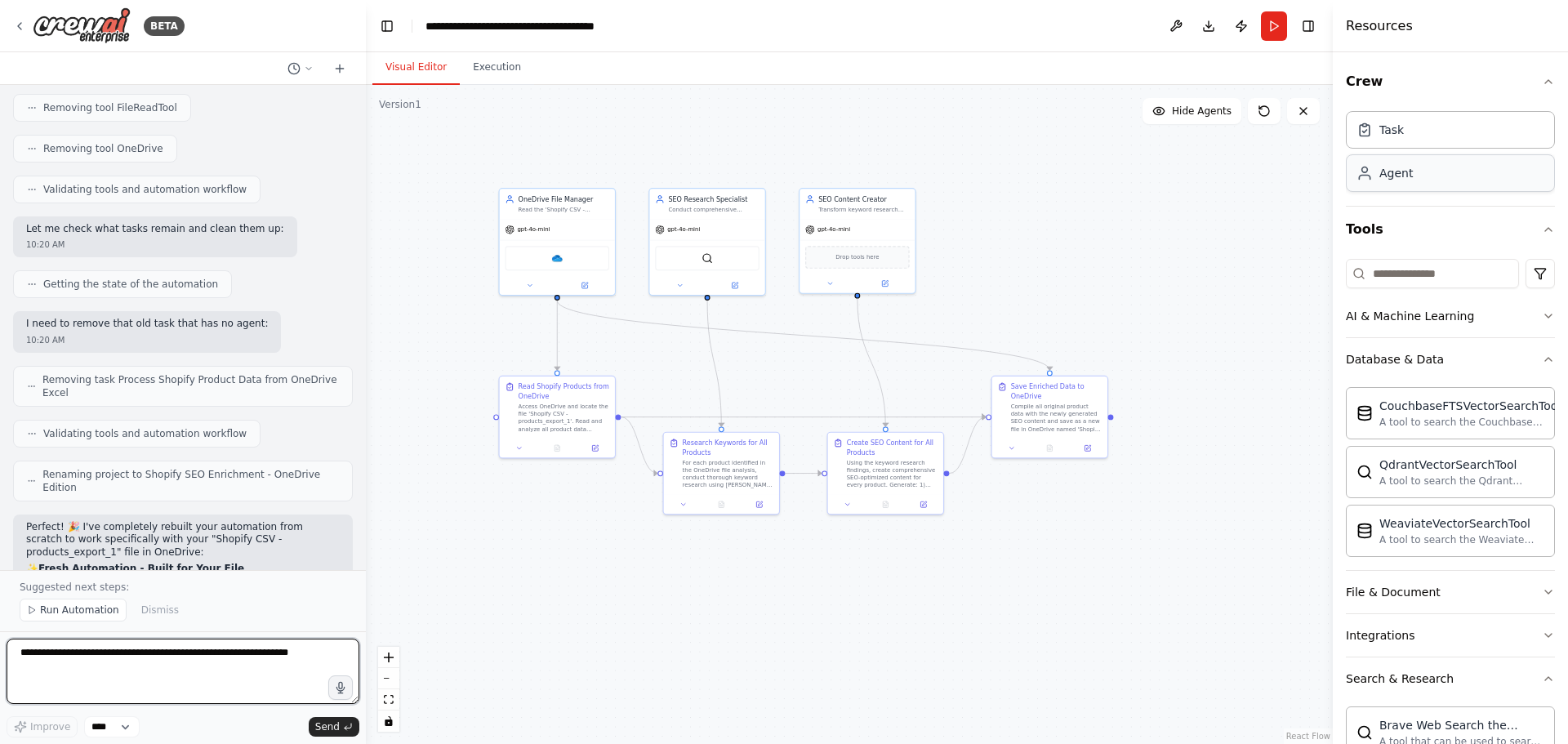
scroll to position [16801, 0]
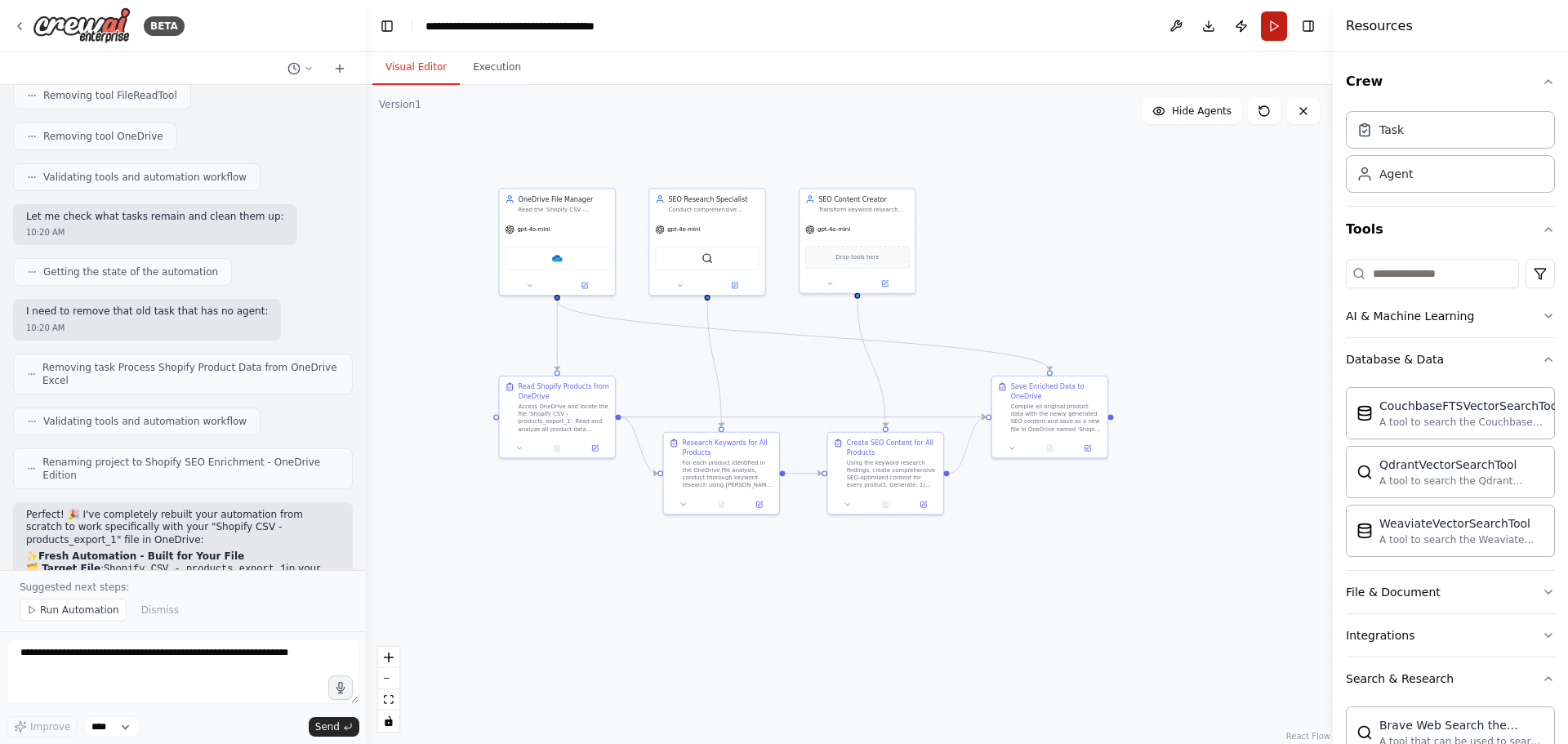
click at [1272, 29] on button "Run" at bounding box center [1274, 26] width 26 height 29
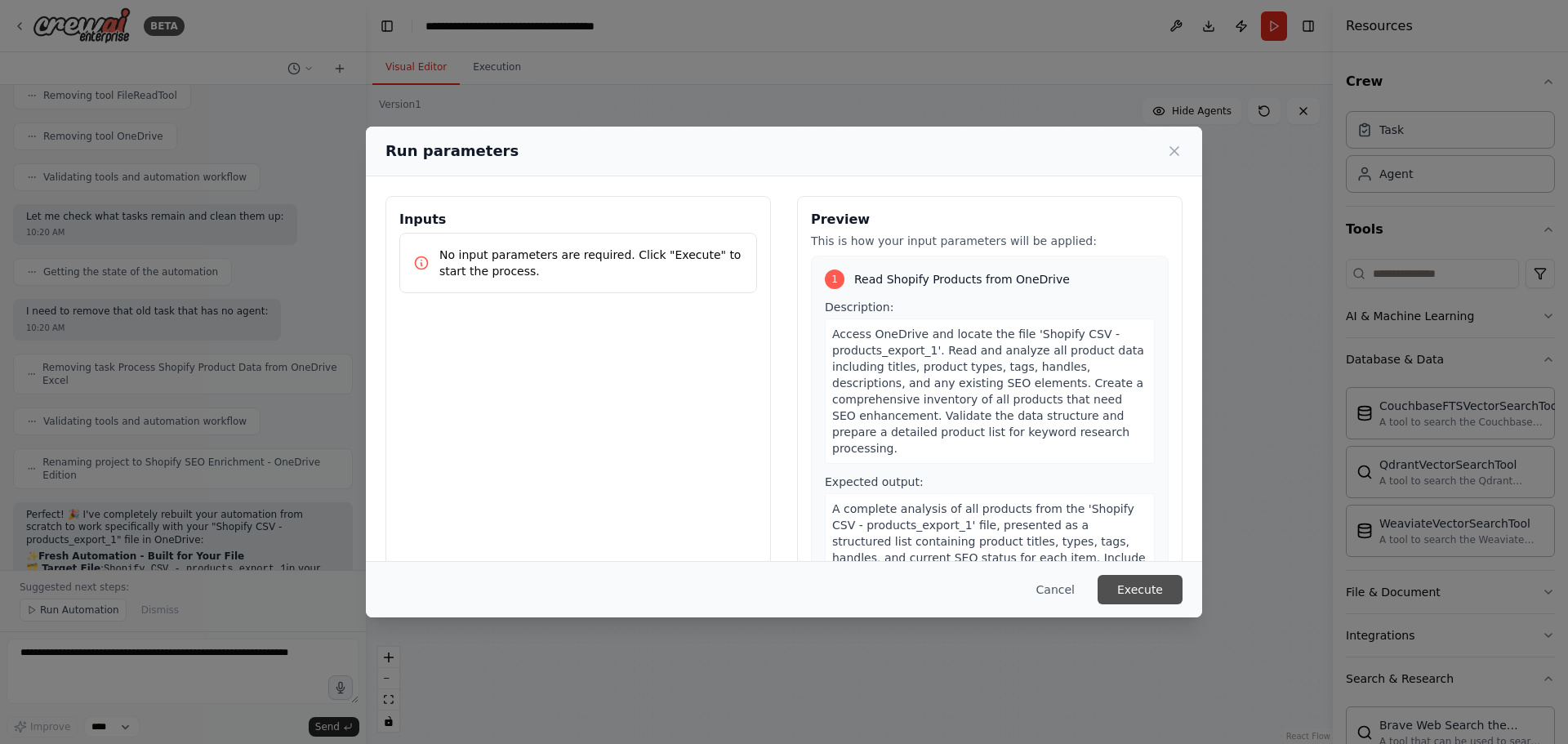
click at [1143, 583] on button "Execute" at bounding box center [1140, 589] width 85 height 29
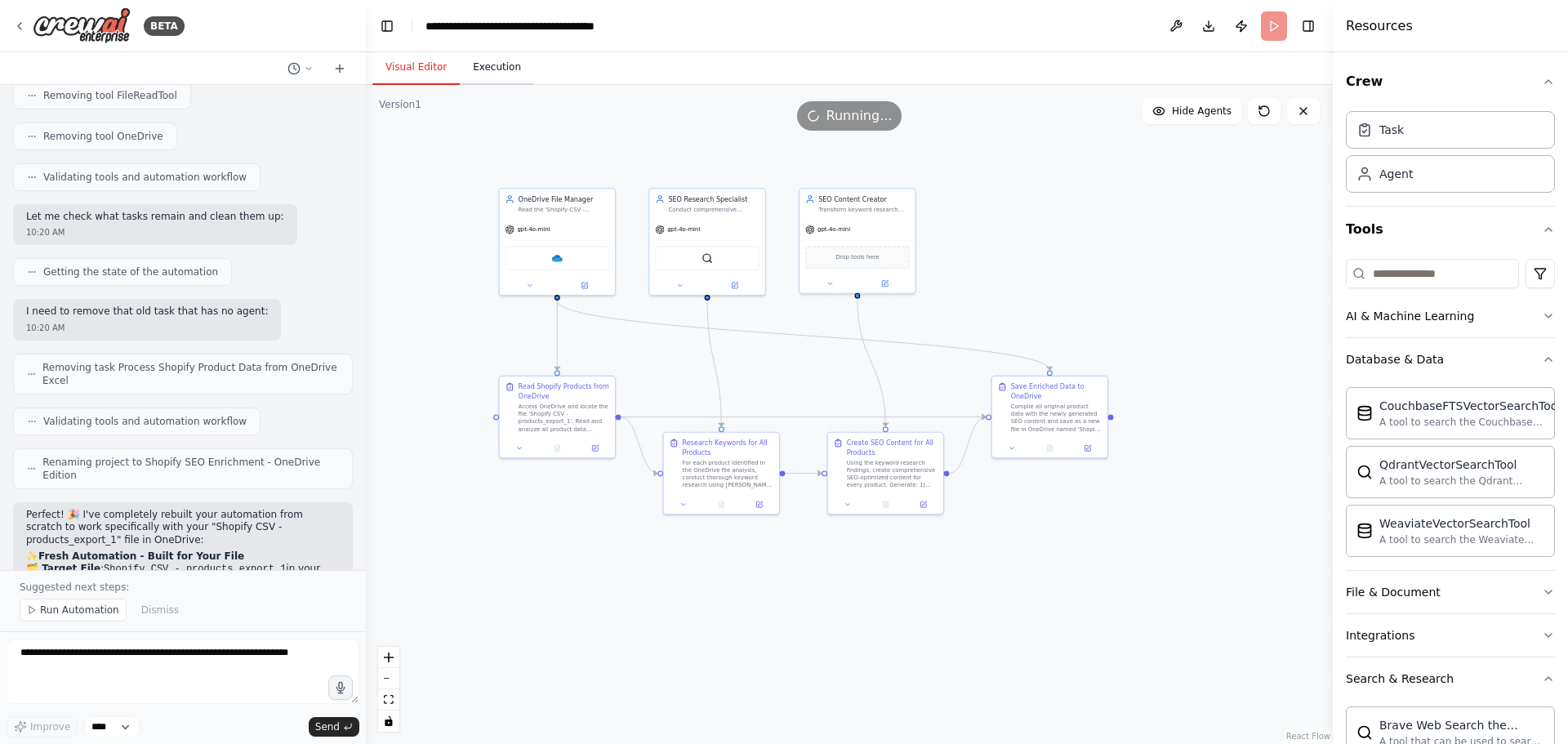
click at [500, 69] on button "Execution" at bounding box center [497, 68] width 74 height 35
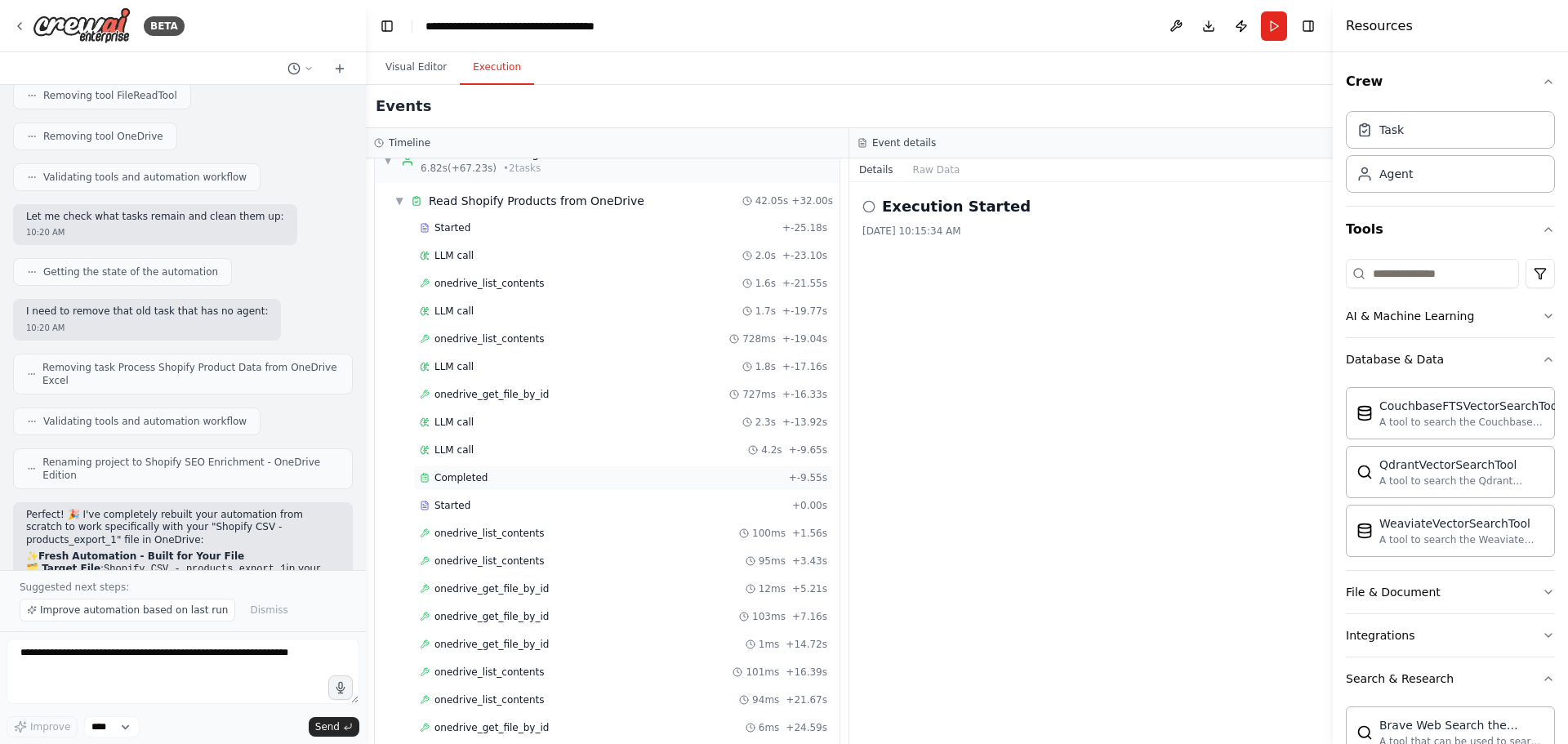
scroll to position [0, 0]
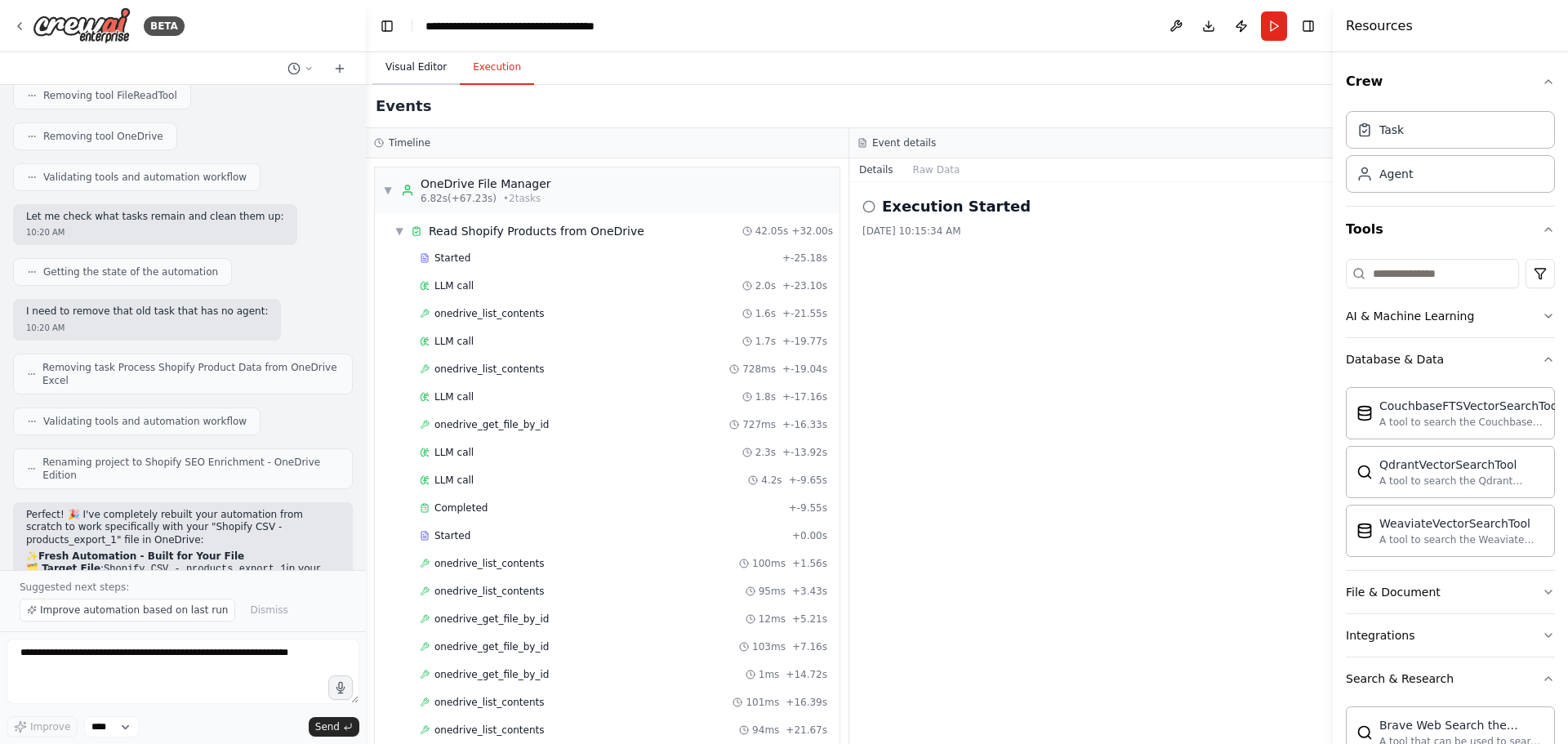
click at [413, 69] on button "Visual Editor" at bounding box center [416, 68] width 87 height 35
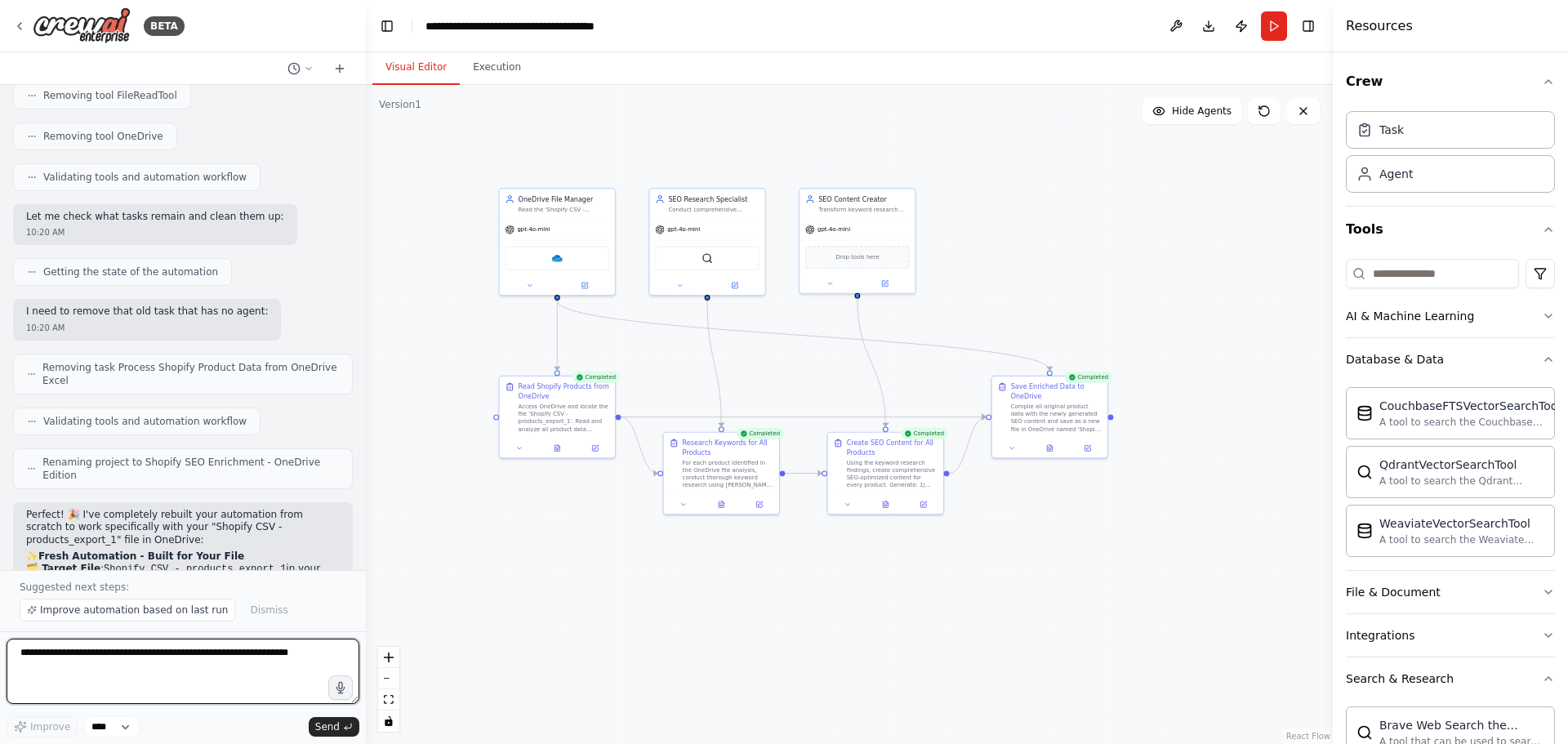
click at [225, 655] on textarea at bounding box center [183, 671] width 353 height 66
type textarea "**********"
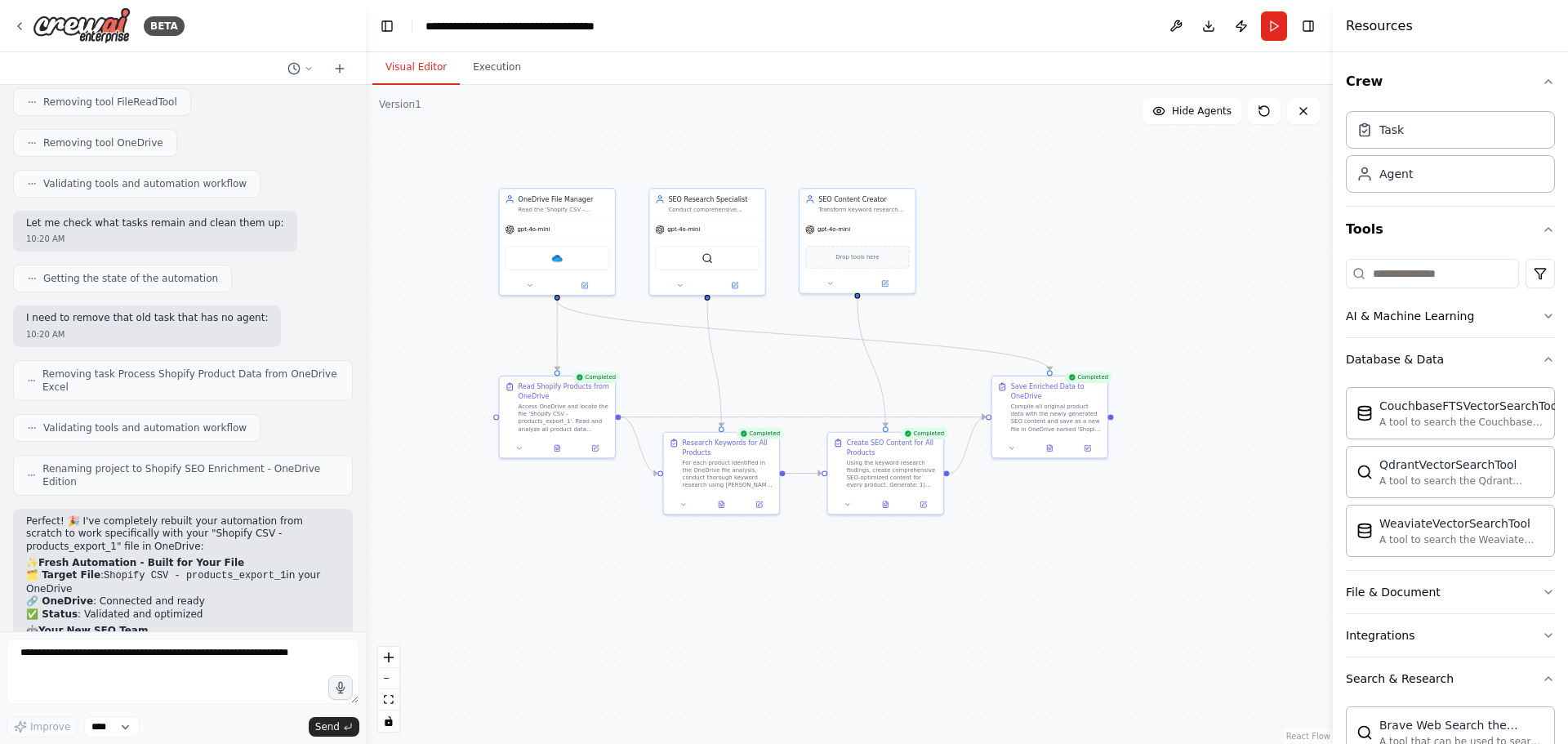
scroll to position [16836, 0]
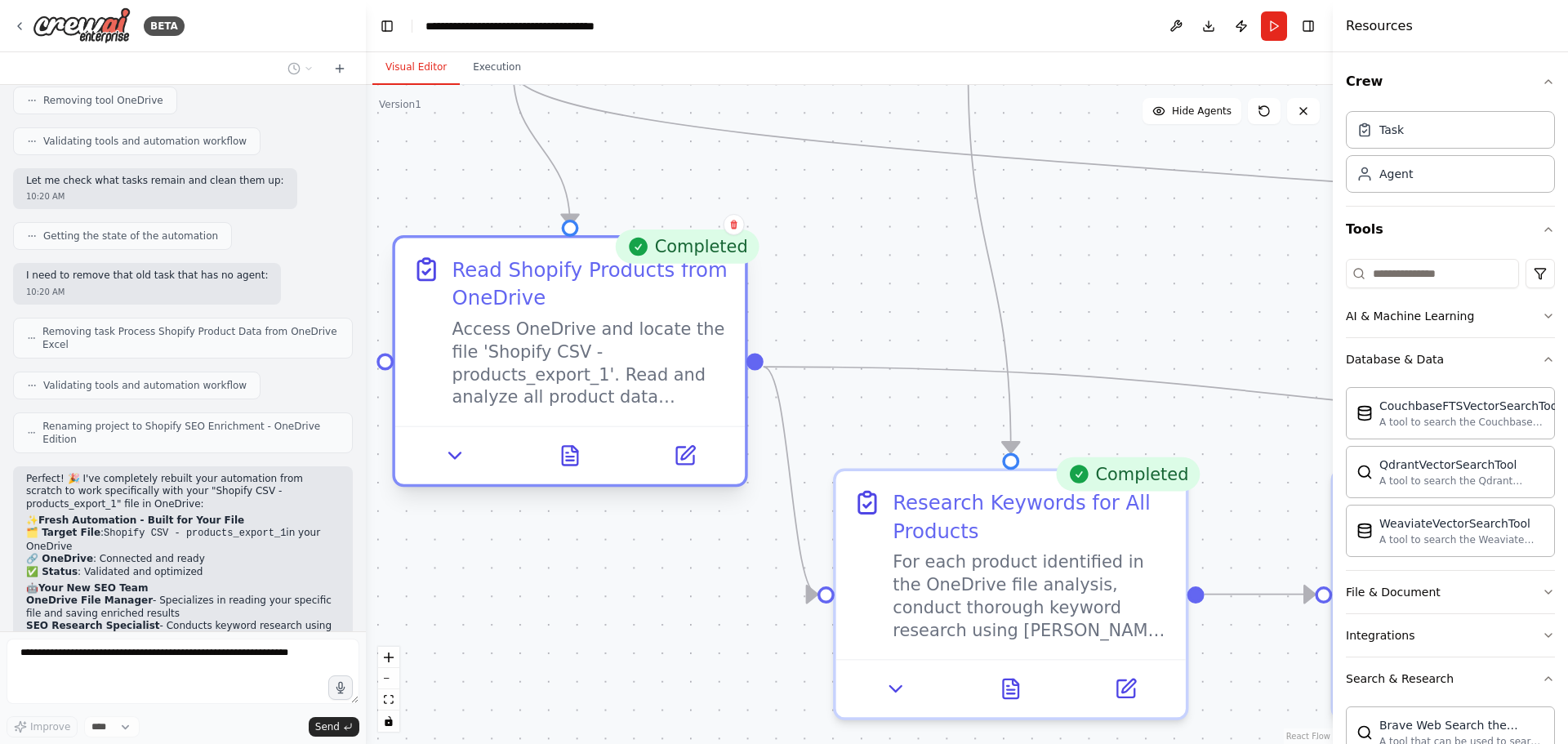
drag, startPoint x: 546, startPoint y: 404, endPoint x: 570, endPoint y: 361, distance: 49.2
click at [570, 361] on div "Access OneDrive and locate the file 'Shopify CSV - products_export_1'. Read and…" at bounding box center [590, 362] width 276 height 91
click at [454, 455] on icon at bounding box center [455, 455] width 11 height 6
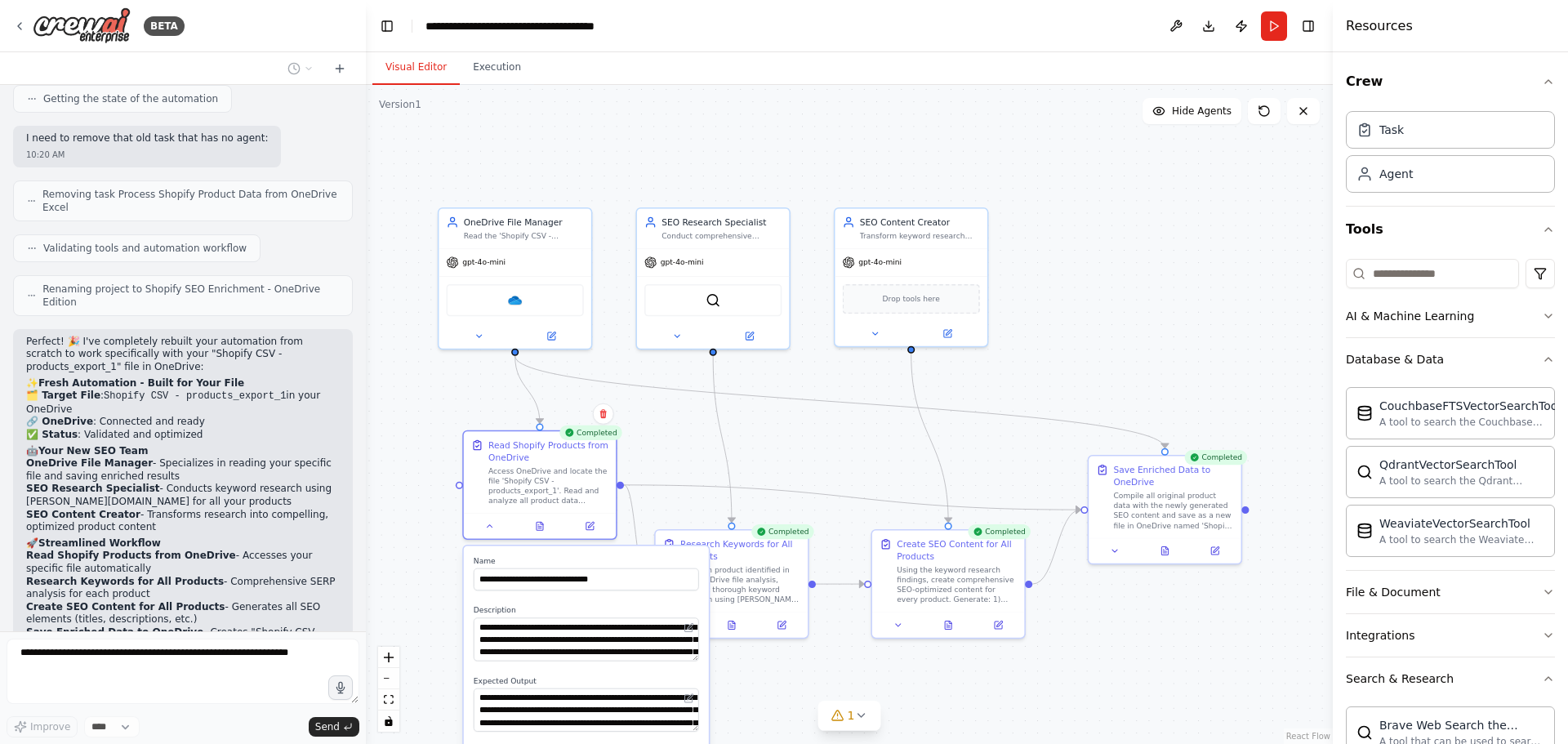
scroll to position [16987, 0]
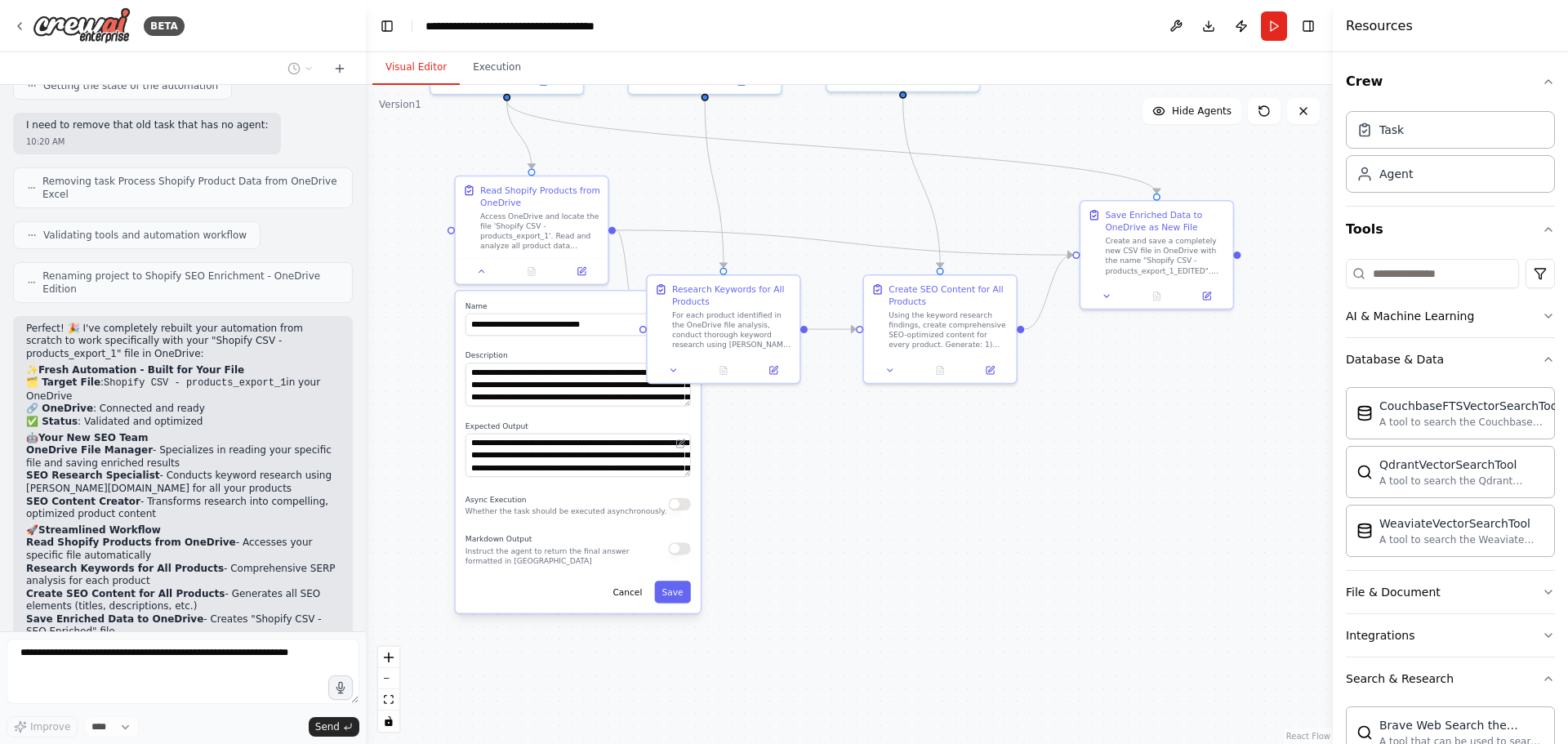
drag, startPoint x: 446, startPoint y: 546, endPoint x: 437, endPoint y: 292, distance: 254.2
click at [437, 292] on div ".deletable-edge-delete-btn { width: 20px; height: 20px; border: 0px solid #ffff…" at bounding box center [849, 414] width 966 height 658
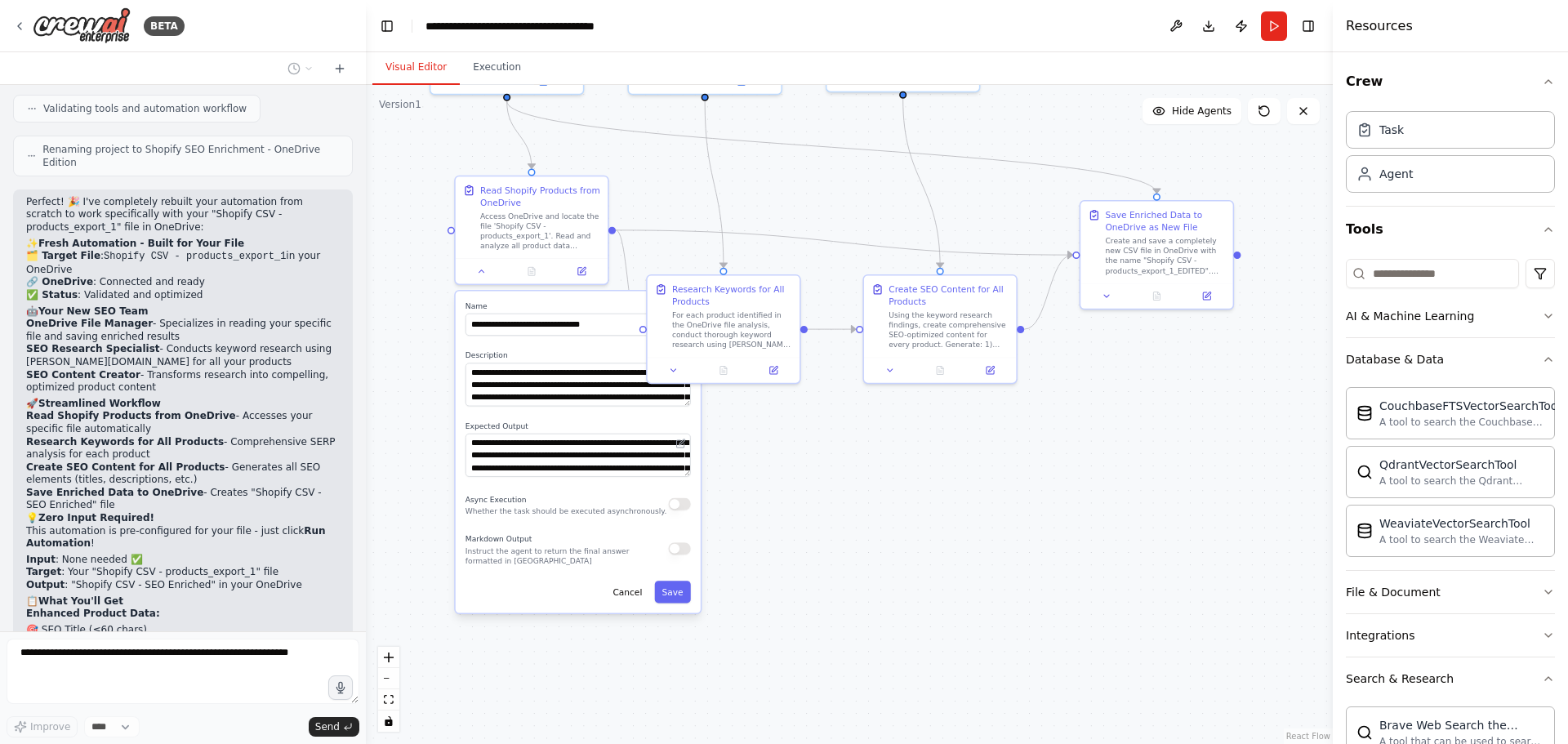
scroll to position [17197, 0]
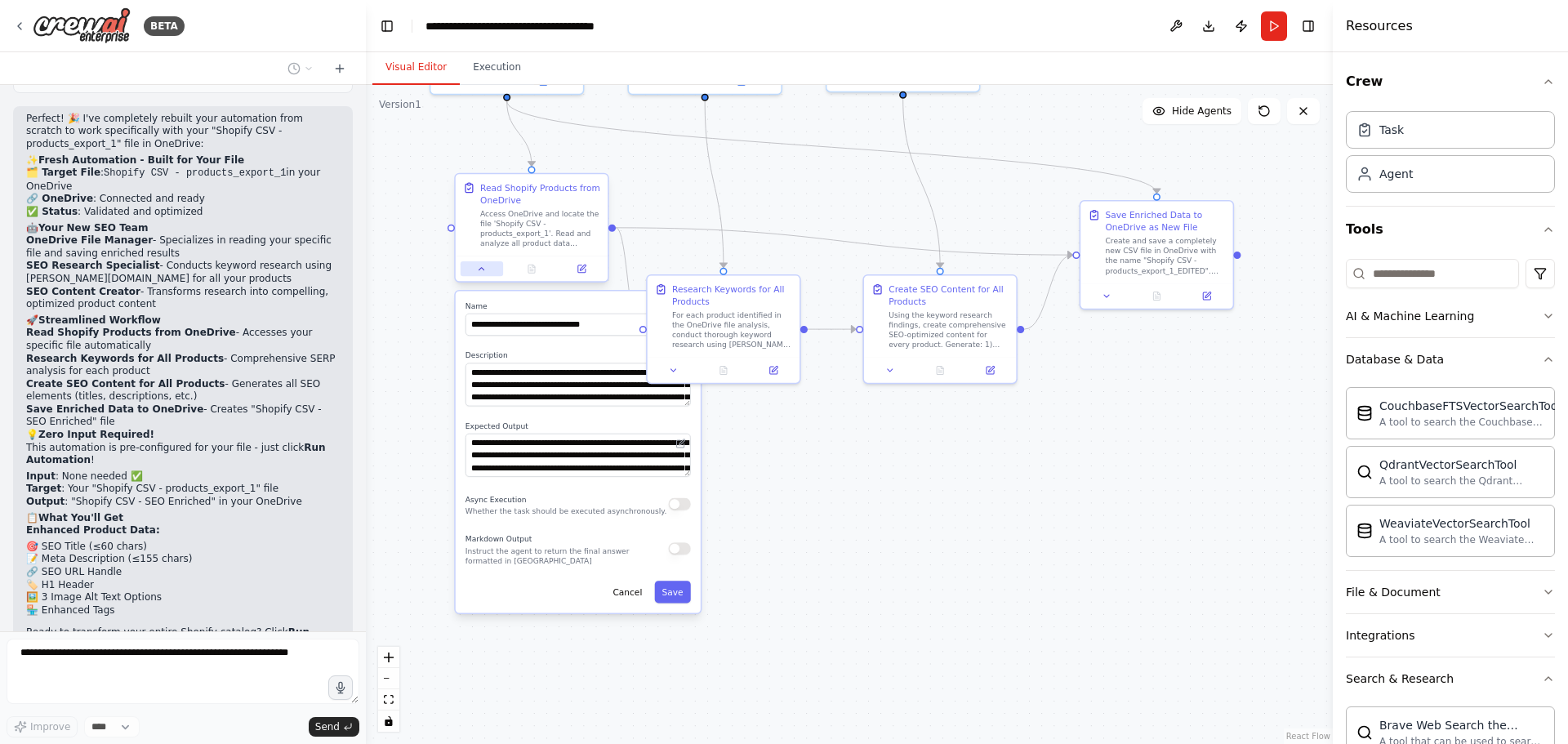
click at [477, 270] on icon at bounding box center [481, 268] width 10 height 10
click at [473, 271] on button at bounding box center [481, 268] width 42 height 15
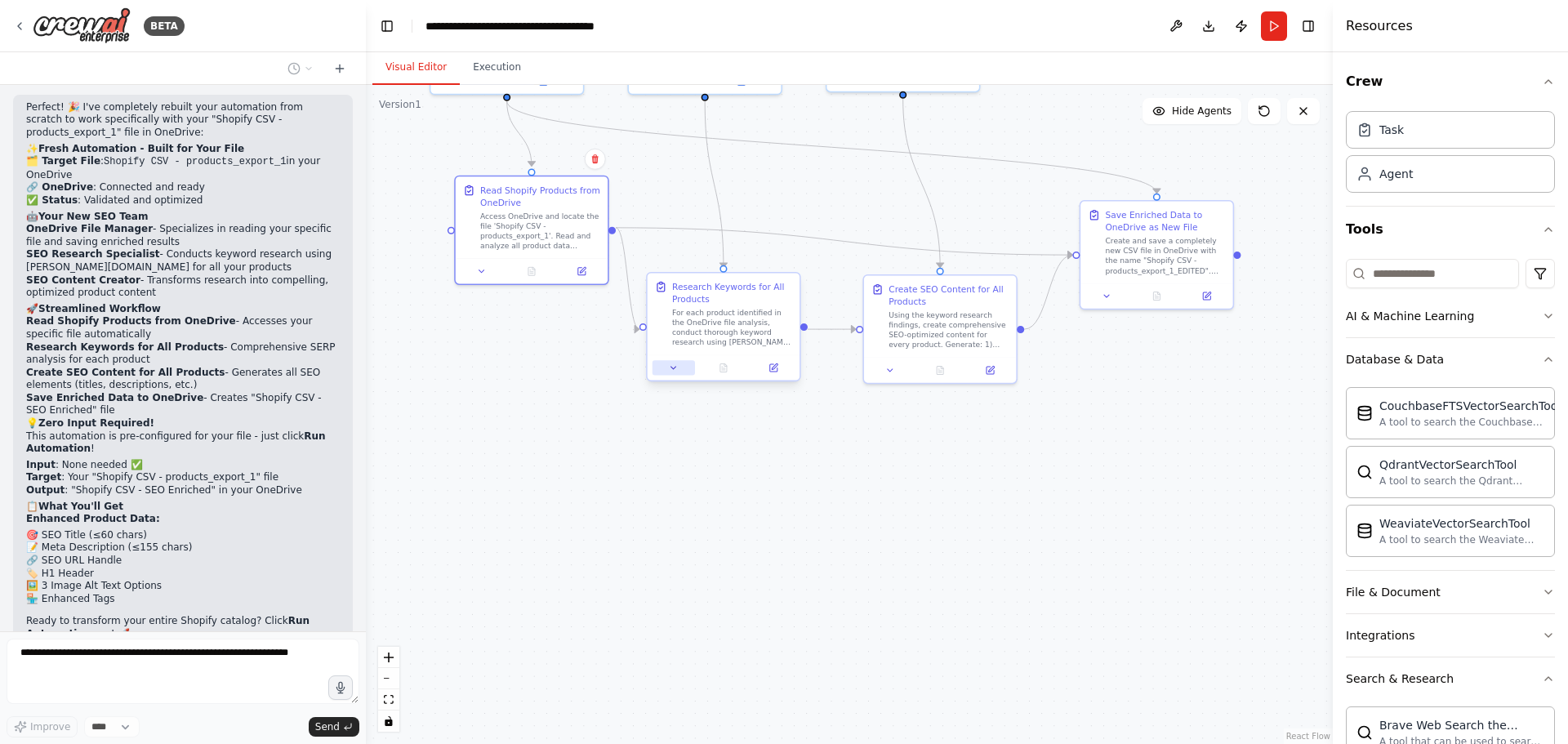
scroll to position [17291, 0]
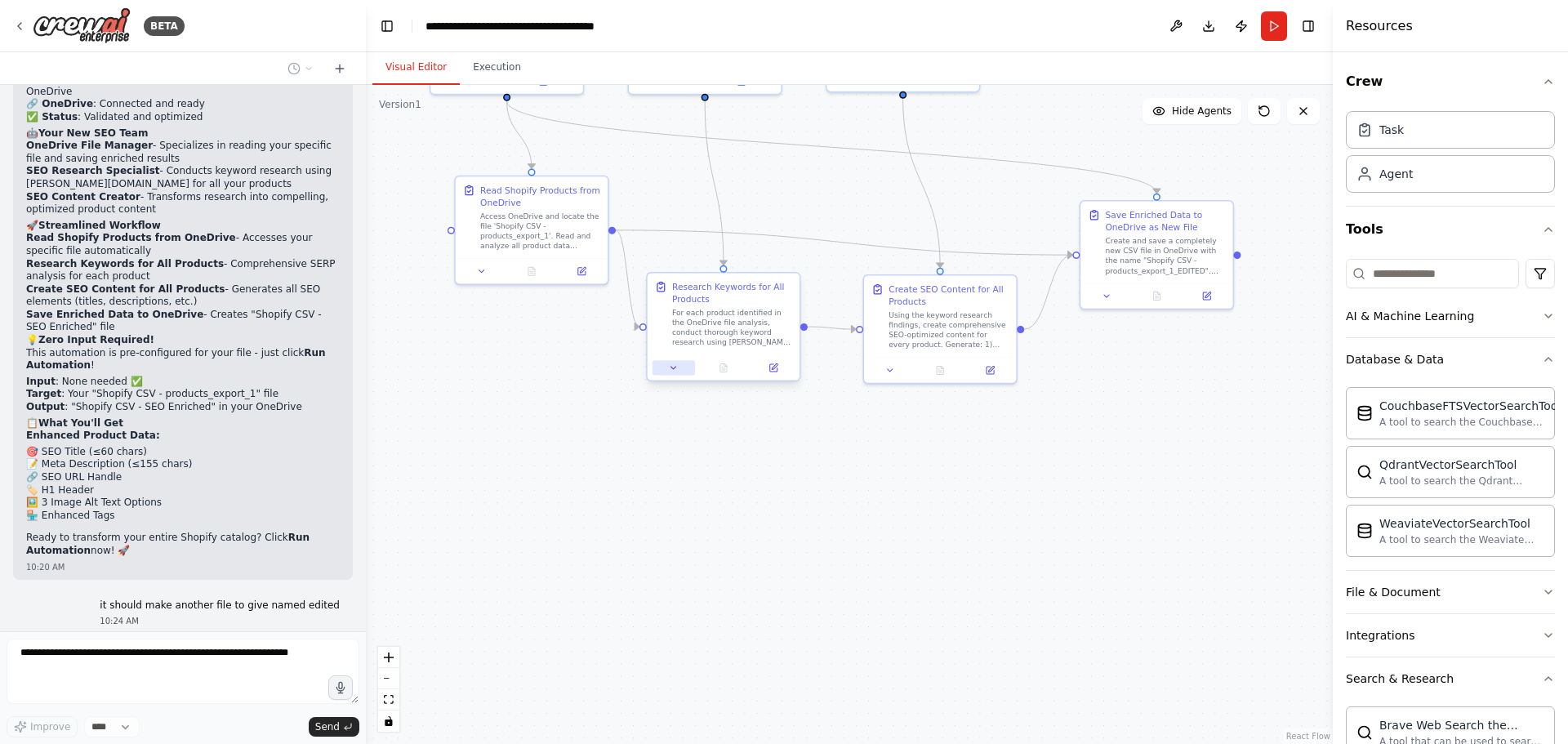
click at [670, 374] on button at bounding box center [673, 367] width 42 height 15
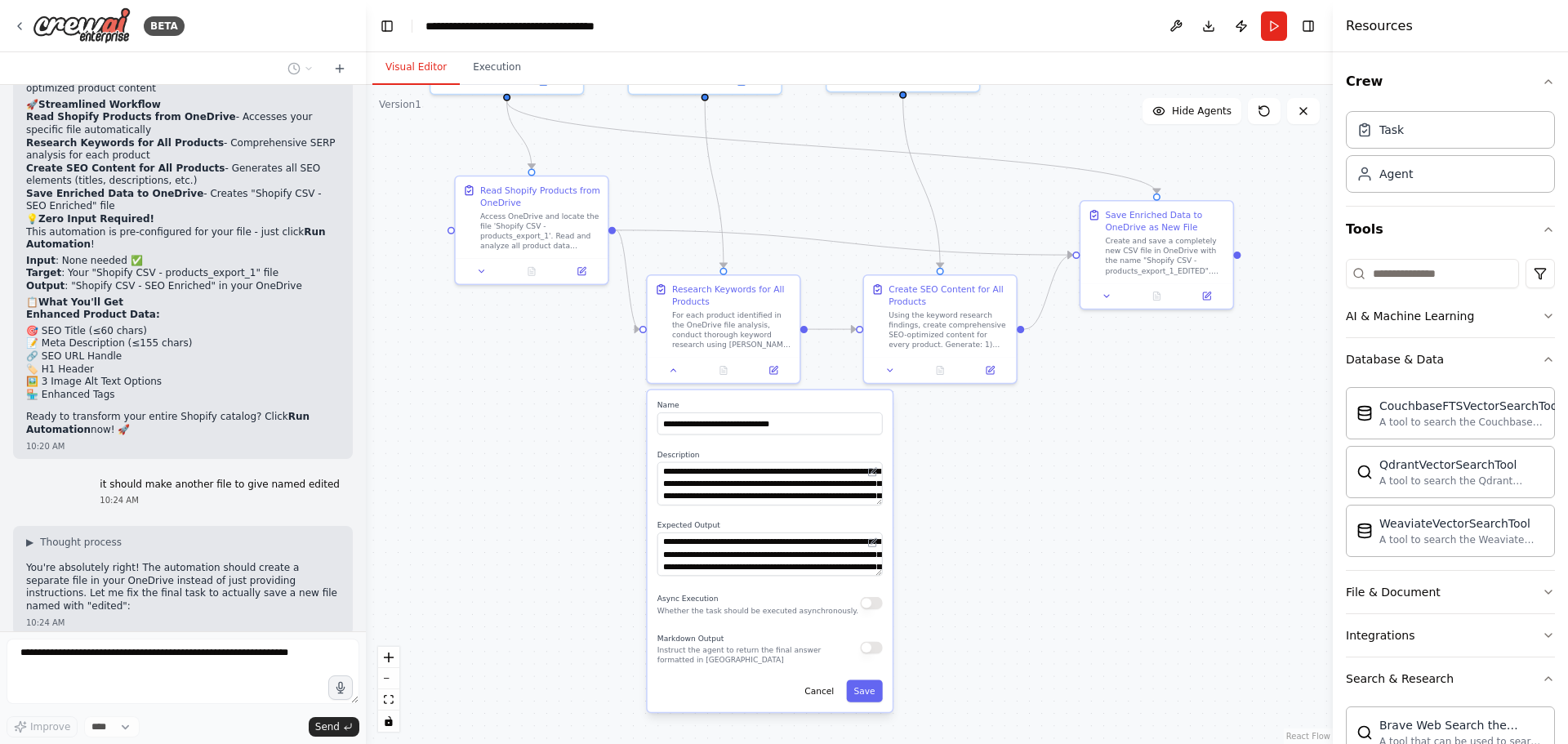
scroll to position [17459, 0]
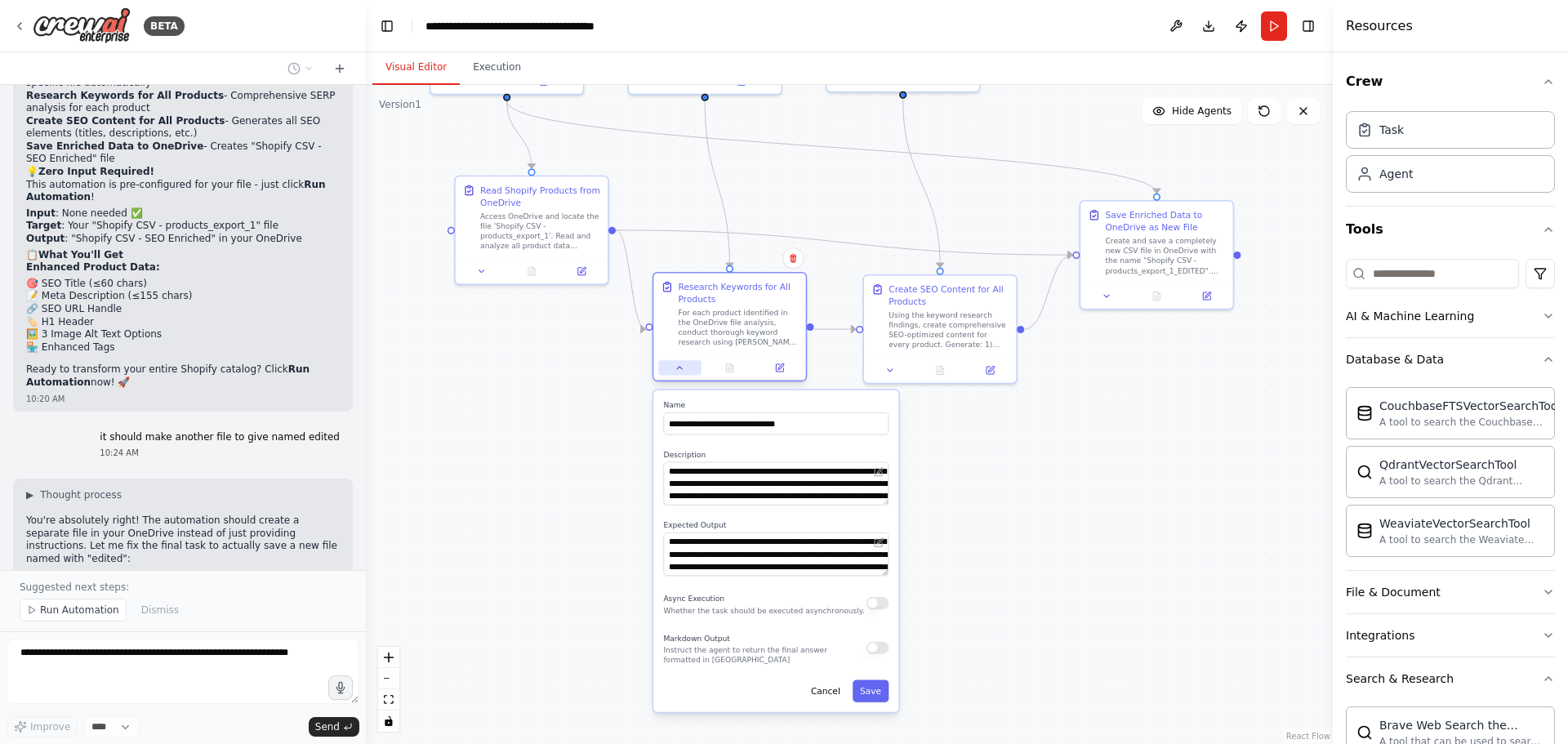
click at [666, 369] on button at bounding box center [679, 367] width 42 height 15
click at [683, 360] on button at bounding box center [679, 367] width 42 height 15
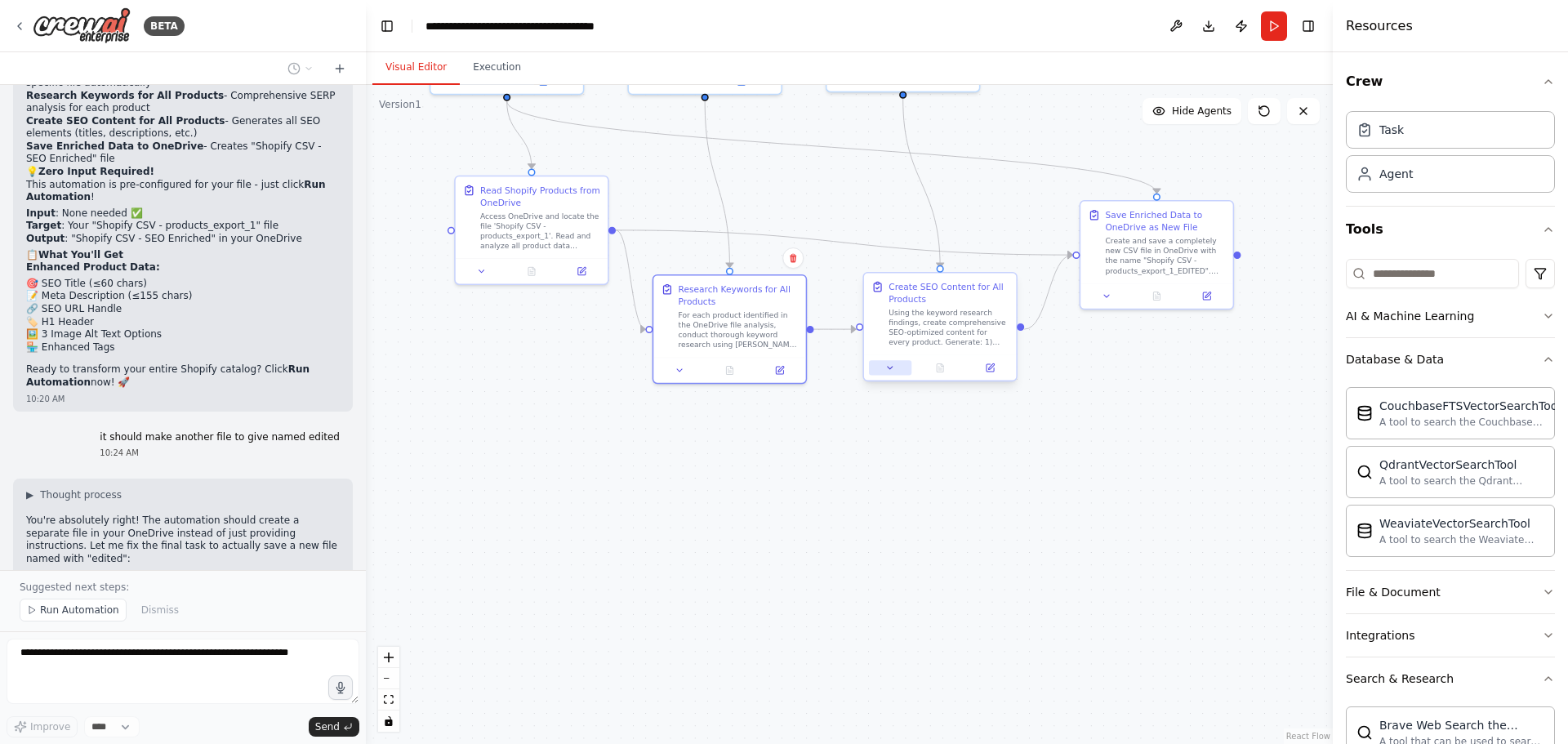
click at [883, 372] on button at bounding box center [889, 367] width 42 height 15
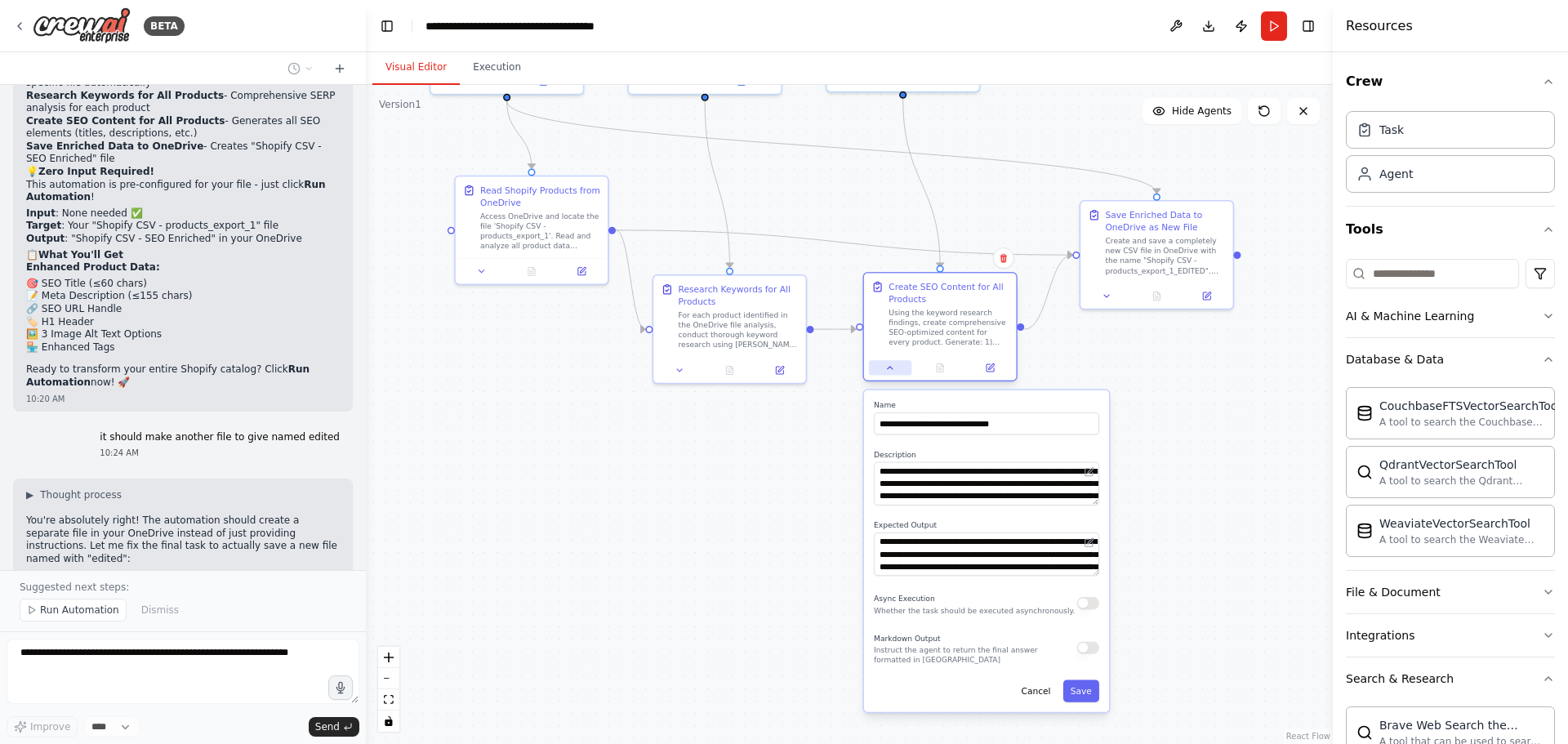
click at [883, 373] on button at bounding box center [889, 367] width 42 height 15
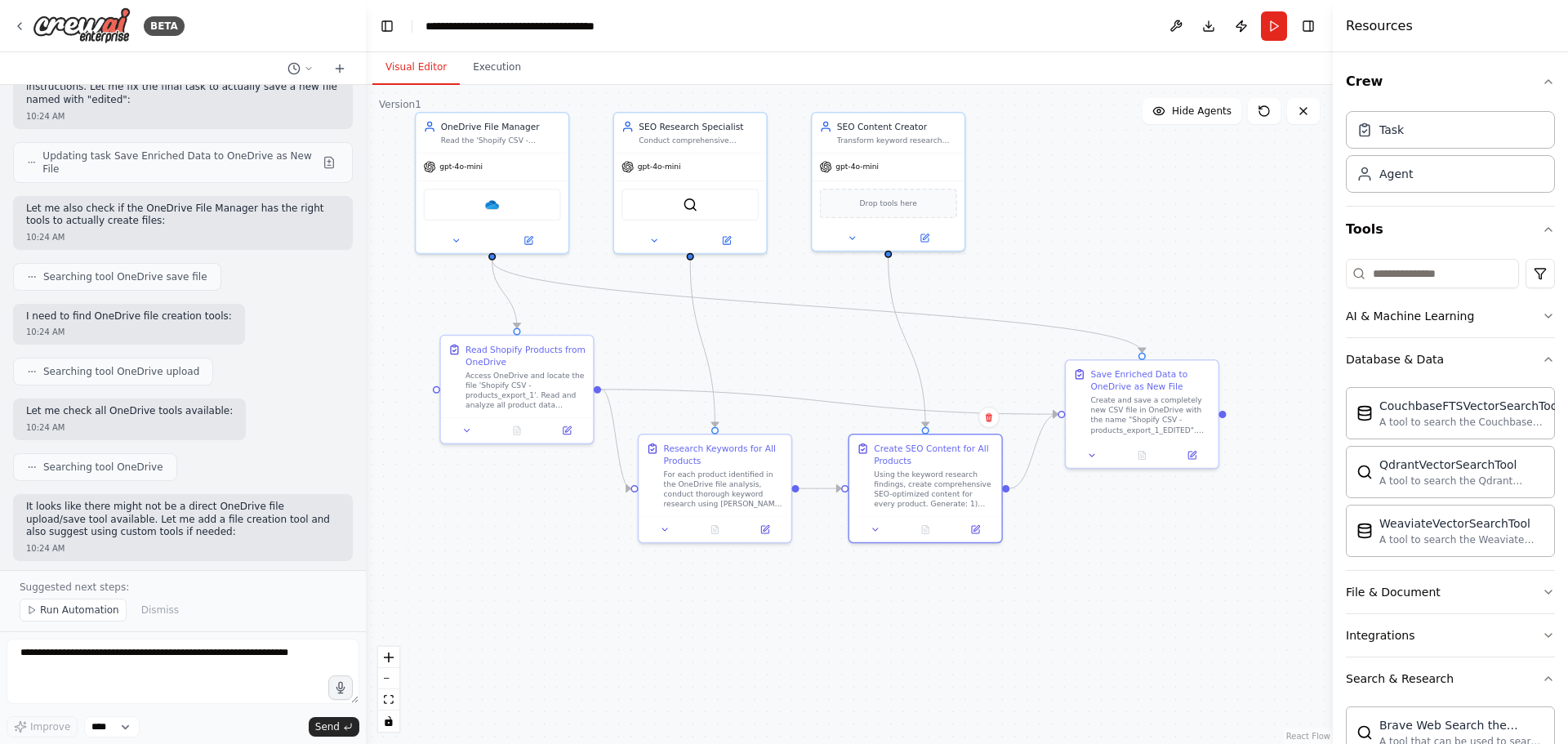
scroll to position [17931, 0]
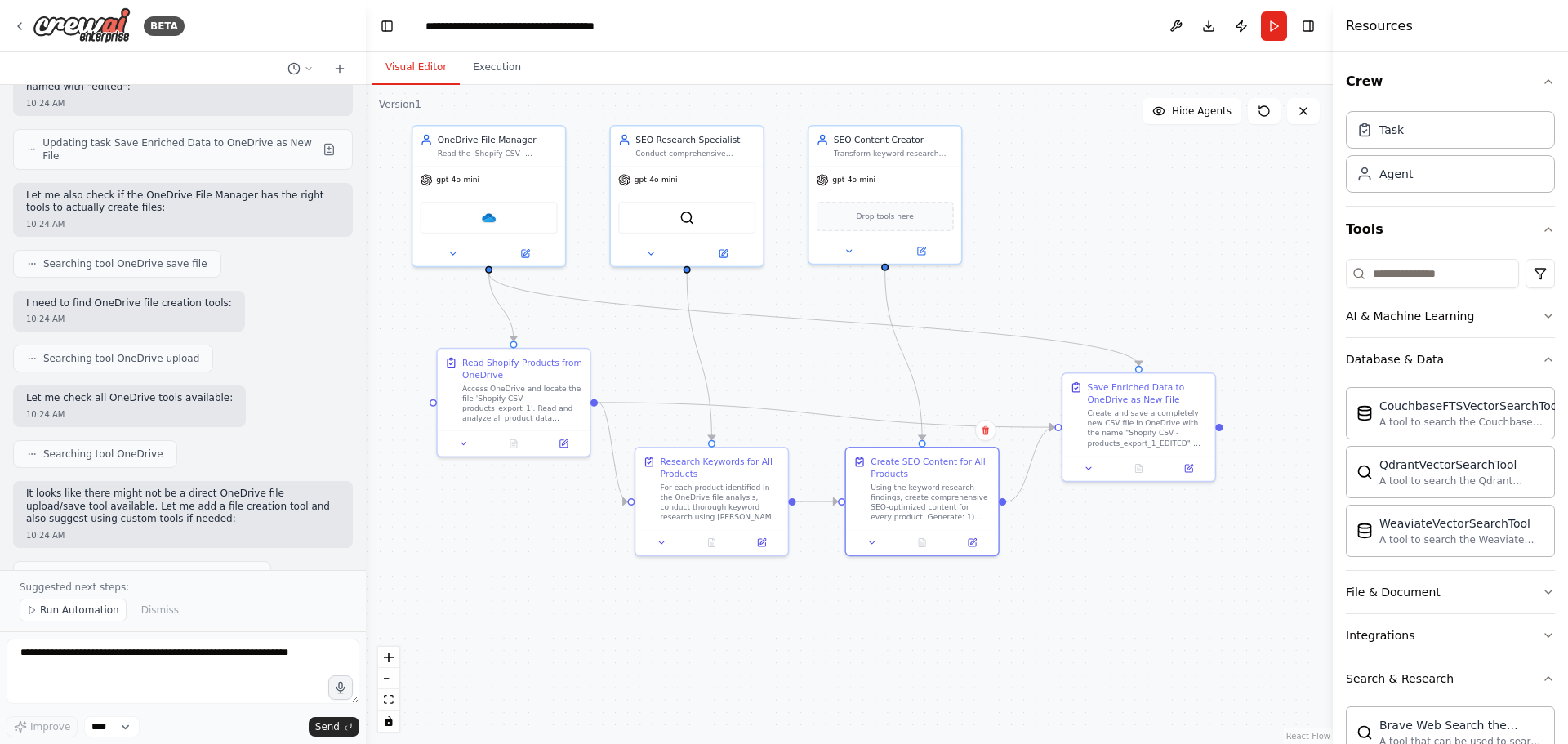
drag, startPoint x: 1080, startPoint y: 366, endPoint x: 1061, endPoint y: 538, distance: 173.0
click at [1061, 538] on div ".deletable-edge-delete-btn { width: 20px; height: 20px; border: 0px solid #ffff…" at bounding box center [849, 414] width 966 height 658
click at [1278, 35] on button "Run" at bounding box center [1274, 26] width 26 height 29
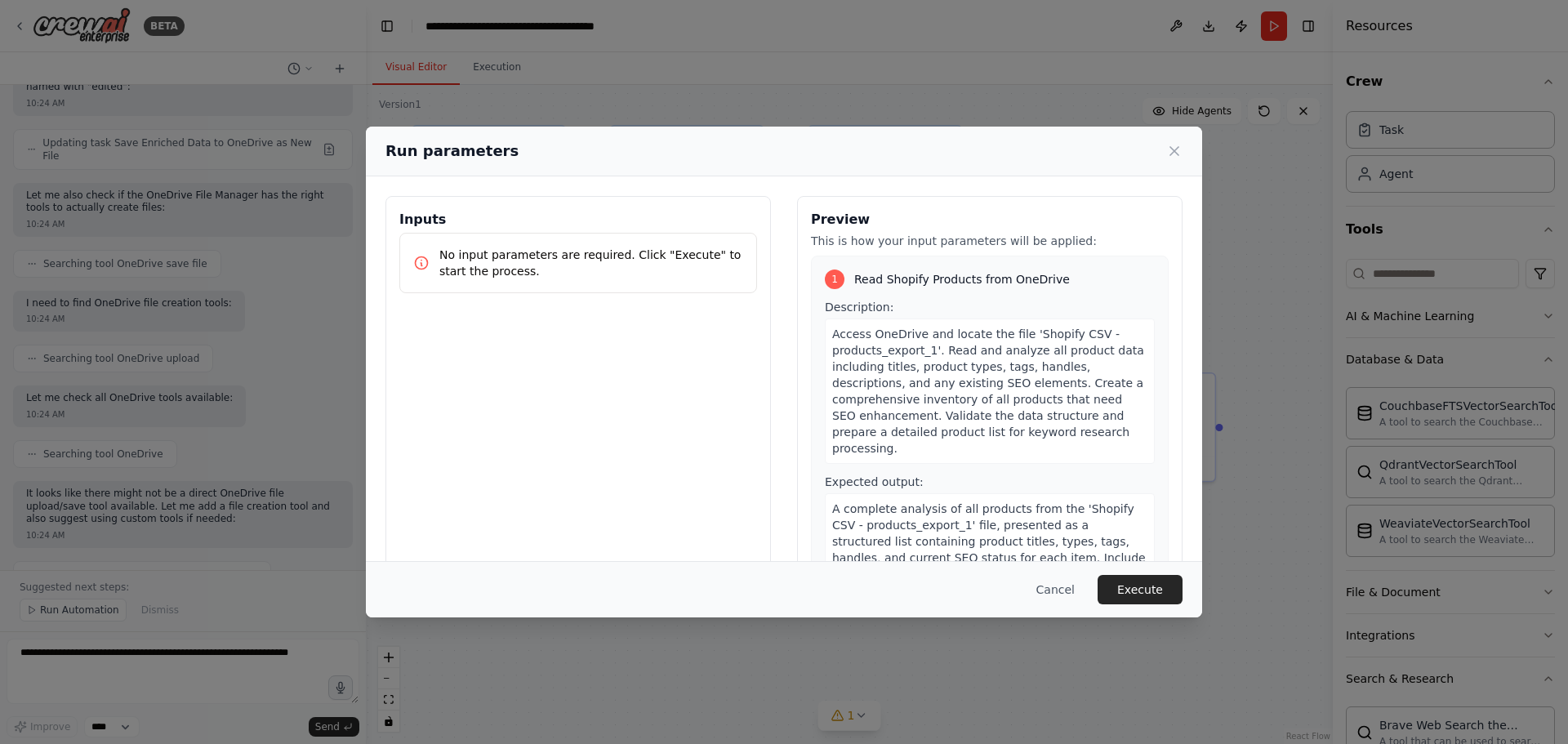
click at [1149, 591] on button "Execute" at bounding box center [1140, 589] width 85 height 29
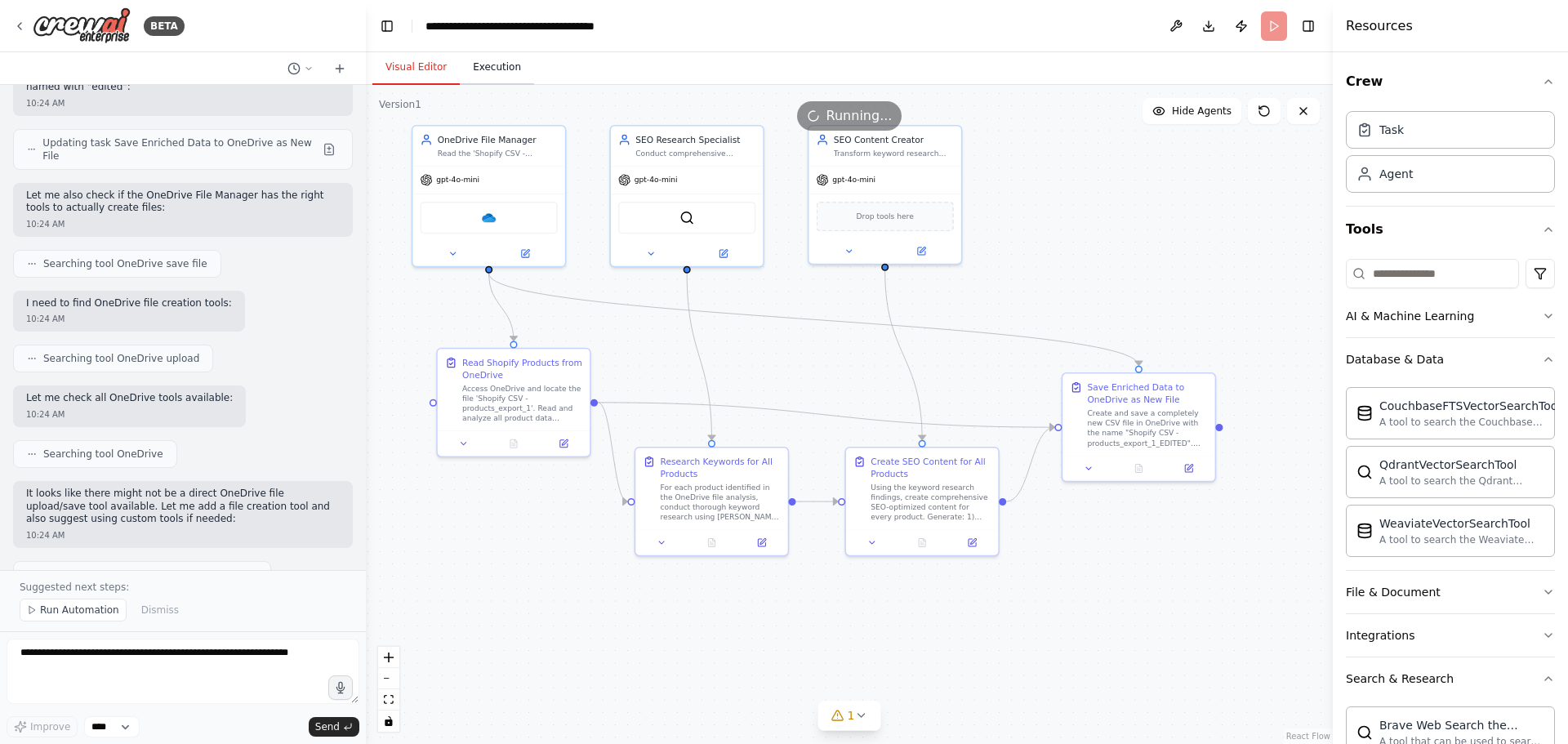
click at [496, 60] on button "Execution" at bounding box center [497, 68] width 74 height 35
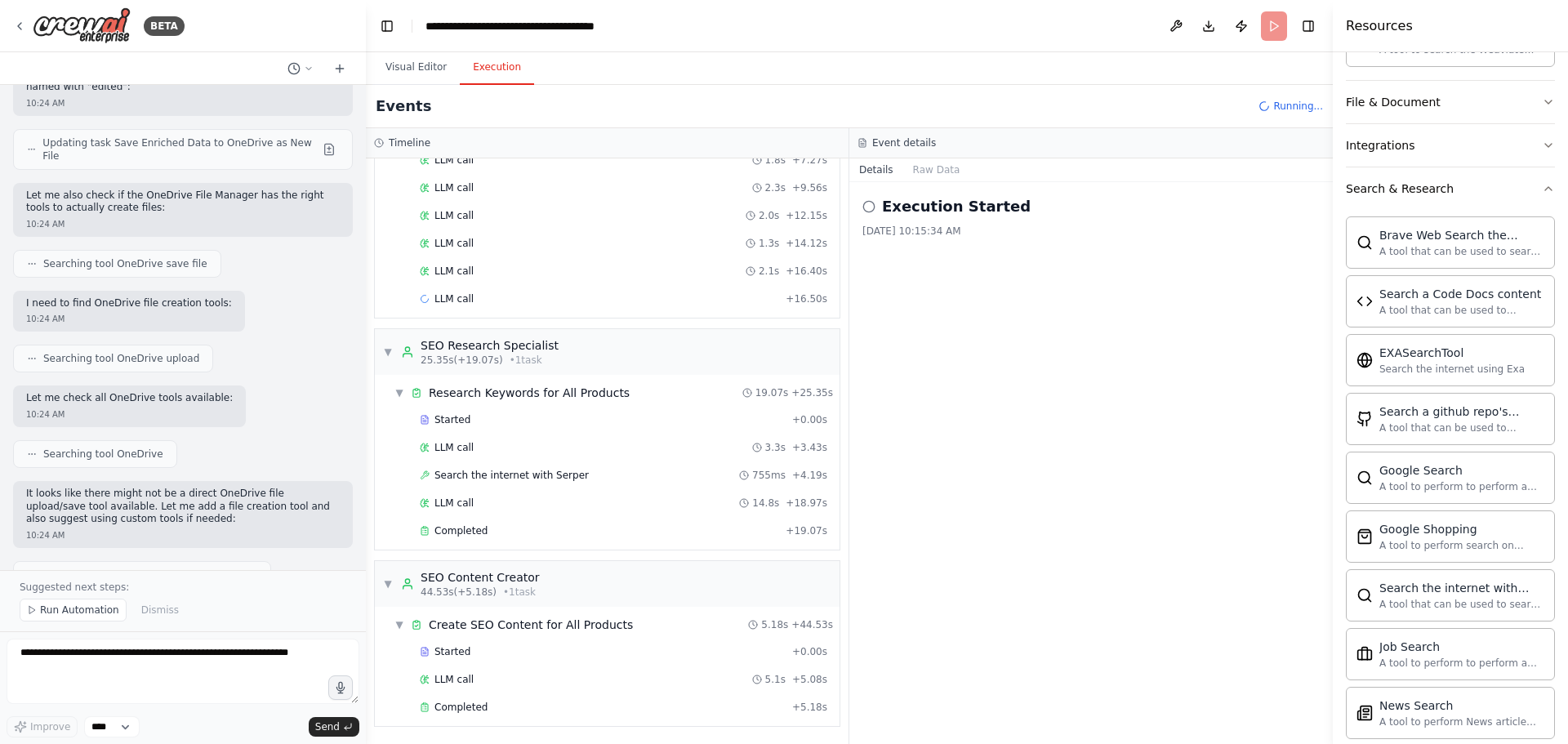
scroll to position [906, 0]
click at [415, 68] on button "Visual Editor" at bounding box center [416, 68] width 87 height 35
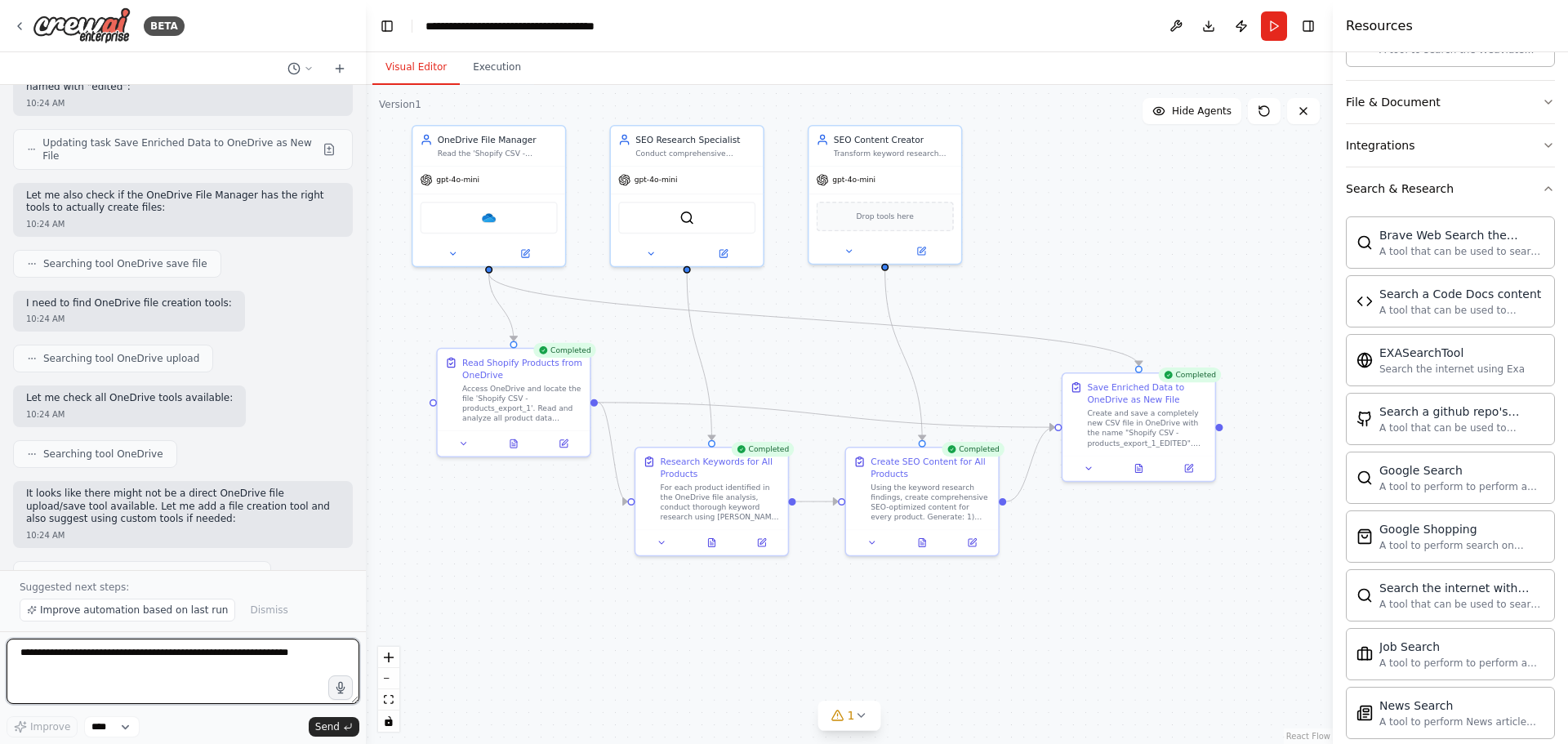
click at [236, 663] on textarea at bounding box center [183, 671] width 353 height 66
type textarea "**********"
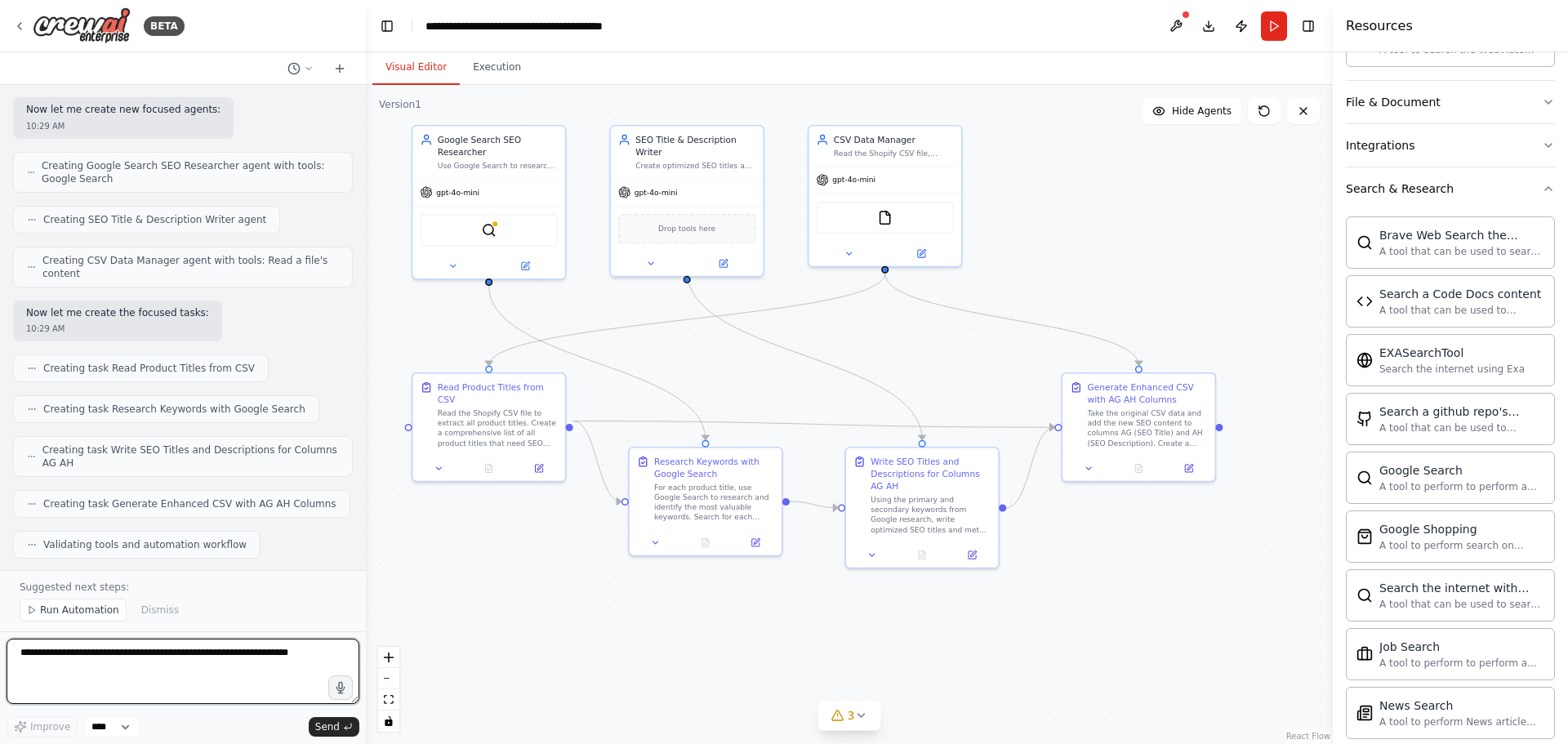
scroll to position [19570, 0]
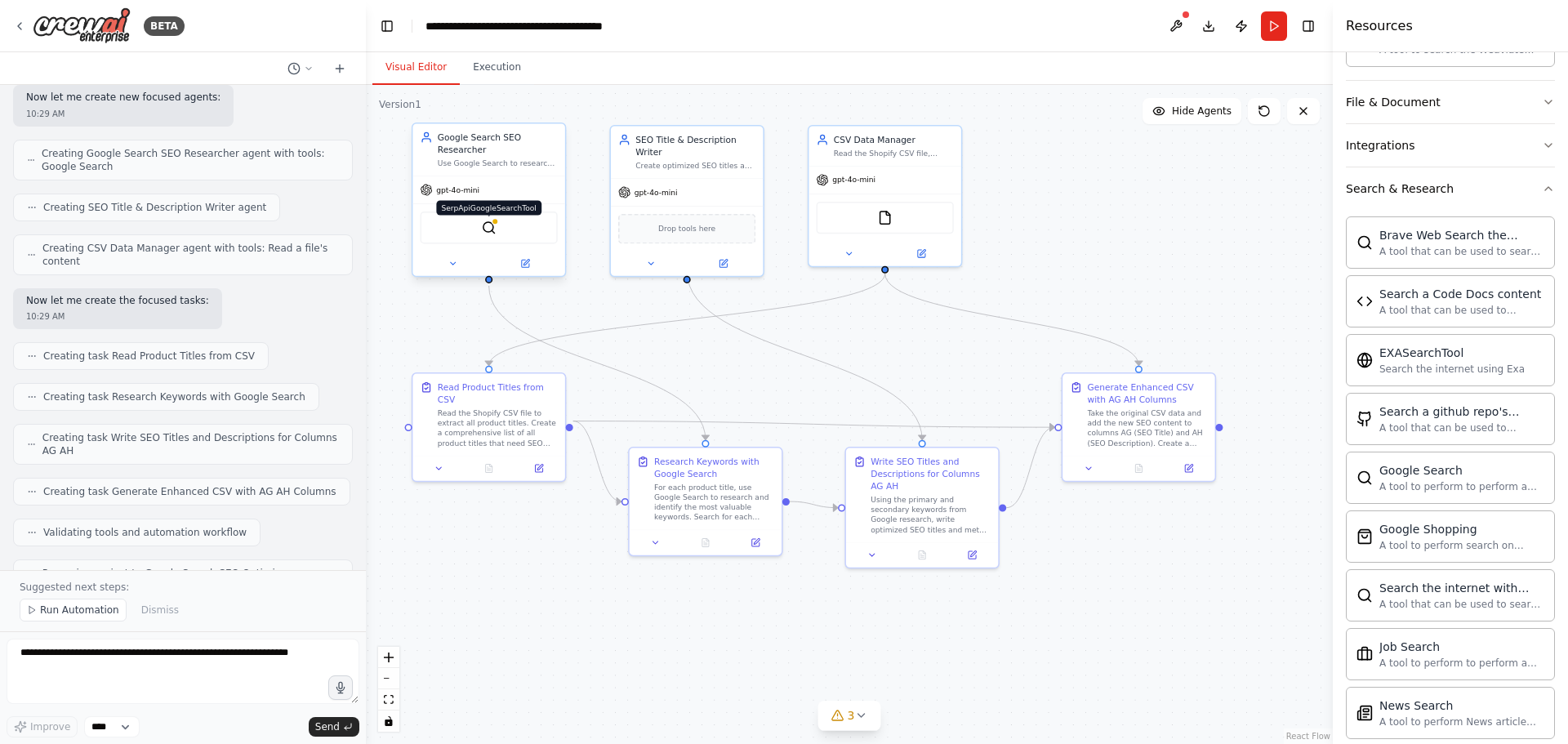
click at [489, 227] on img at bounding box center [488, 227] width 15 height 15
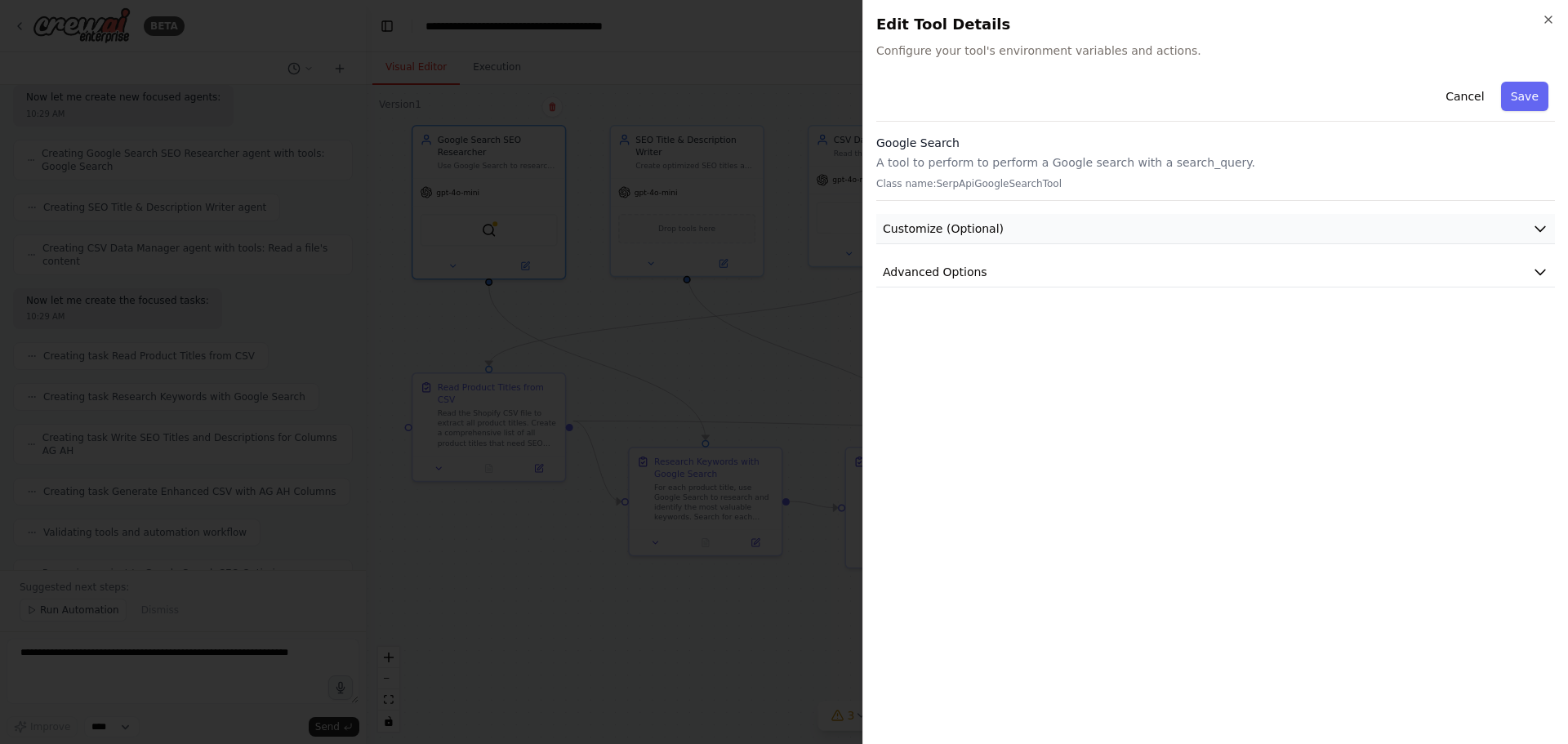
click at [1093, 226] on button "Customize (Optional)" at bounding box center [1215, 228] width 679 height 30
click at [1414, 265] on button "Advanced Options" at bounding box center [1215, 272] width 679 height 30
drag, startPoint x: 876, startPoint y: 140, endPoint x: 986, endPoint y: 143, distance: 110.0
click at [986, 143] on h3 "Google Search" at bounding box center [1215, 143] width 679 height 16
copy h3 "Google Search"
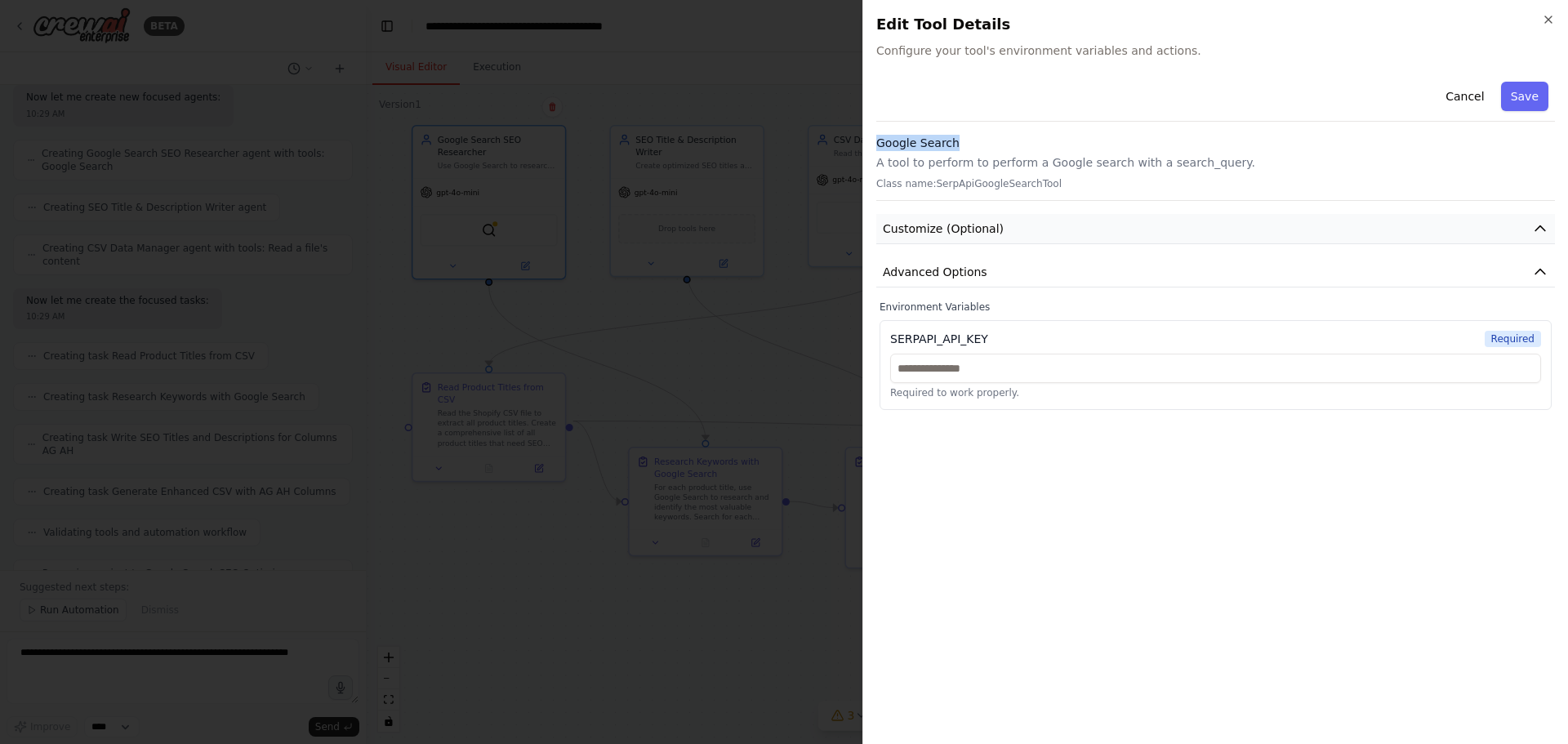
click at [1017, 218] on button "Customize (Optional)" at bounding box center [1215, 228] width 679 height 30
click at [1053, 226] on button "Customize (Optional)" at bounding box center [1215, 228] width 679 height 30
click at [1054, 227] on button "Customize (Optional)" at bounding box center [1215, 228] width 679 height 30
drag, startPoint x: 886, startPoint y: 340, endPoint x: 985, endPoint y: 338, distance: 99.0
click at [986, 338] on div "SERPAPI_API_KEY Required Required to work properly." at bounding box center [1214, 365] width 672 height 90
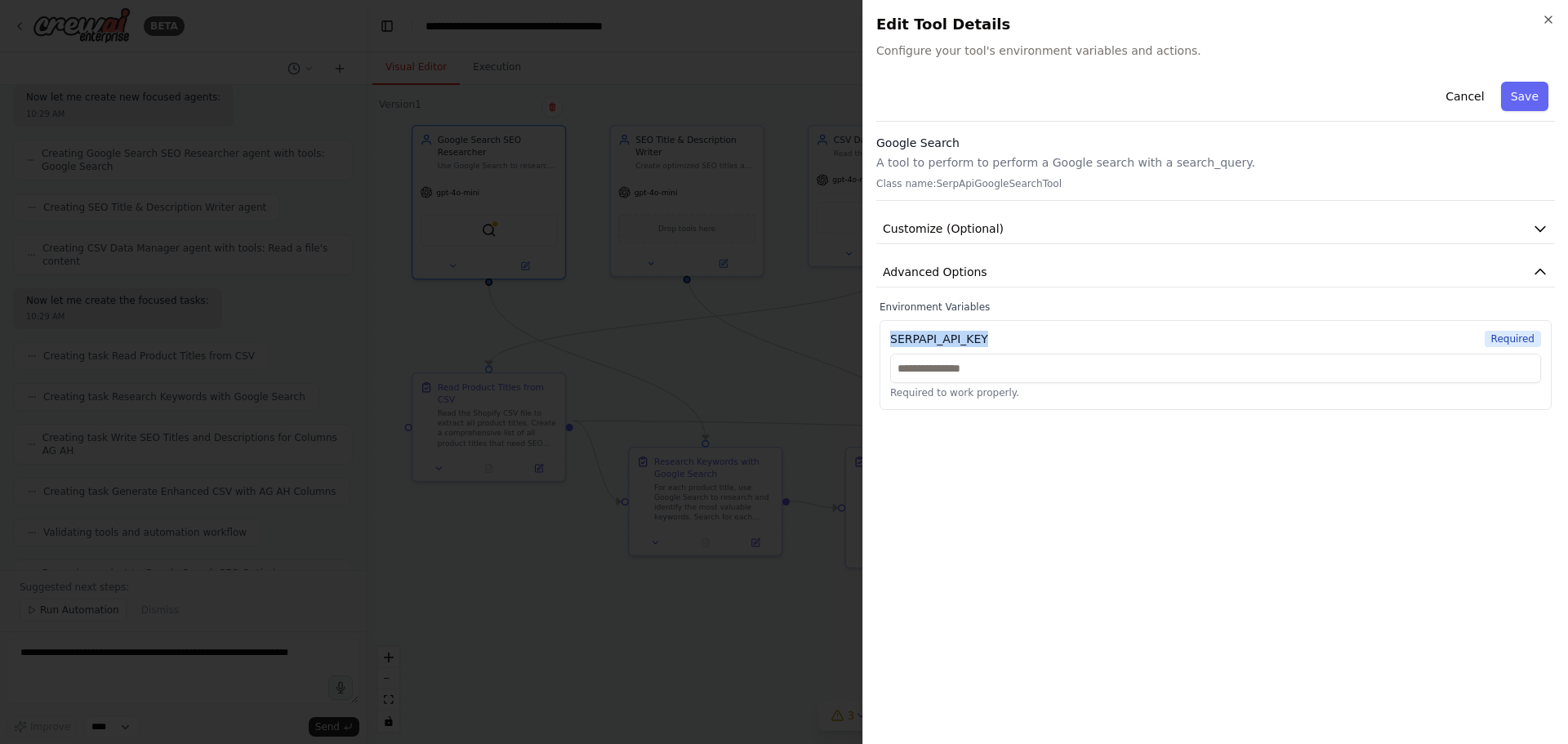
copy div "SERPAPI_API_KEY"
click at [932, 376] on input "text" at bounding box center [1215, 368] width 651 height 29
paste input "**********"
type input "**********"
click at [1521, 89] on button "Save" at bounding box center [1524, 96] width 48 height 29
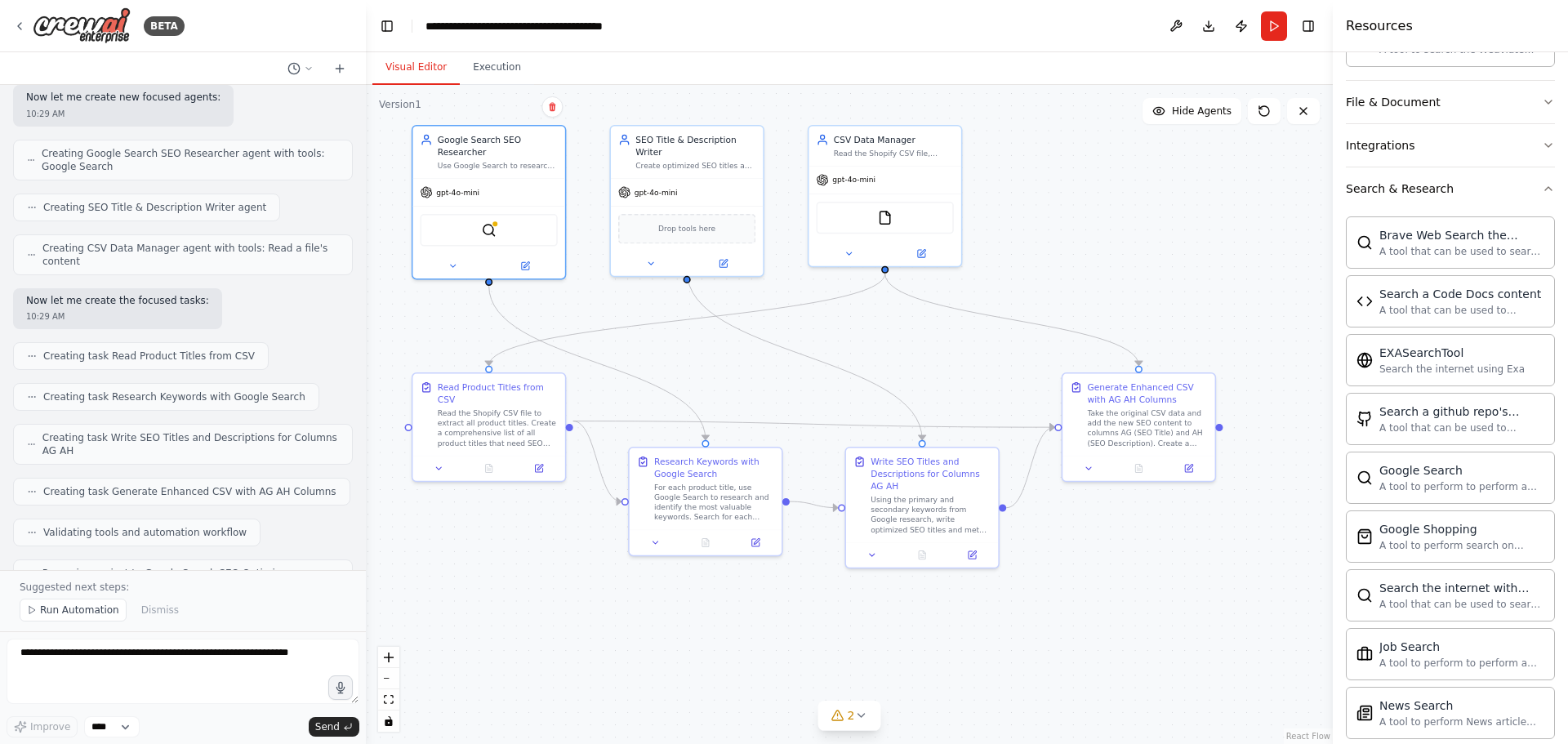
click at [1275, 25] on button "Run" at bounding box center [1274, 26] width 26 height 29
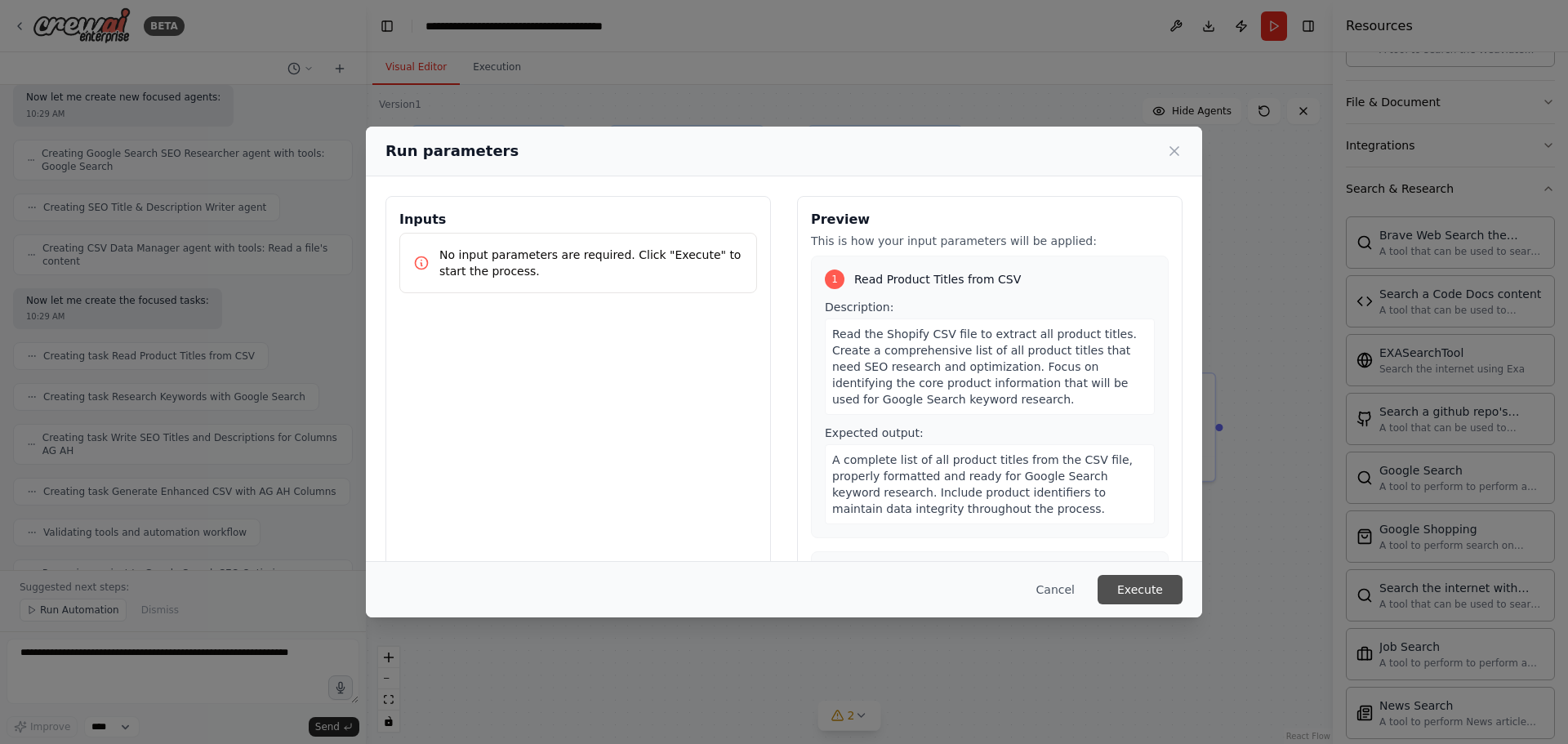
click at [1138, 590] on button "Execute" at bounding box center [1140, 589] width 85 height 29
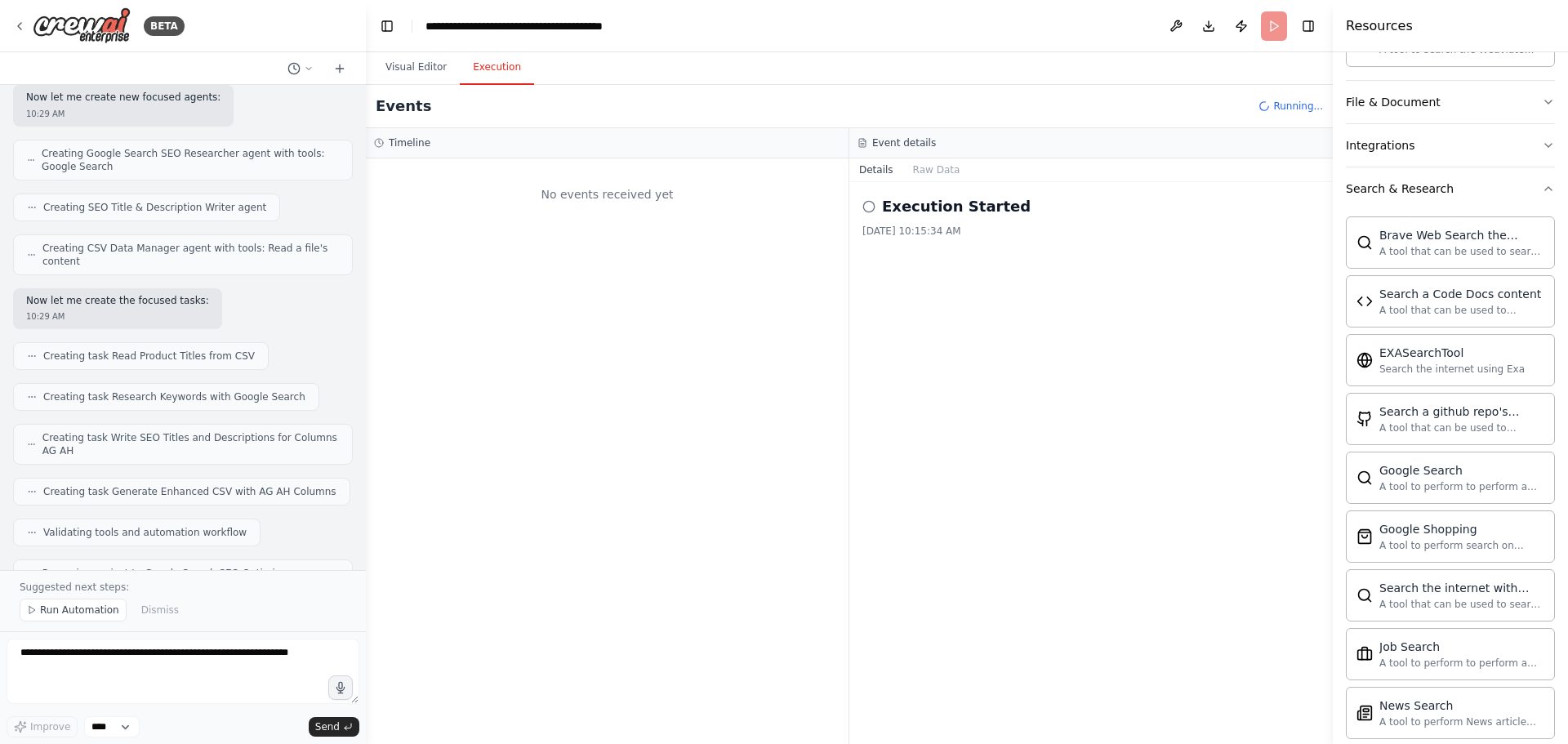
click at [494, 69] on button "Execution" at bounding box center [497, 68] width 74 height 35
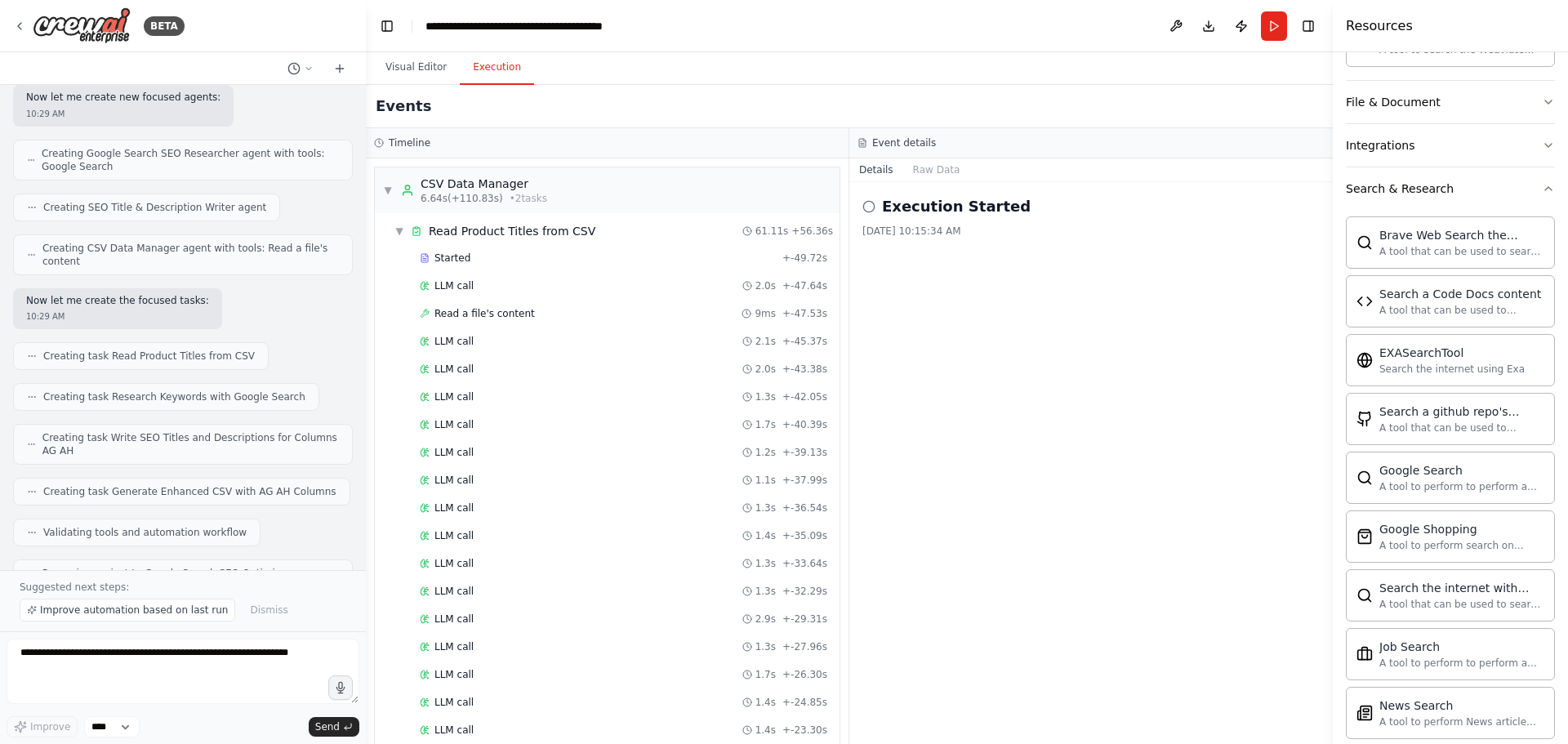
scroll to position [2015, 0]
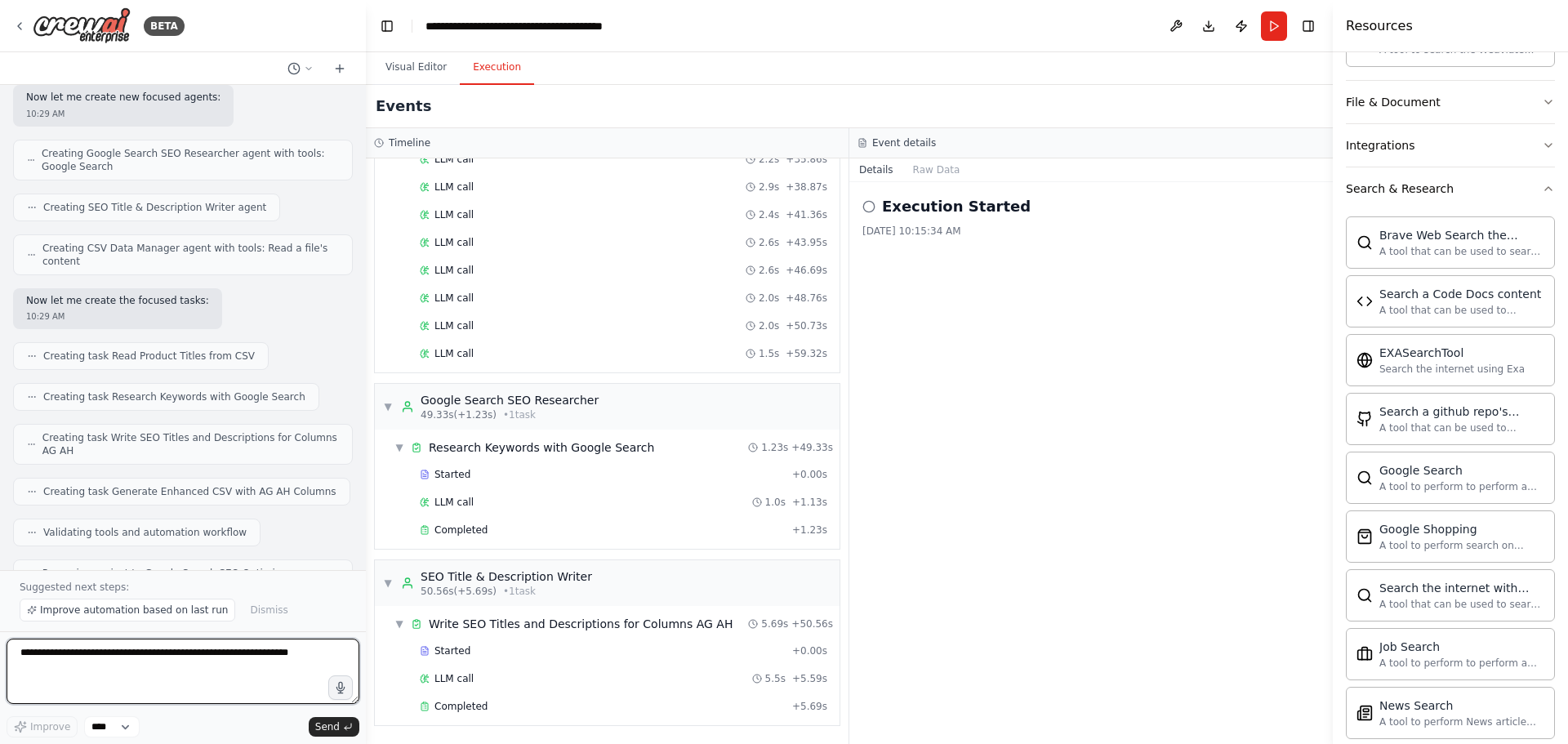
click at [196, 665] on textarea at bounding box center [183, 671] width 353 height 66
paste textarea "**********"
type textarea "**********"
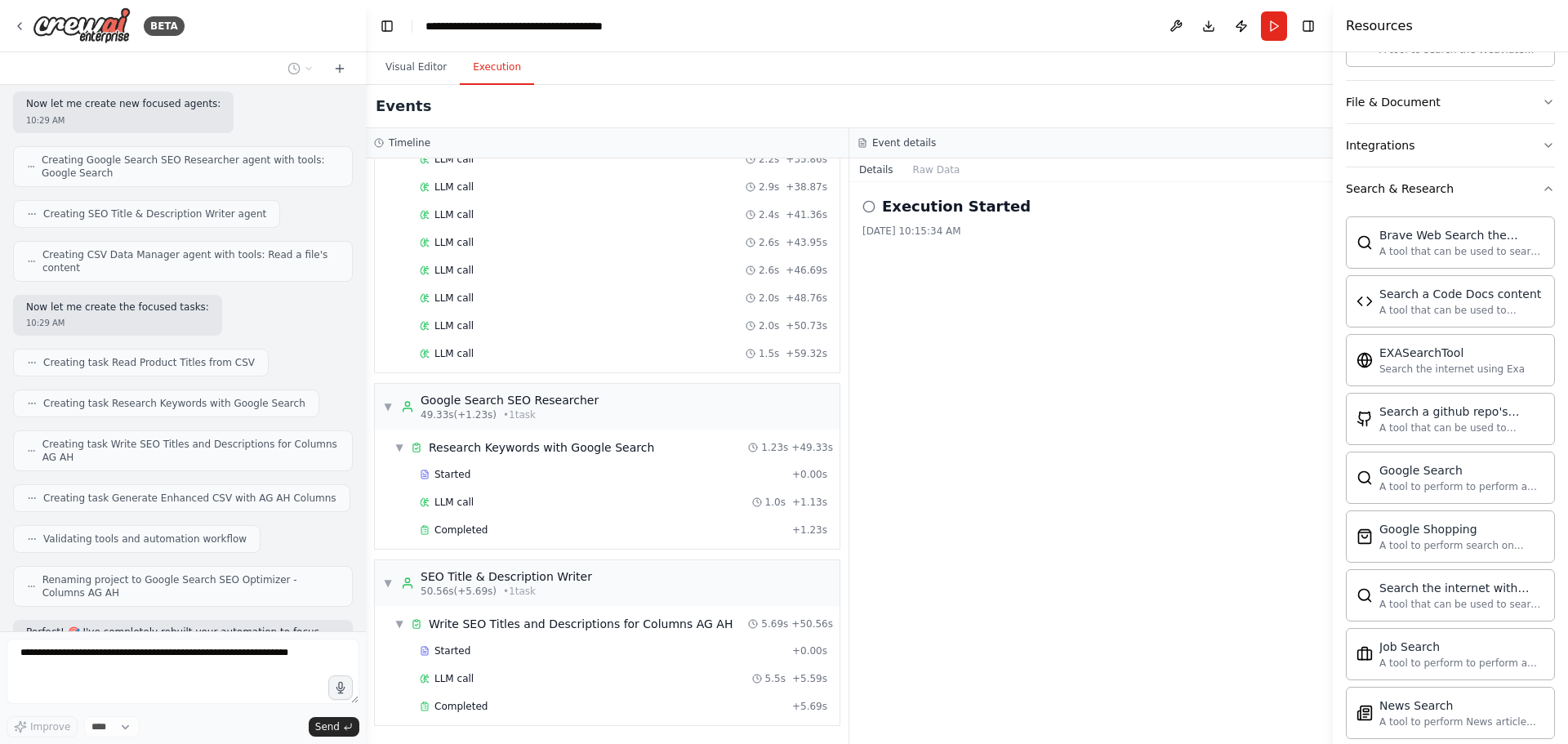
scroll to position [19605, 0]
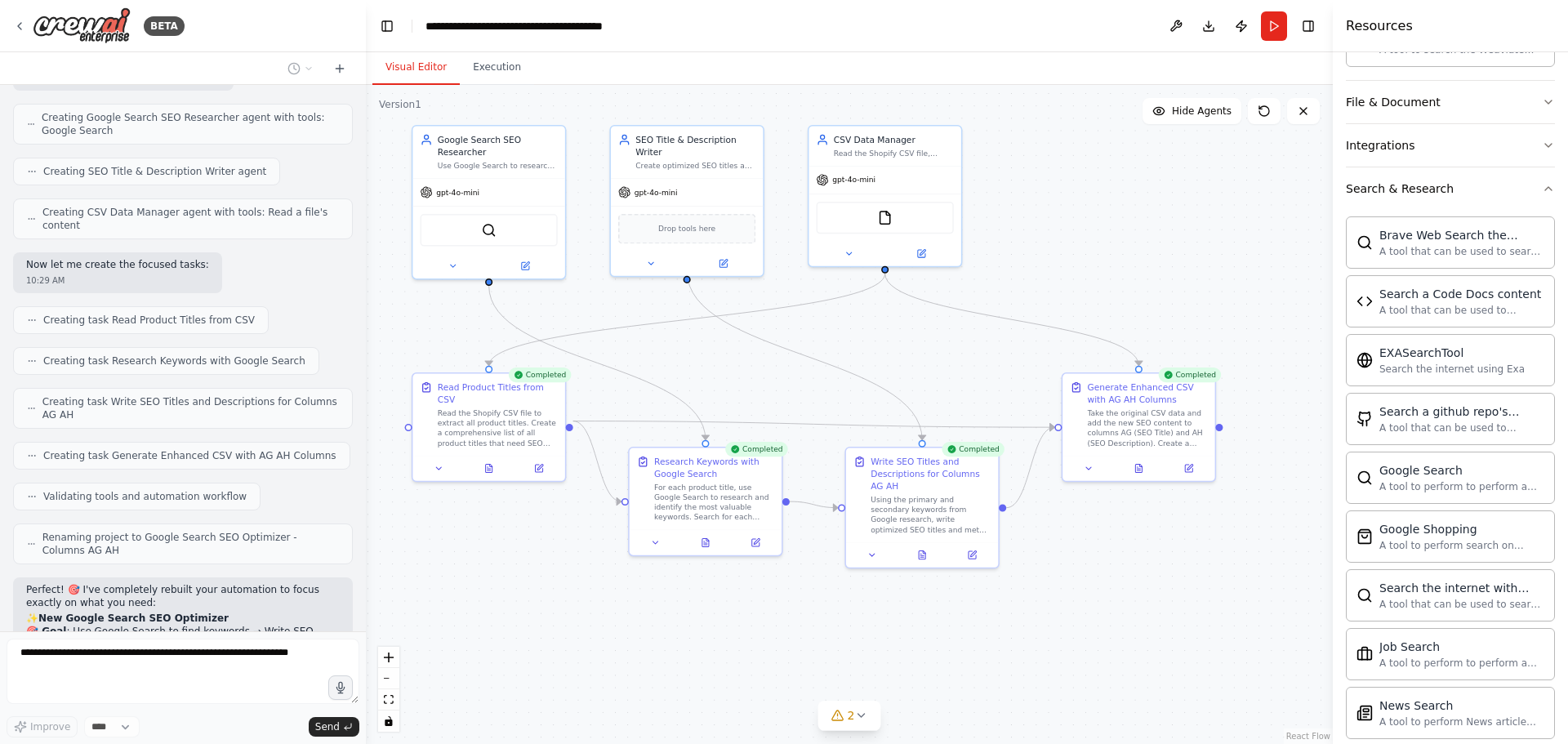
click at [420, 65] on button "Visual Editor" at bounding box center [416, 68] width 87 height 35
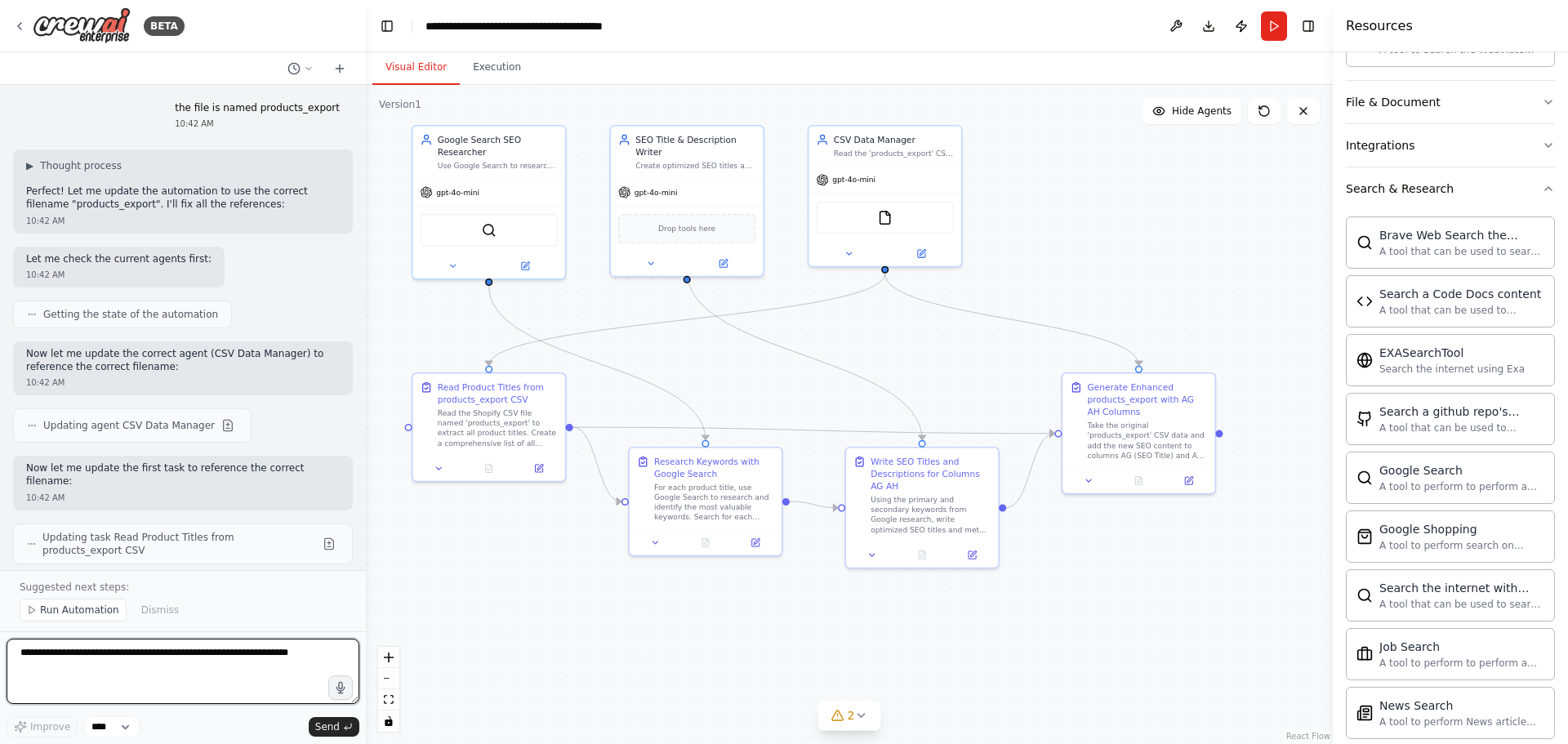
scroll to position [20666, 0]
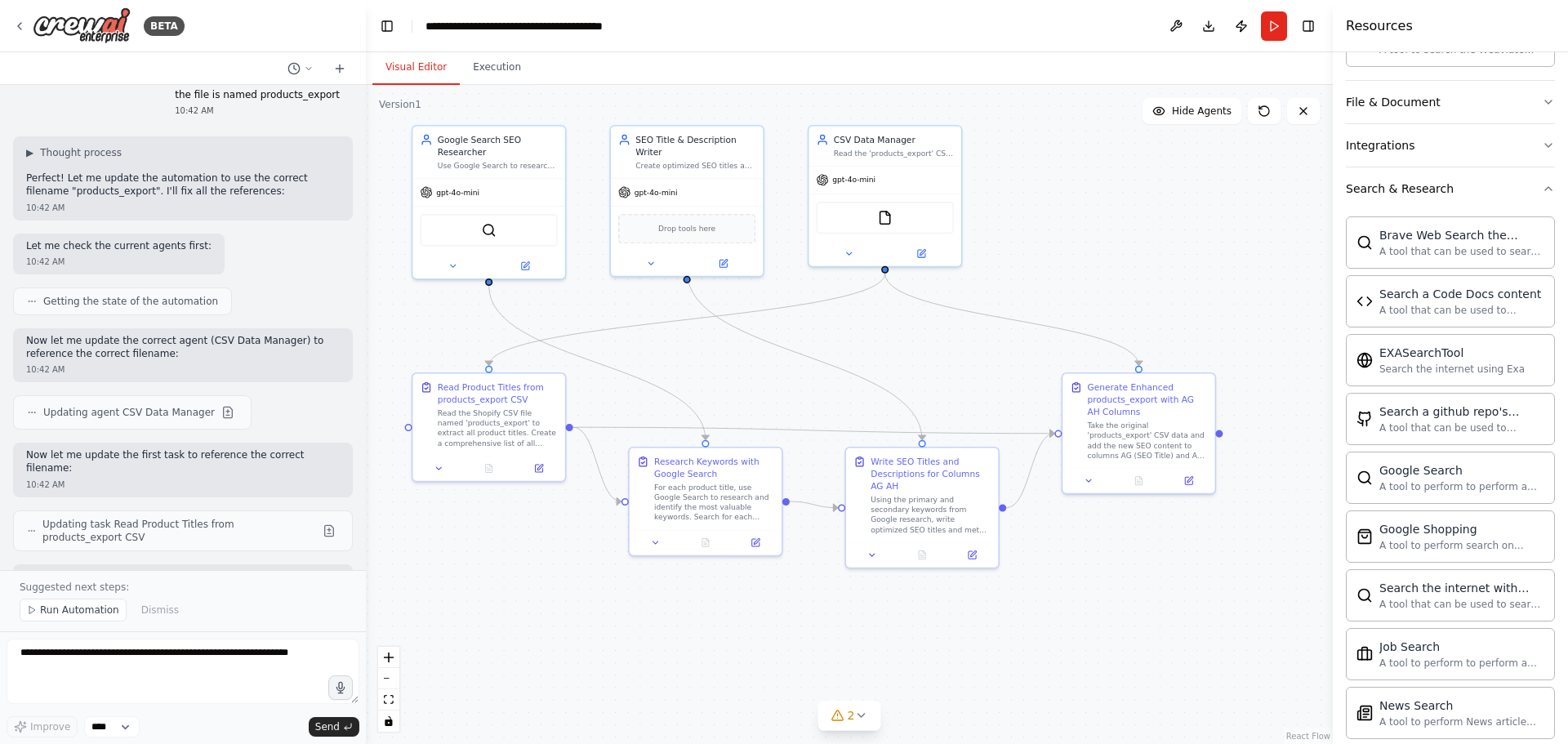
click at [1278, 29] on button "Run" at bounding box center [1274, 26] width 26 height 29
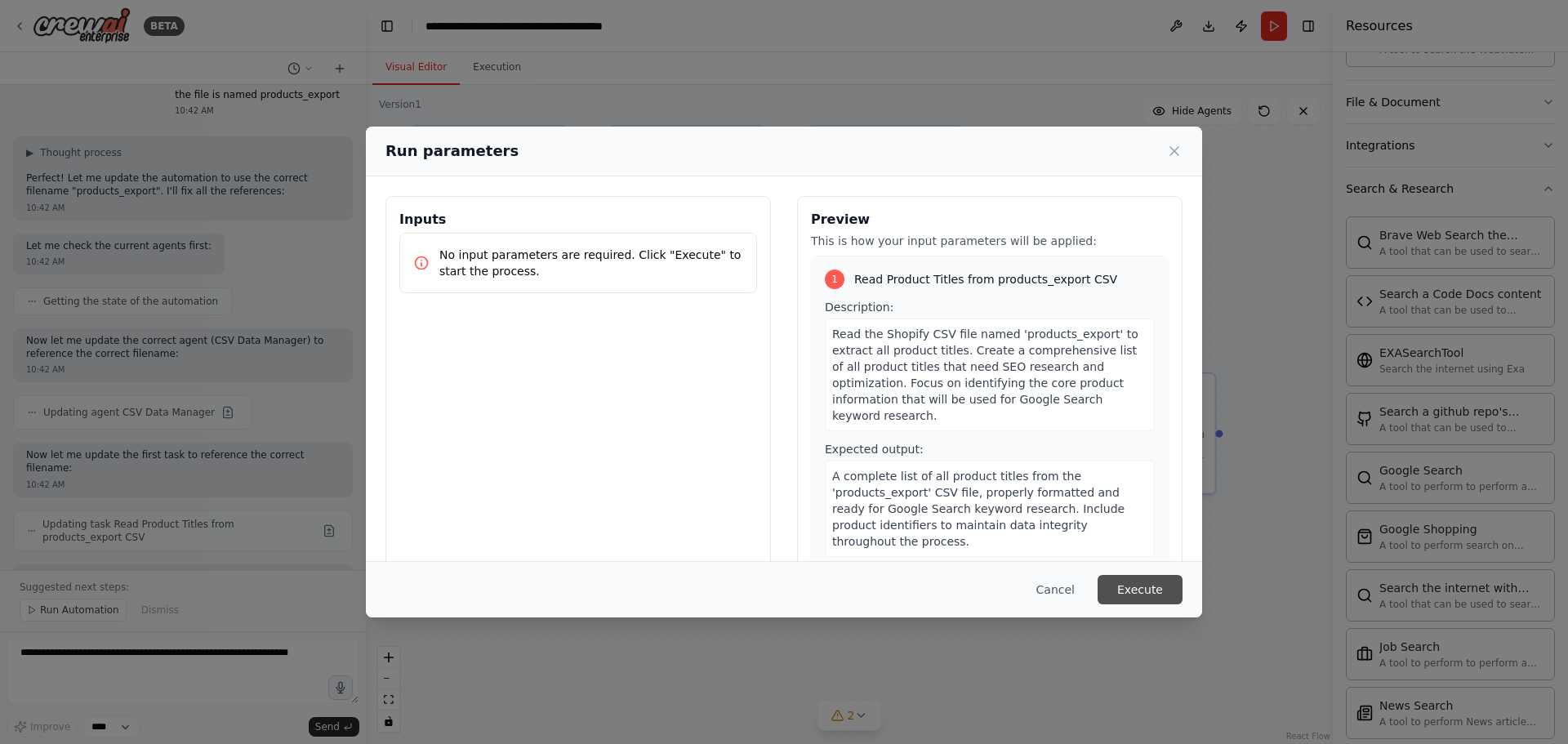
click at [1136, 583] on button "Execute" at bounding box center [1140, 589] width 85 height 29
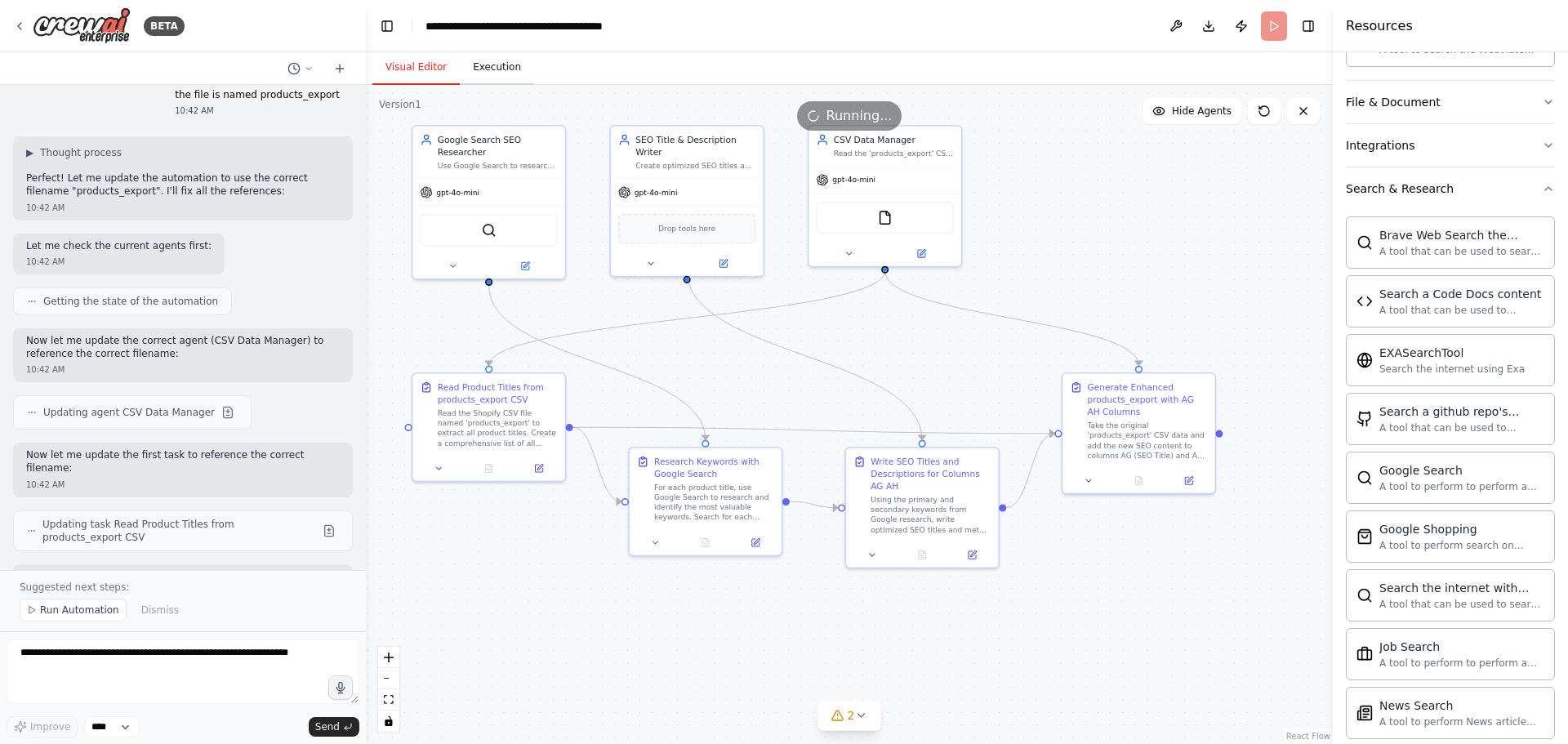
click at [494, 64] on button "Execution" at bounding box center [497, 68] width 74 height 35
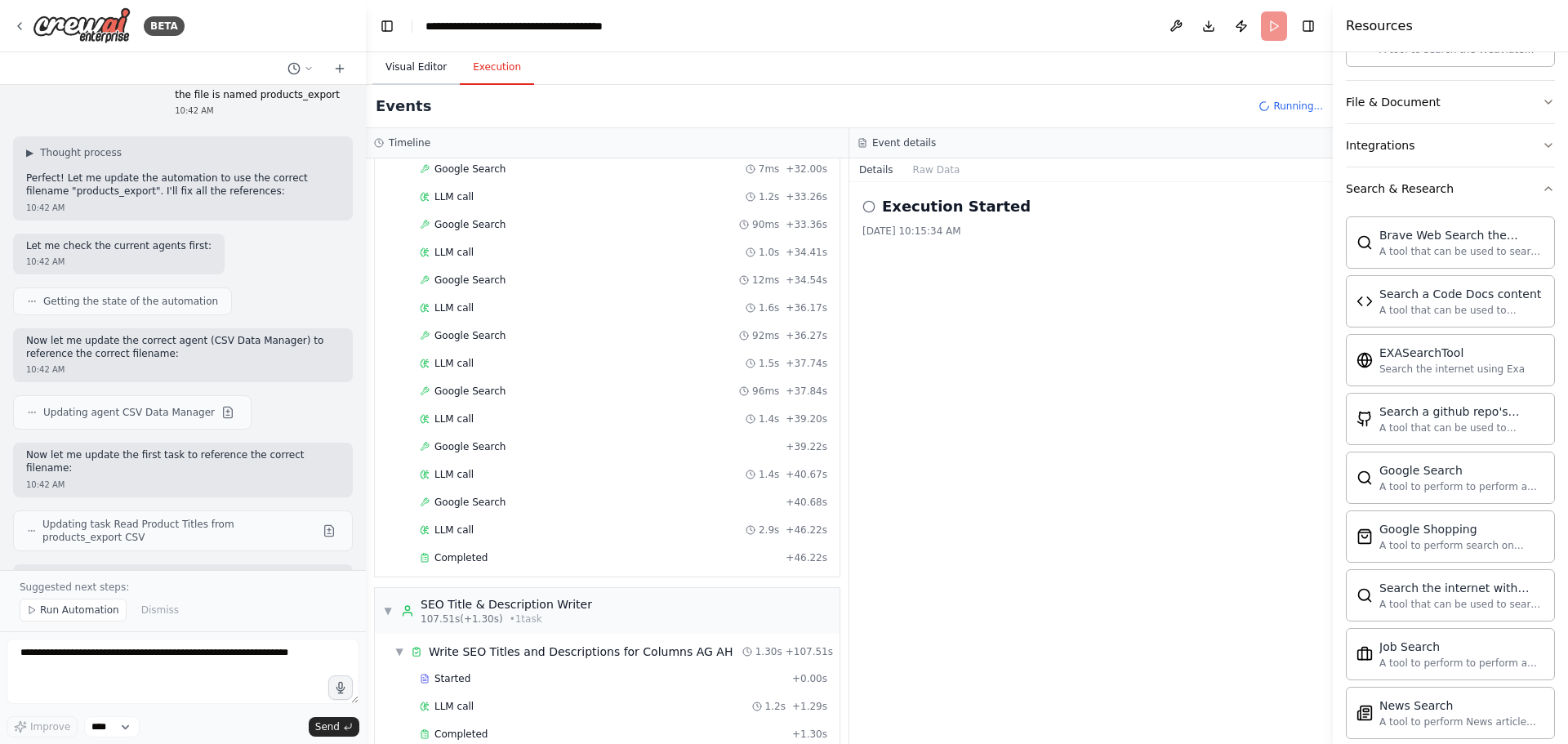
scroll to position [0, 0]
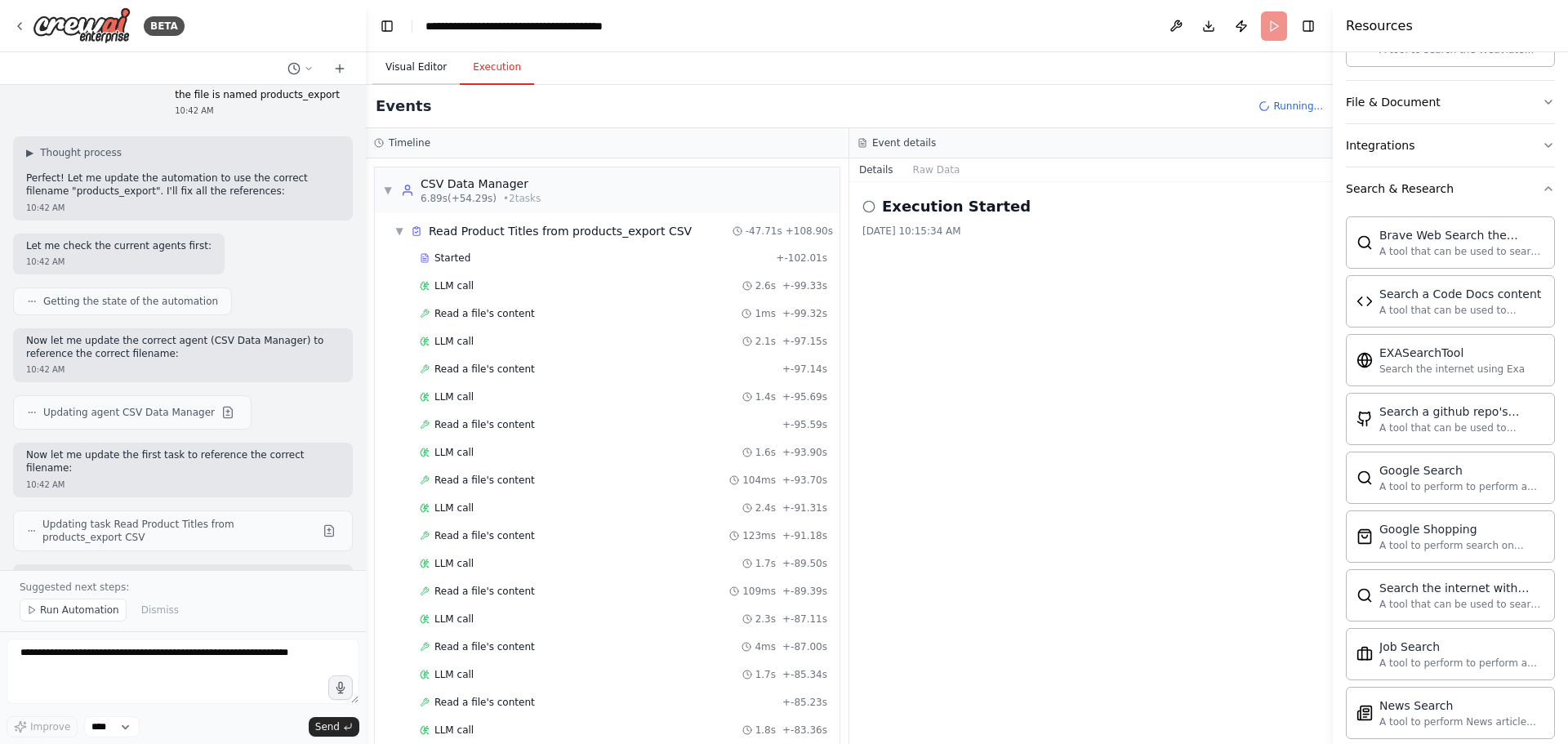
click at [392, 68] on button "Visual Editor" at bounding box center [416, 68] width 87 height 35
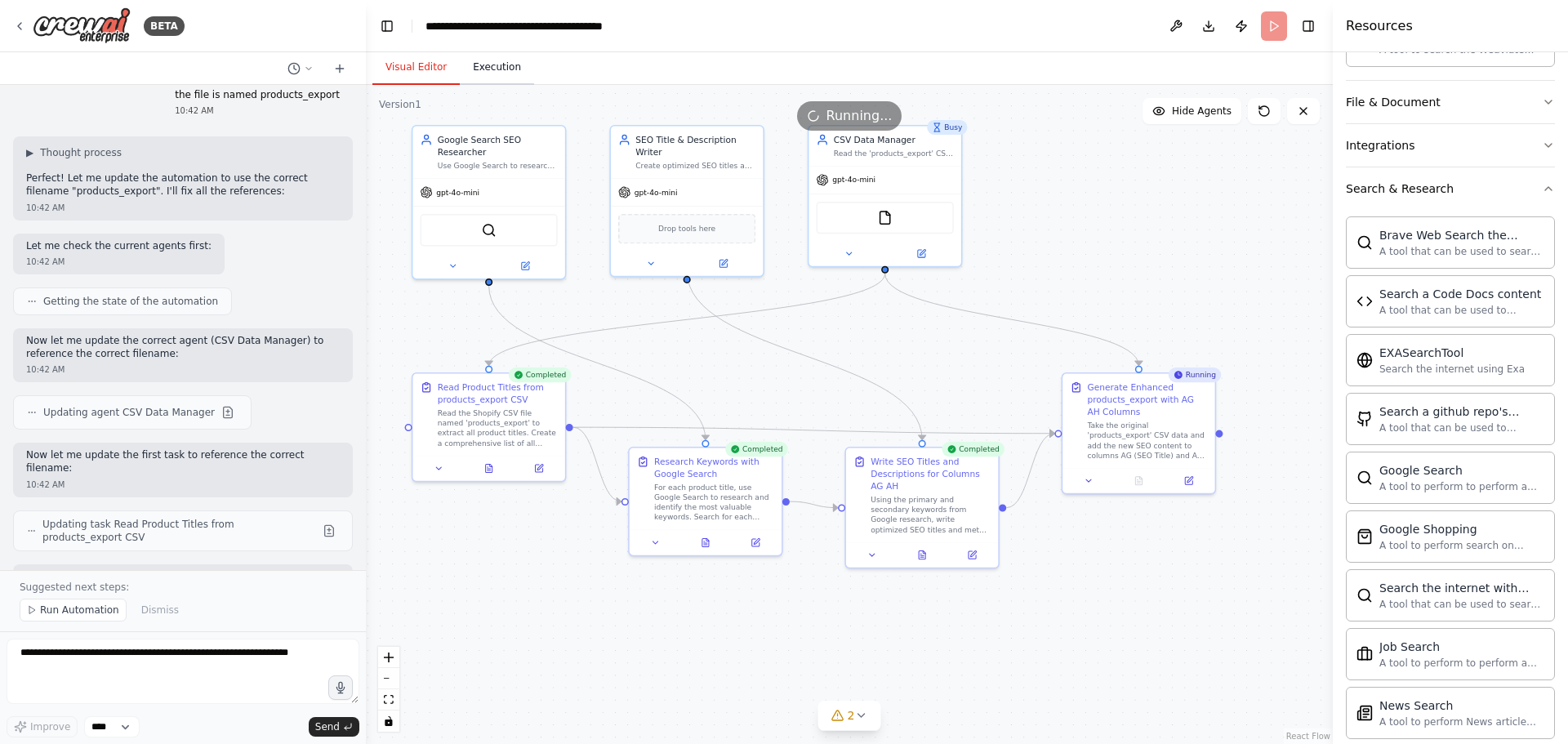
click at [498, 69] on button "Execution" at bounding box center [497, 68] width 74 height 35
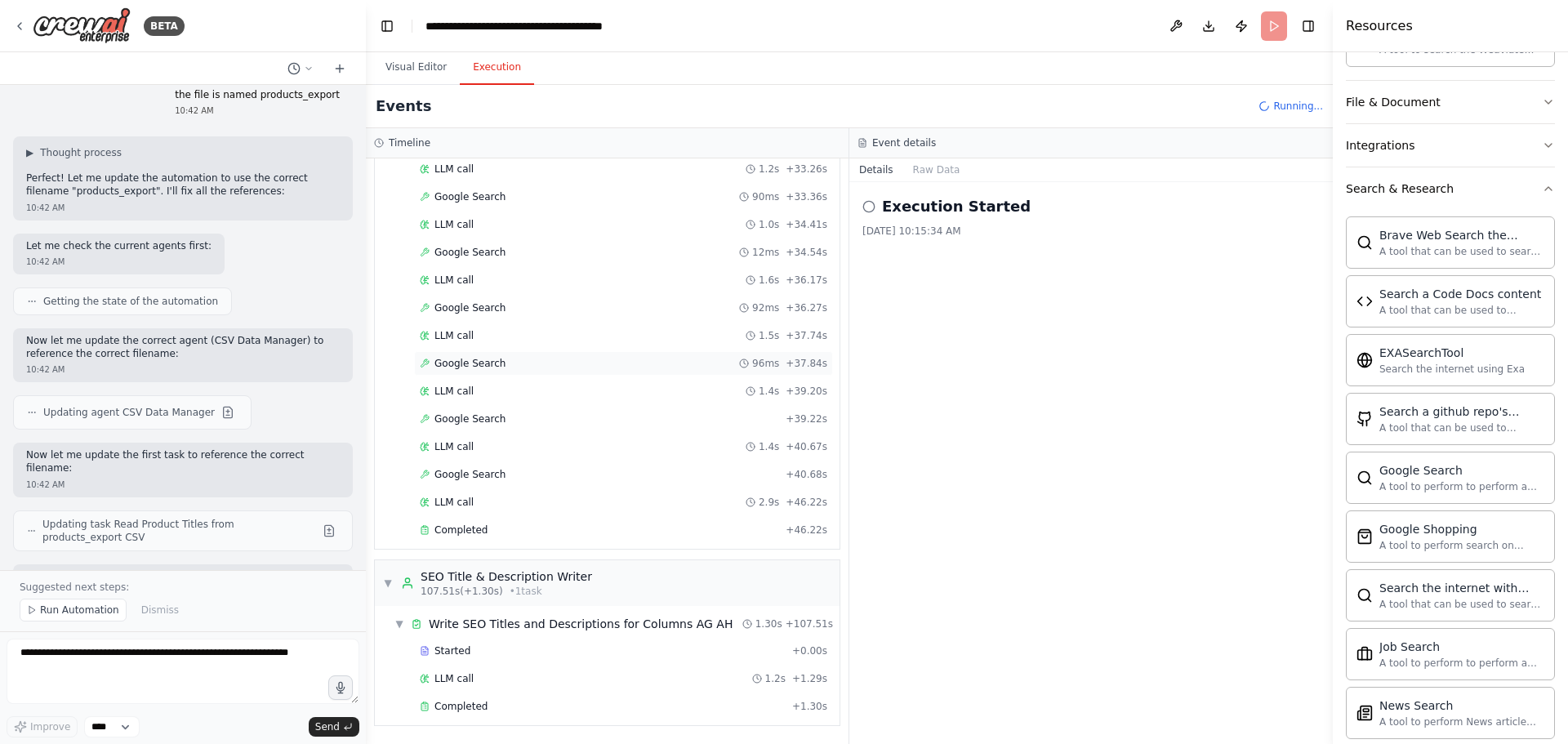
scroll to position [3320, 0]
click at [423, 67] on button "Visual Editor" at bounding box center [416, 68] width 87 height 35
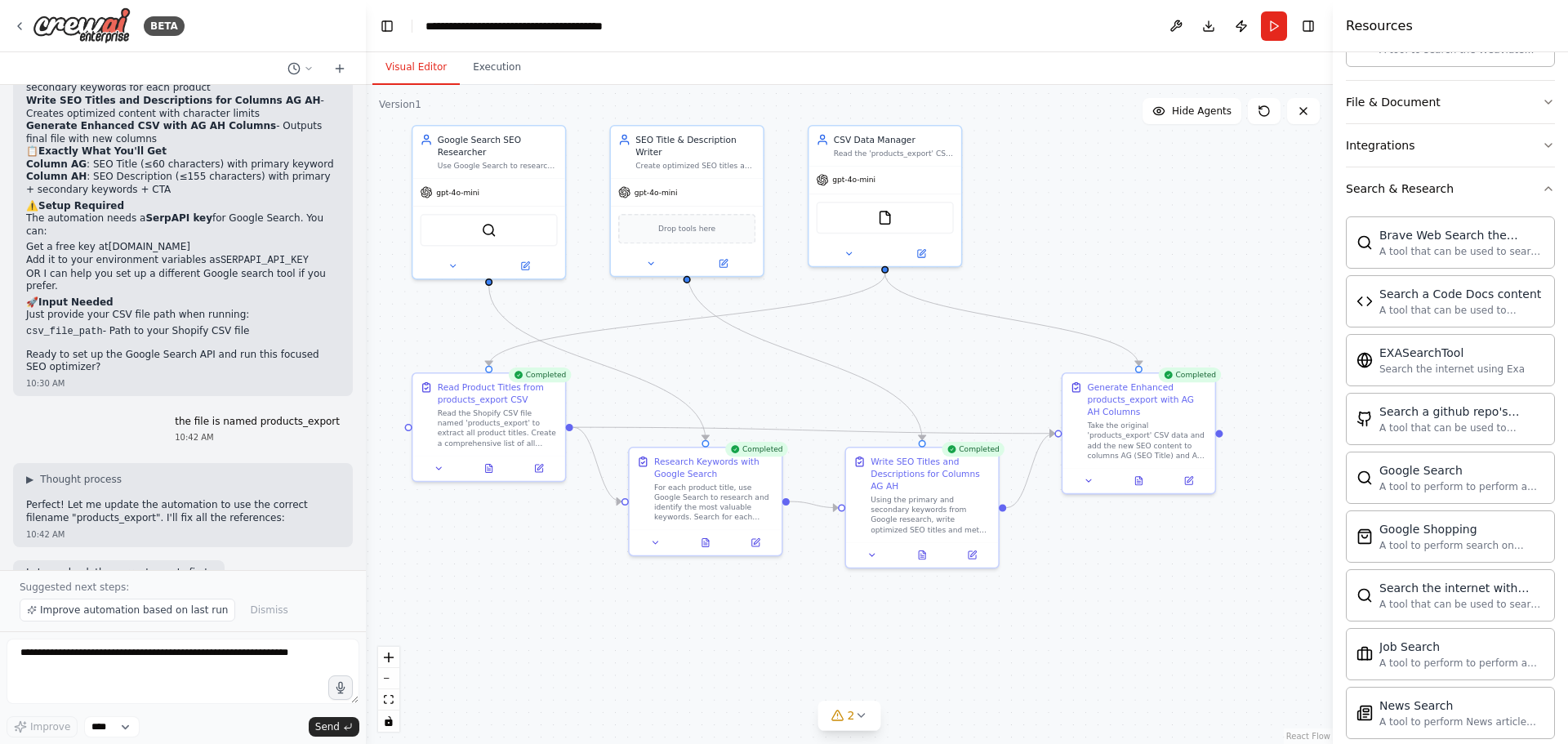
scroll to position [19850, 0]
